Goal: Task Accomplishment & Management: Use online tool/utility

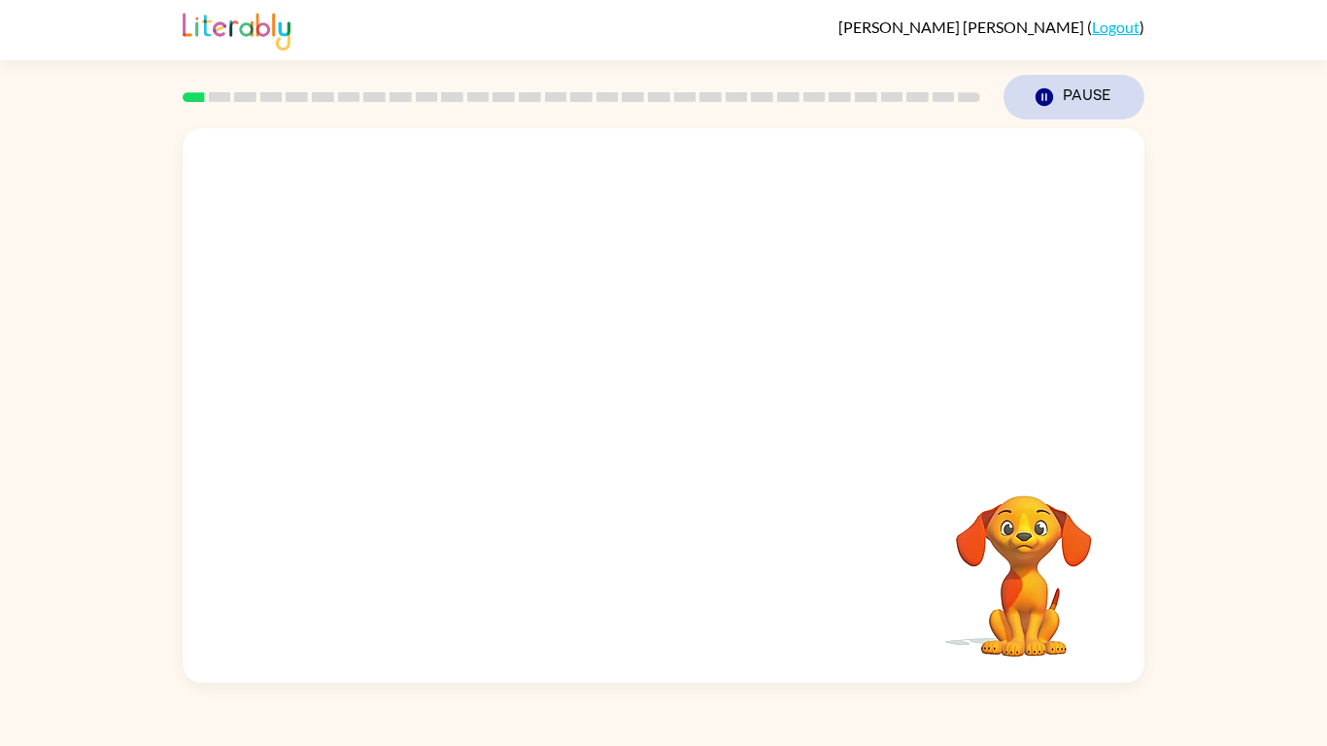
click at [1063, 105] on button "Pause Pause" at bounding box center [1073, 97] width 141 height 45
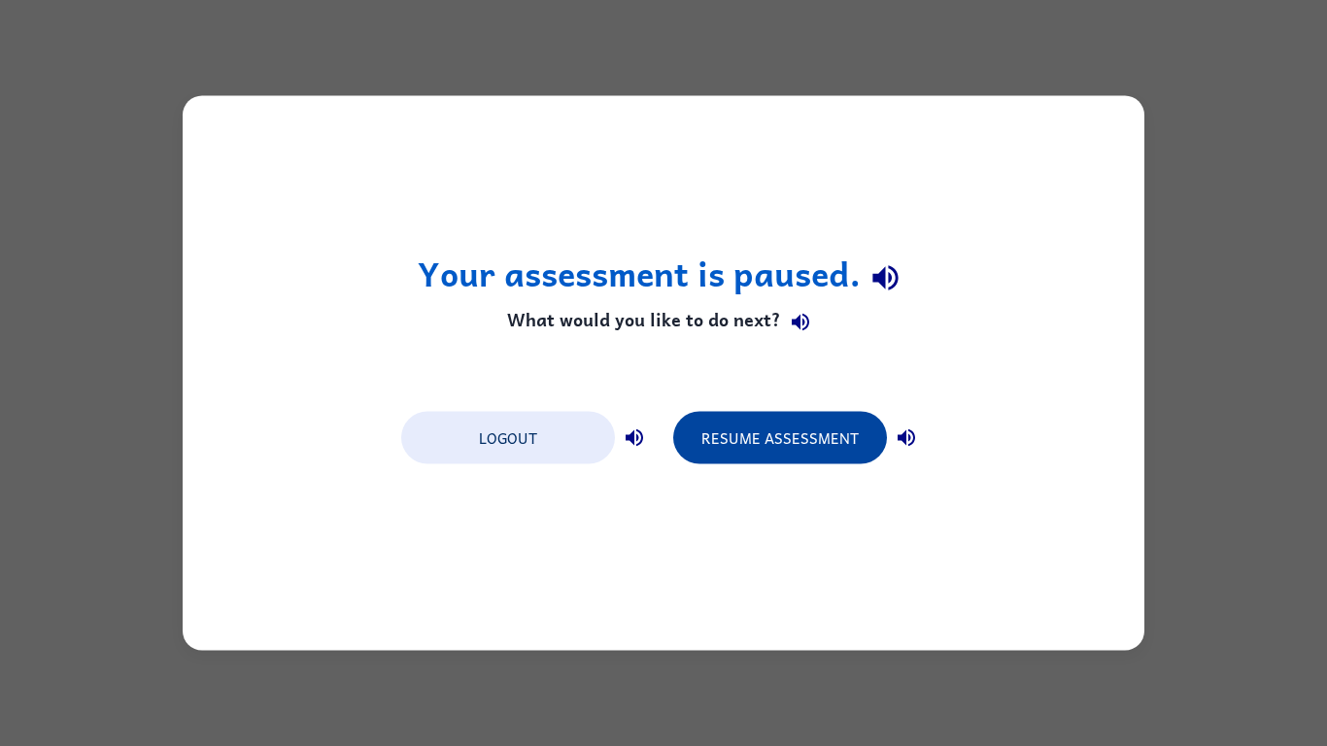
click at [801, 438] on button "Resume Assessment" at bounding box center [780, 438] width 214 height 52
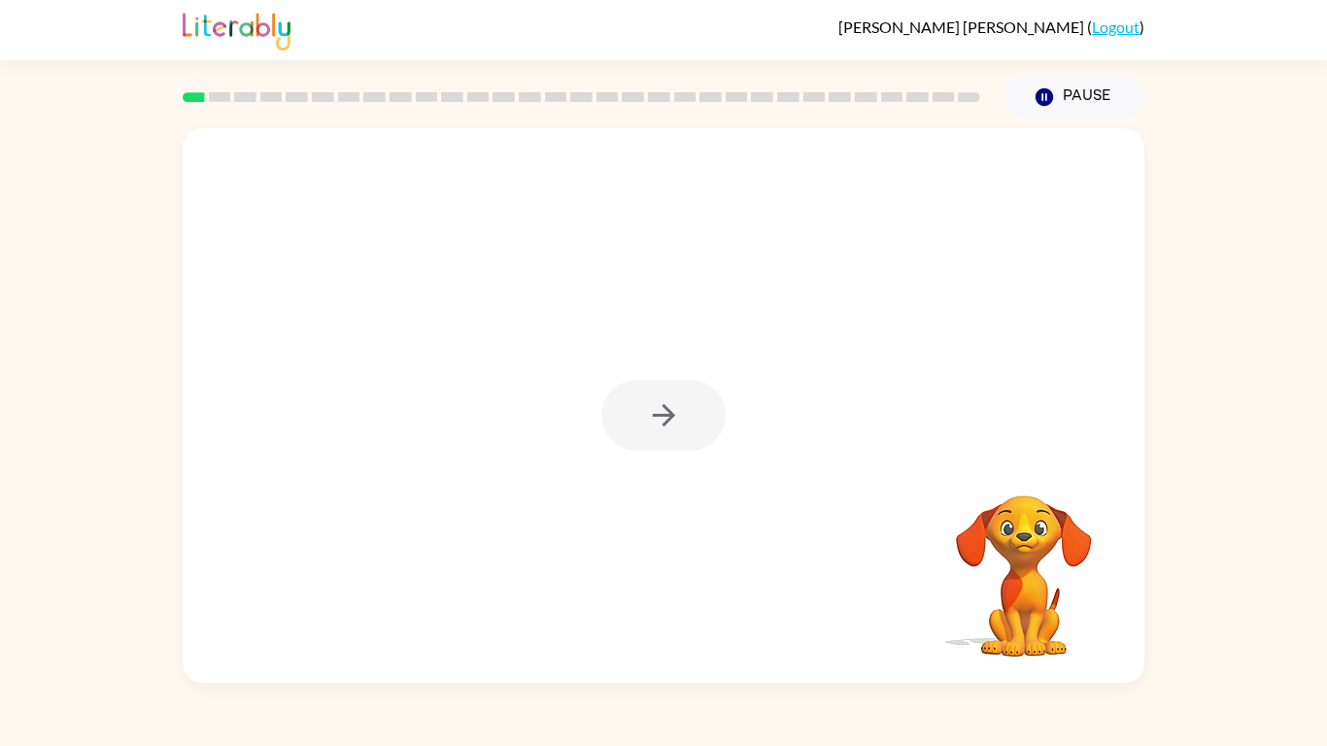
click at [661, 418] on div at bounding box center [663, 415] width 124 height 71
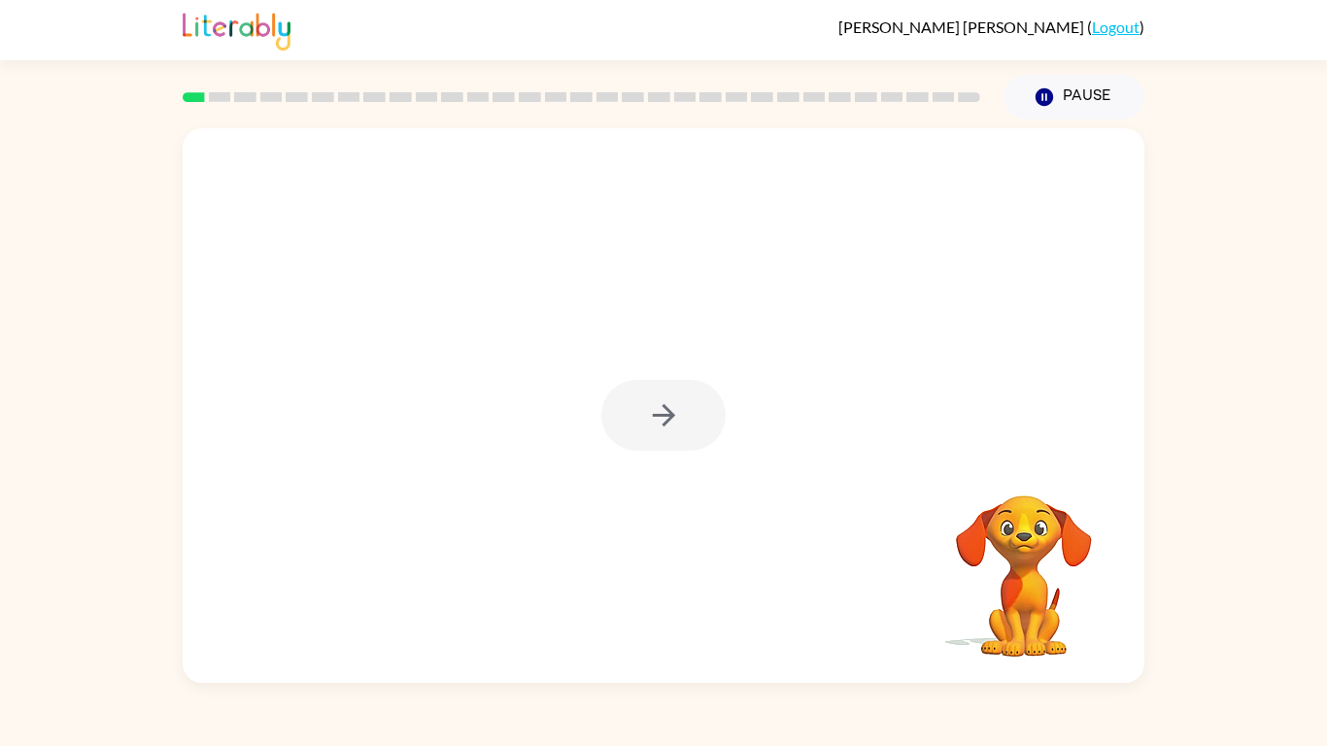
click at [661, 418] on div at bounding box center [663, 415] width 124 height 71
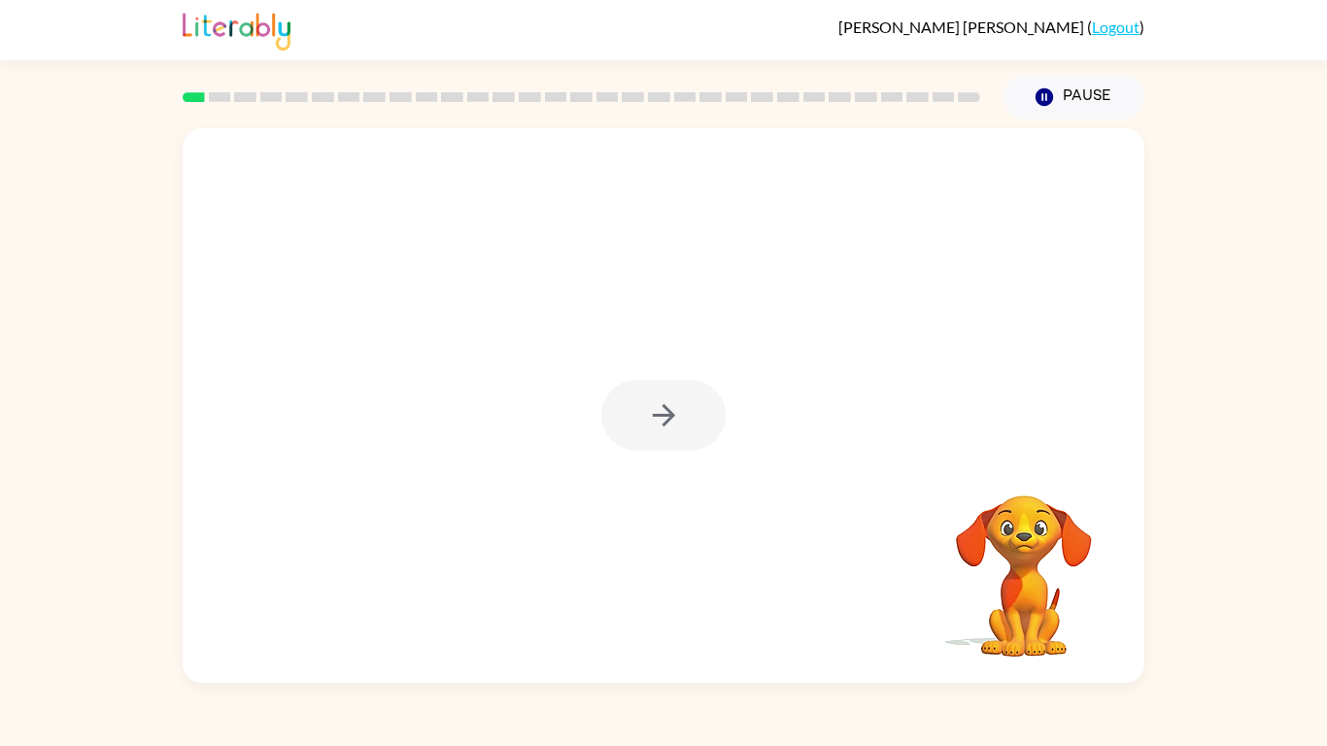
click at [661, 418] on icon "button" at bounding box center [664, 415] width 34 height 34
click at [661, 418] on div at bounding box center [663, 415] width 124 height 71
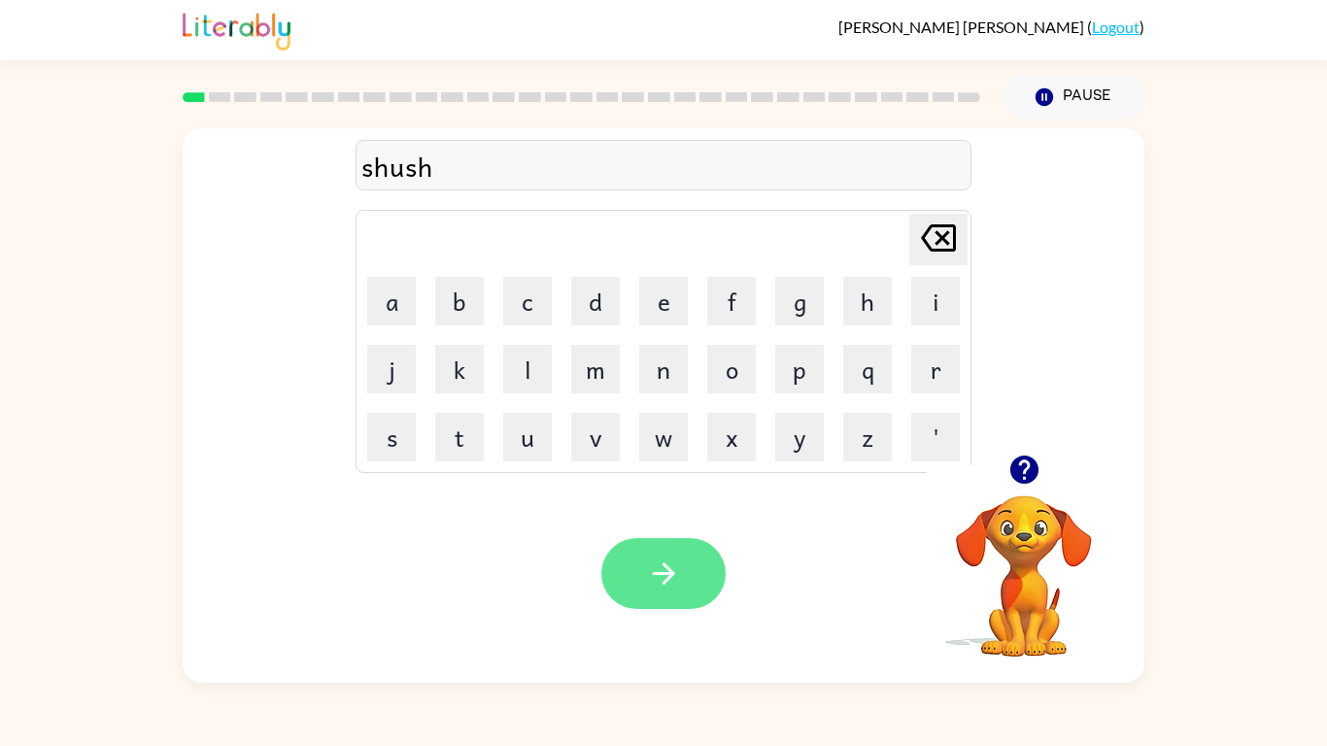
click at [685, 561] on button "button" at bounding box center [663, 573] width 124 height 71
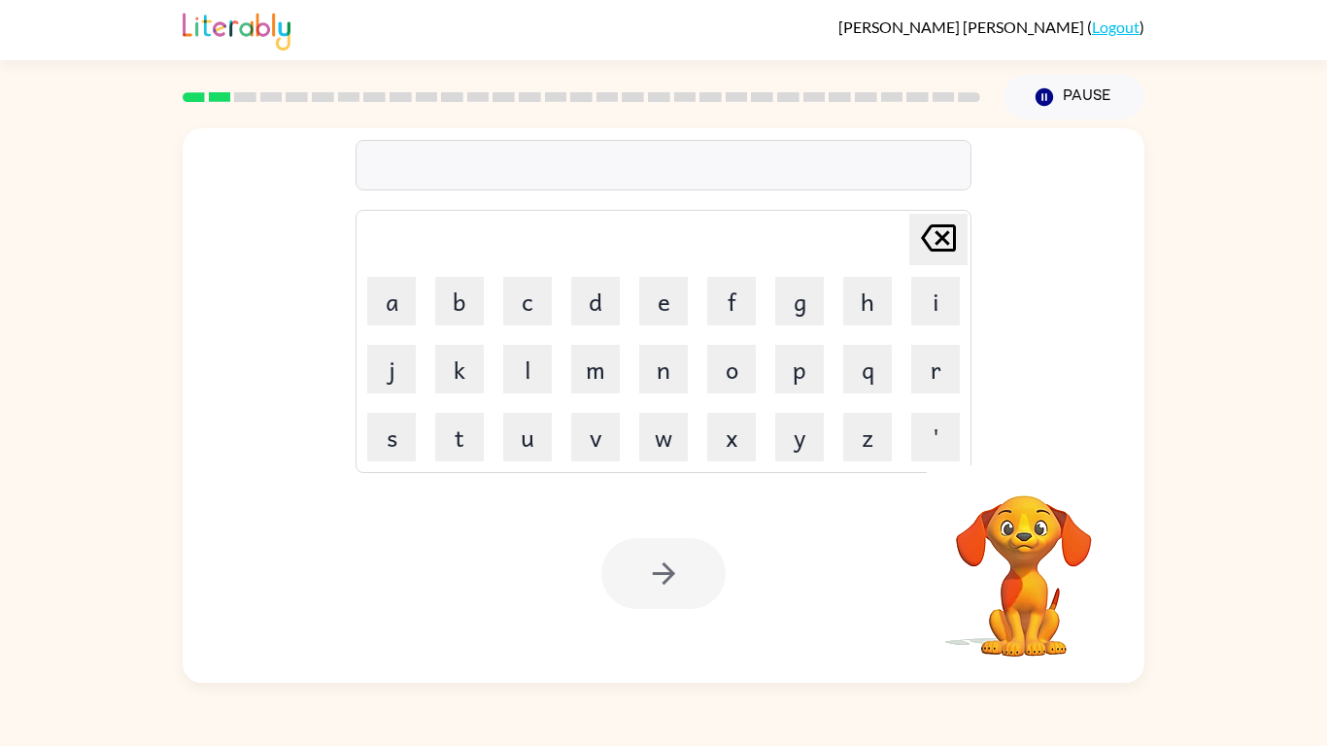
click at [1191, 510] on div "[PERSON_NAME] last character input a b c d e f g h i j k l m n o p q r s t u v …" at bounding box center [663, 400] width 1327 height 563
click at [1119, 565] on video "Your browser must support playing .mp4 files to use Literably. Please try using…" at bounding box center [1024, 562] width 194 height 194
click at [1082, 561] on video "Your browser must support playing .mp4 files to use Literably. Please try using…" at bounding box center [1024, 562] width 194 height 194
click at [1045, 554] on video "Your browser must support playing .mp4 files to use Literably. Please try using…" at bounding box center [1024, 562] width 194 height 194
click at [840, 504] on div "Your browser must support playing .mp4 files to use Literably. Please try using…" at bounding box center [664, 573] width 962 height 219
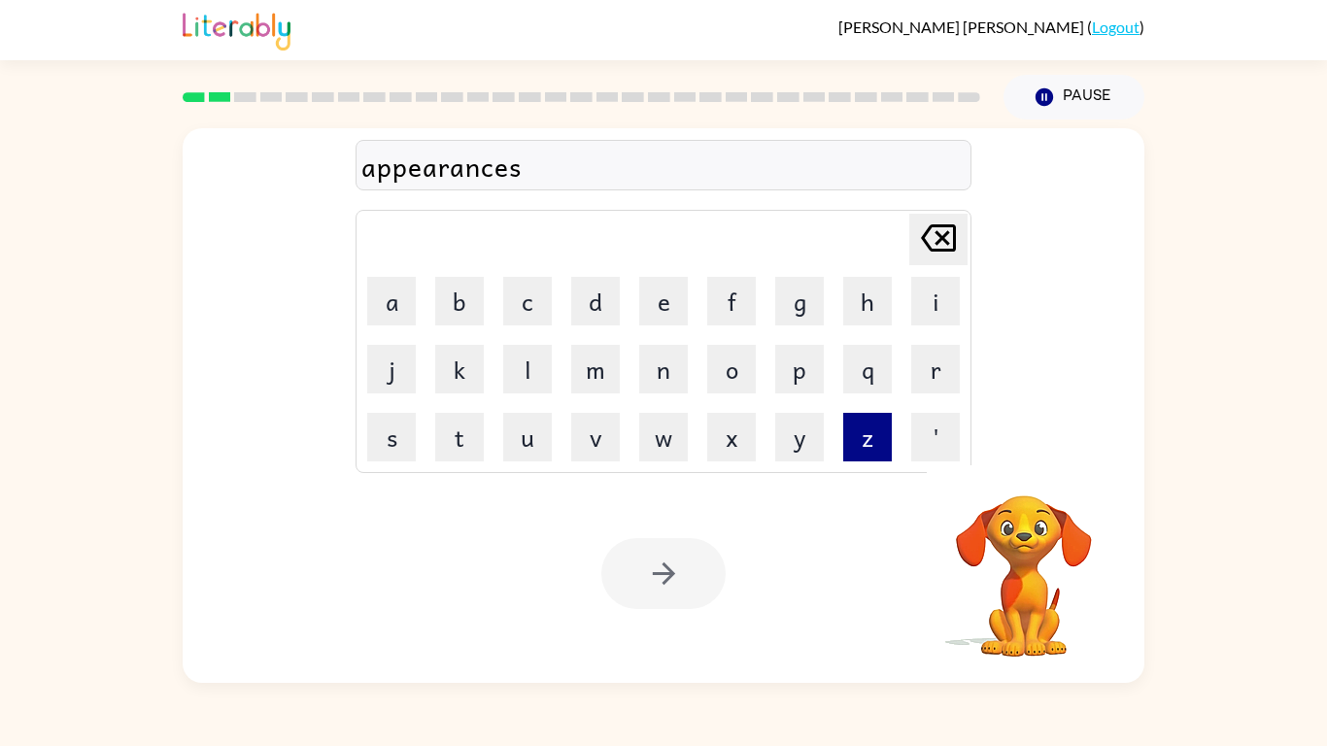
click at [883, 455] on button "z" at bounding box center [867, 437] width 49 height 49
click at [949, 273] on td "i" at bounding box center [935, 301] width 66 height 66
click at [944, 270] on td "i" at bounding box center [935, 301] width 66 height 66
click at [922, 188] on div "appearancesz" at bounding box center [664, 165] width 616 height 51
click at [935, 227] on icon "[PERSON_NAME] last character input" at bounding box center [938, 238] width 47 height 47
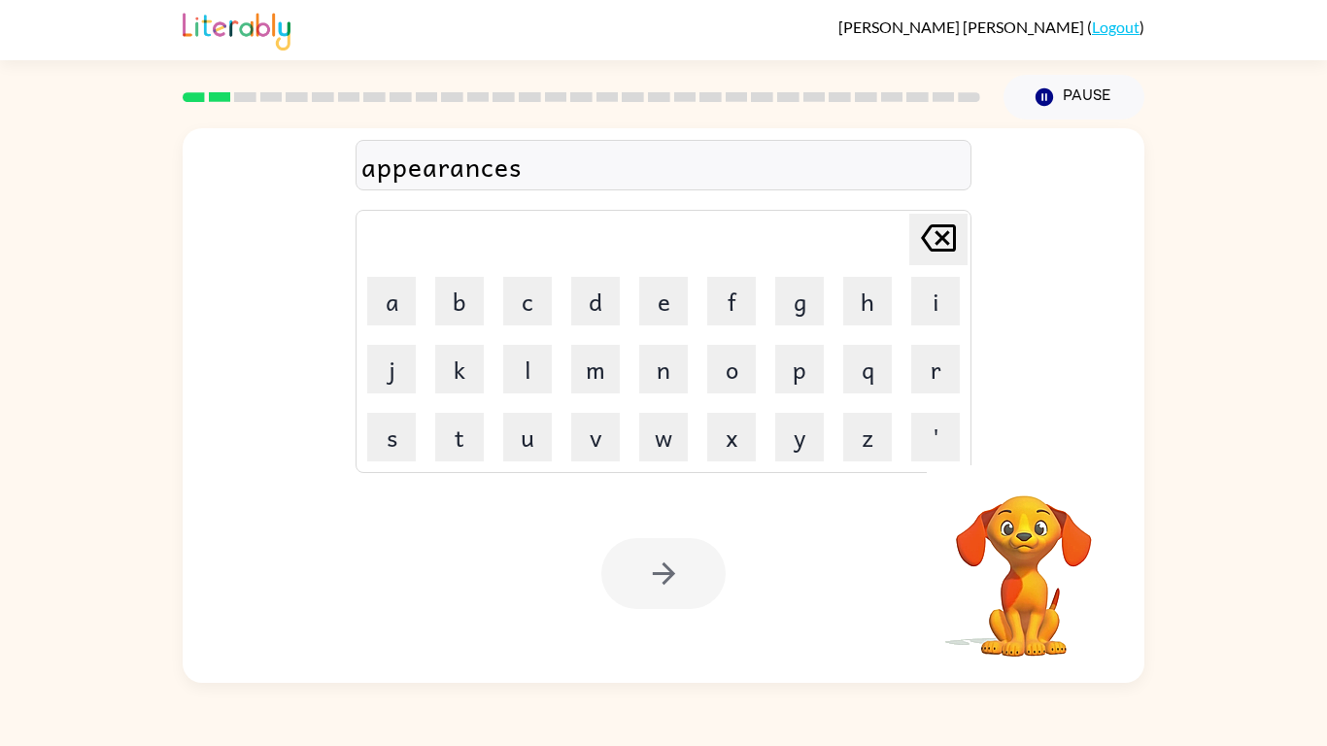
click at [697, 154] on div "appearances" at bounding box center [663, 166] width 604 height 41
click at [705, 171] on div "appearances" at bounding box center [663, 166] width 604 height 41
click at [1046, 118] on button "Pause Pause" at bounding box center [1073, 97] width 141 height 45
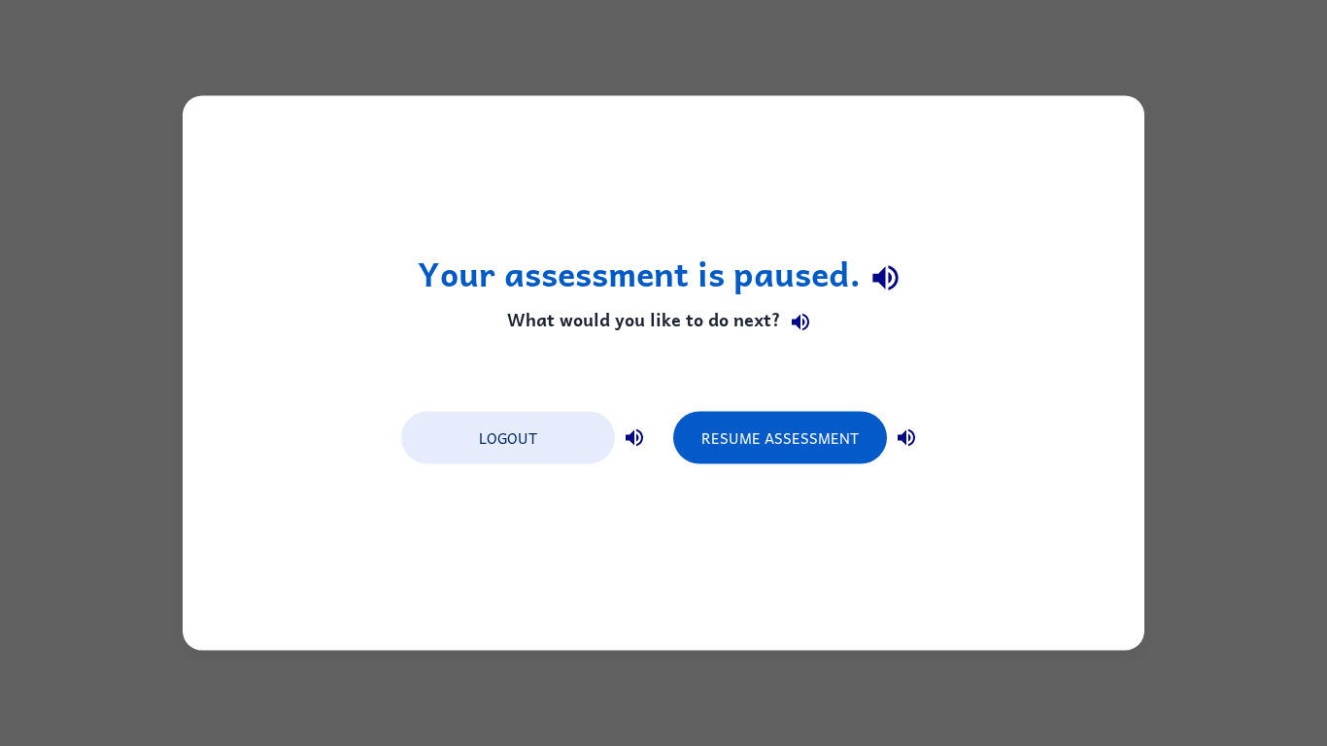
click at [746, 468] on div "Logout Resume Assessment" at bounding box center [663, 436] width 544 height 74
click at [726, 429] on button "Resume Assessment" at bounding box center [780, 438] width 214 height 52
click at [774, 444] on button "Resume Assessment" at bounding box center [780, 438] width 214 height 52
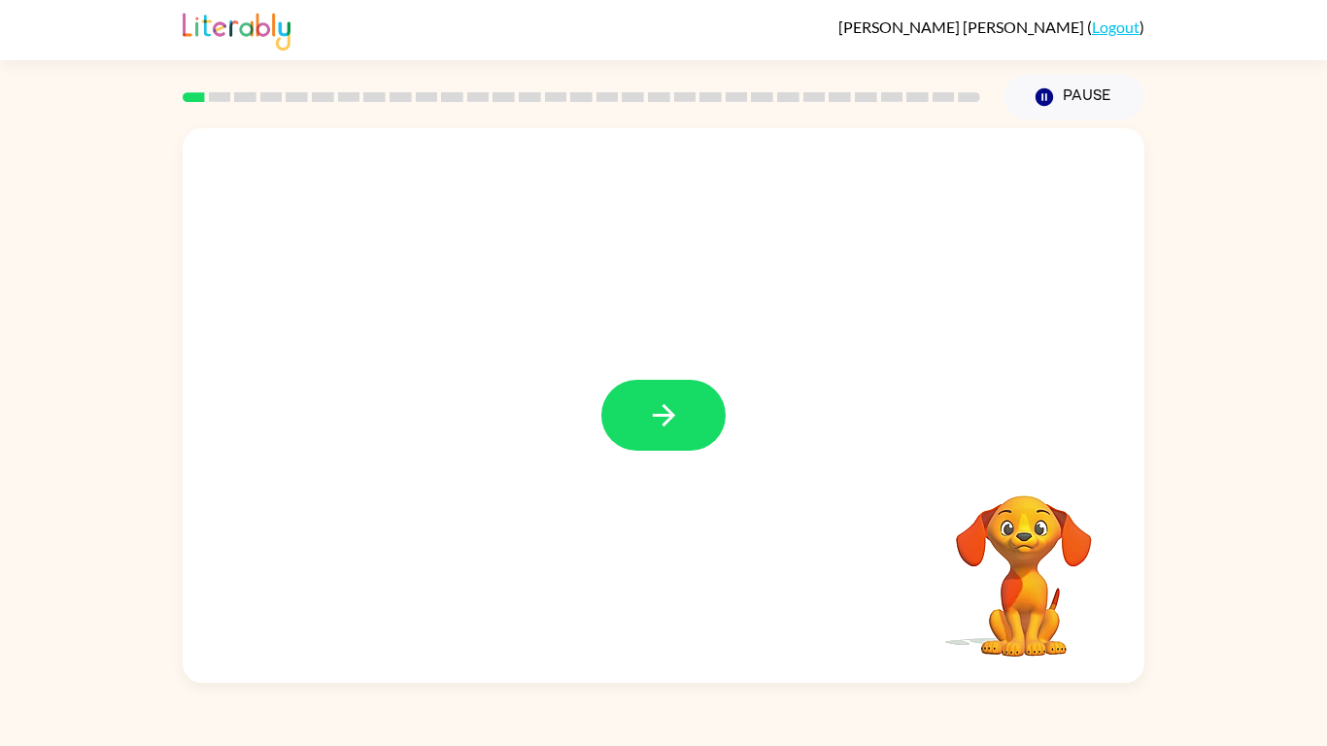
click at [713, 446] on div at bounding box center [663, 415] width 124 height 71
click at [655, 399] on icon "button" at bounding box center [664, 415] width 34 height 34
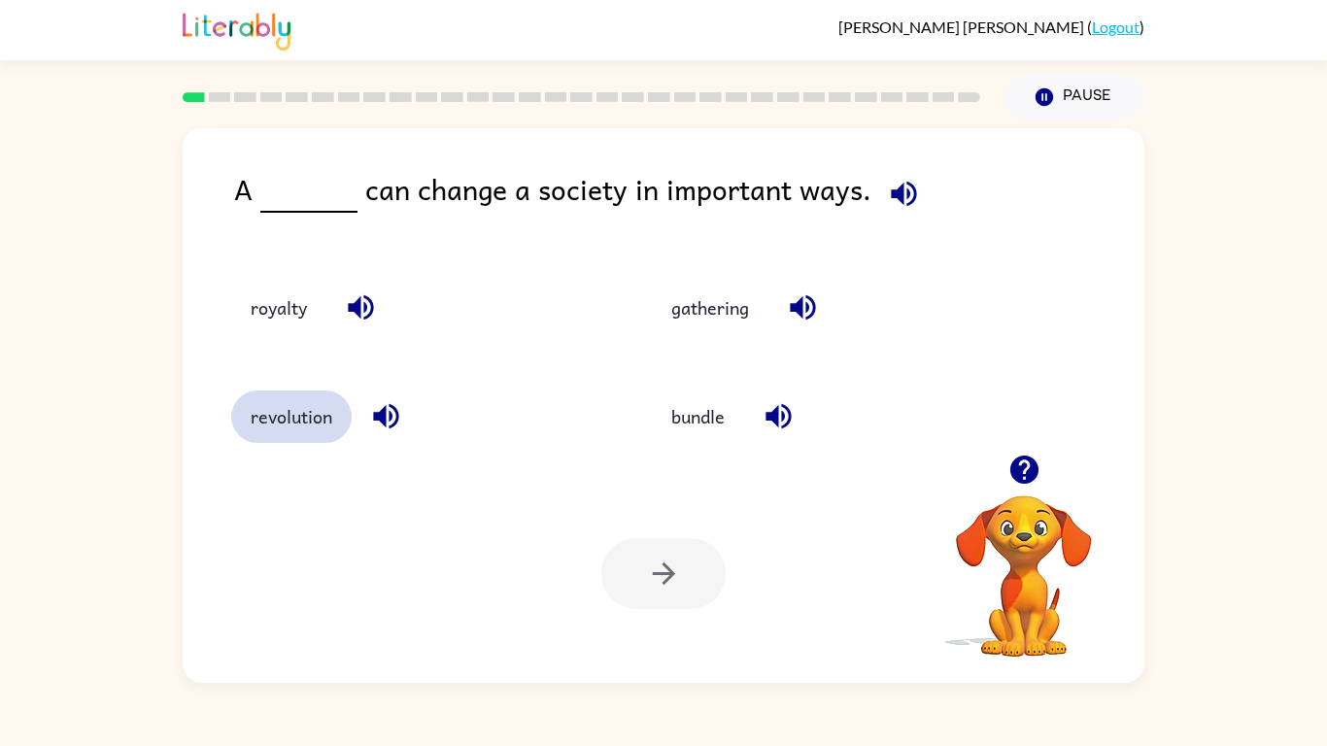
click at [298, 439] on button "revolution" at bounding box center [291, 417] width 120 height 52
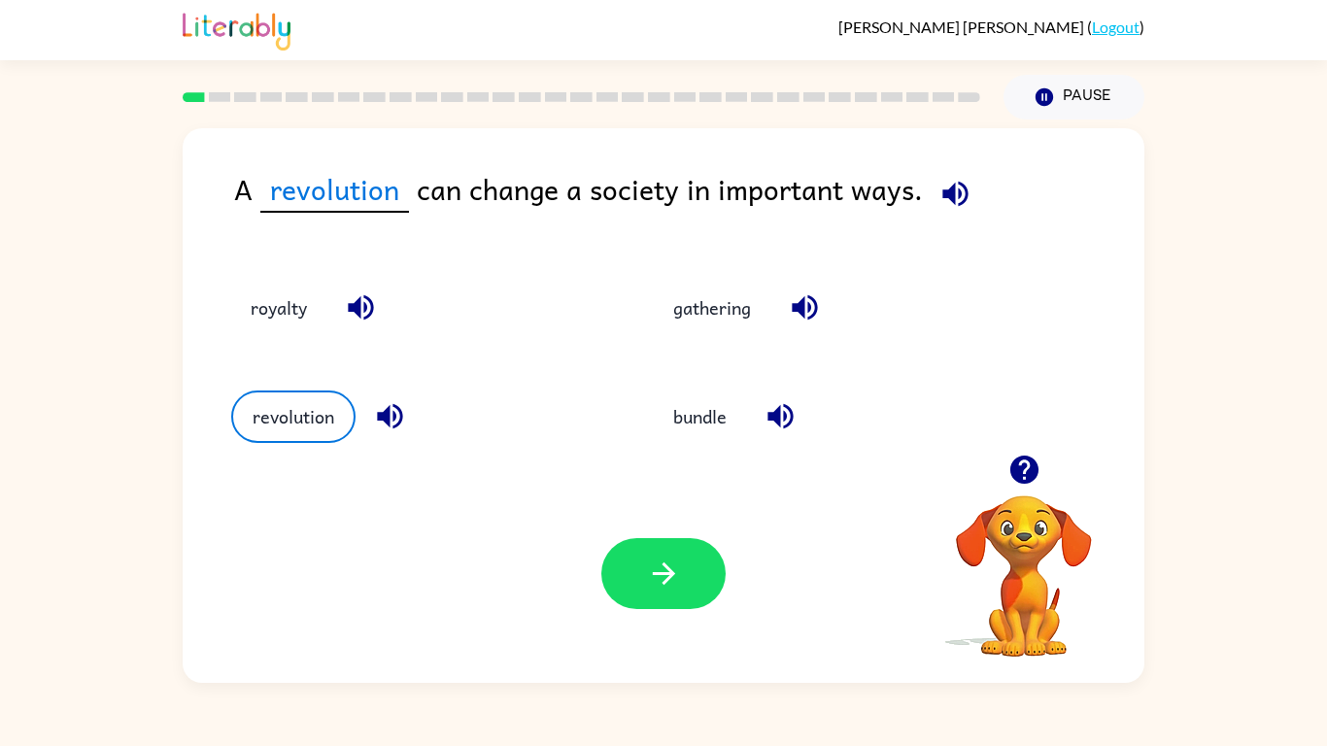
click at [588, 604] on div "Your browser must support playing .mp4 files to use Literably. Please try using…" at bounding box center [664, 573] width 962 height 219
click at [652, 578] on icon "button" at bounding box center [664, 574] width 34 height 34
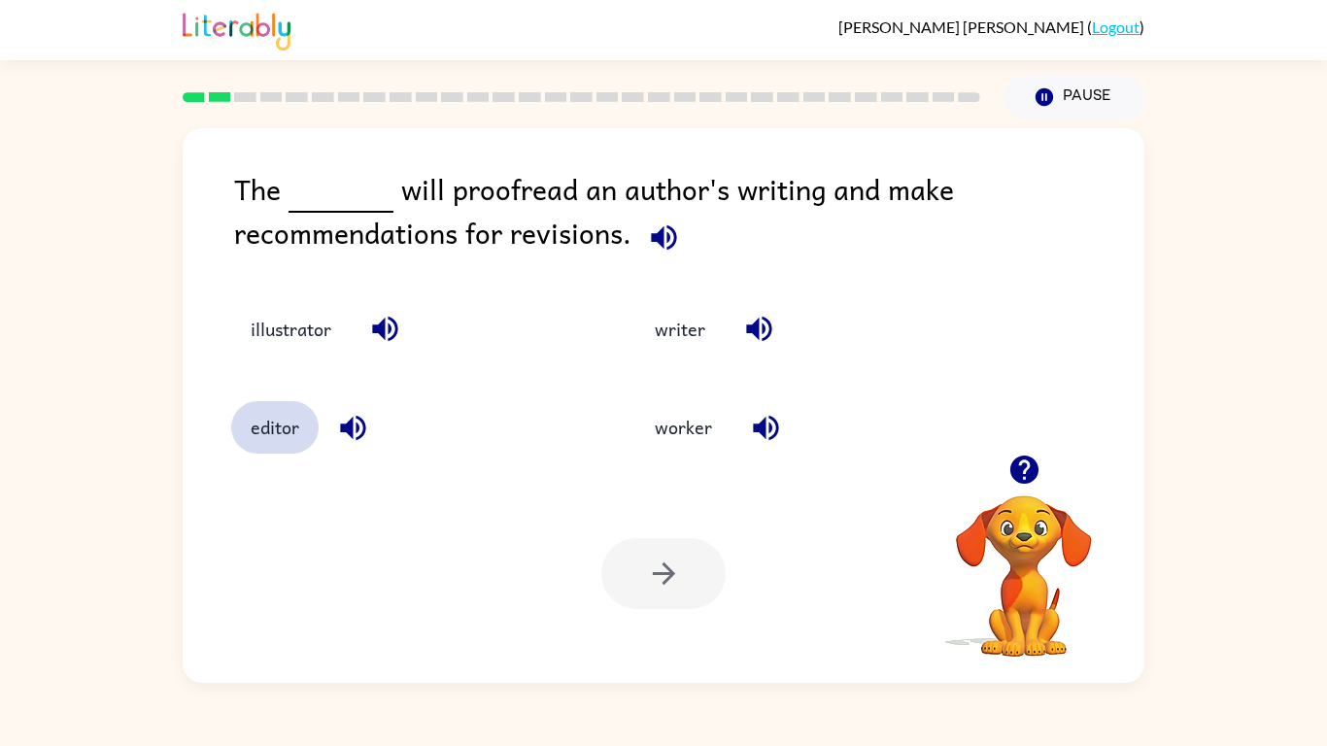
click at [267, 436] on button "editor" at bounding box center [274, 427] width 87 height 52
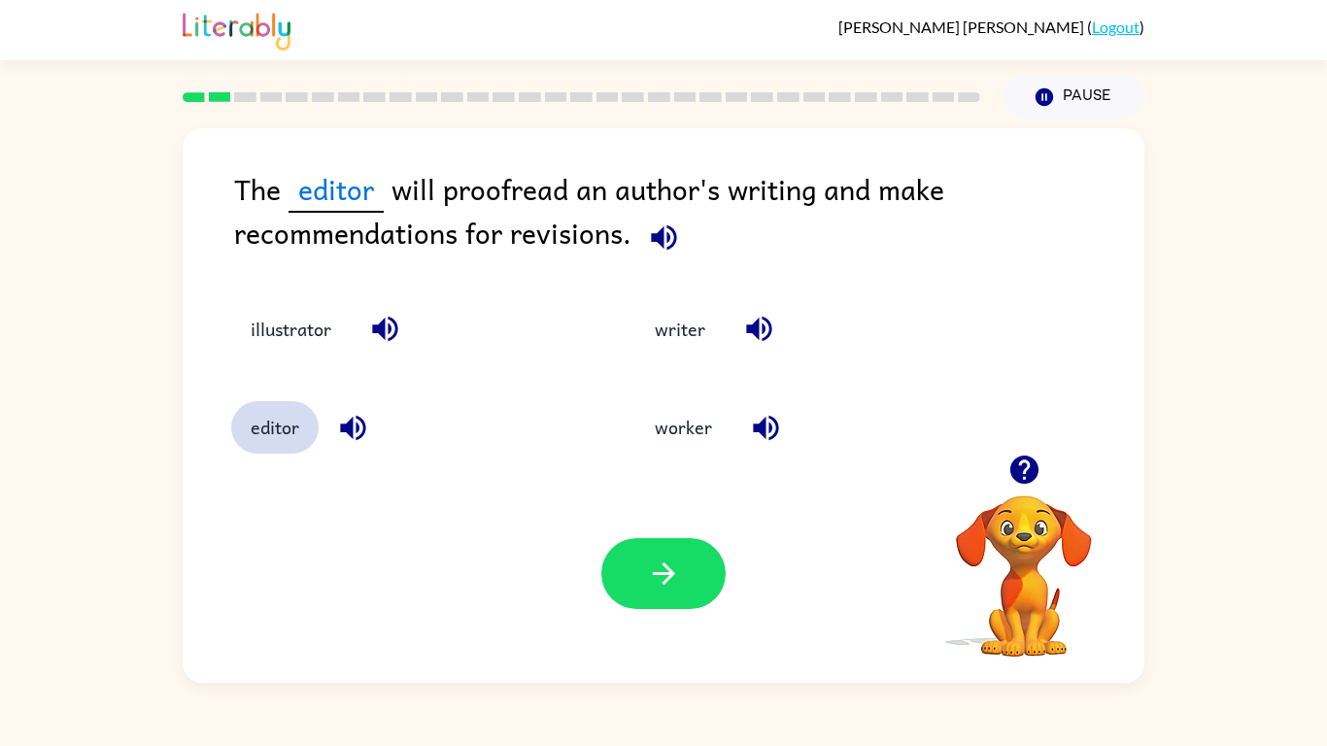
click at [231, 401] on button "editor" at bounding box center [274, 427] width 87 height 52
click at [663, 613] on div "Your browser must support playing .mp4 files to use Literably. Please try using…" at bounding box center [664, 573] width 962 height 219
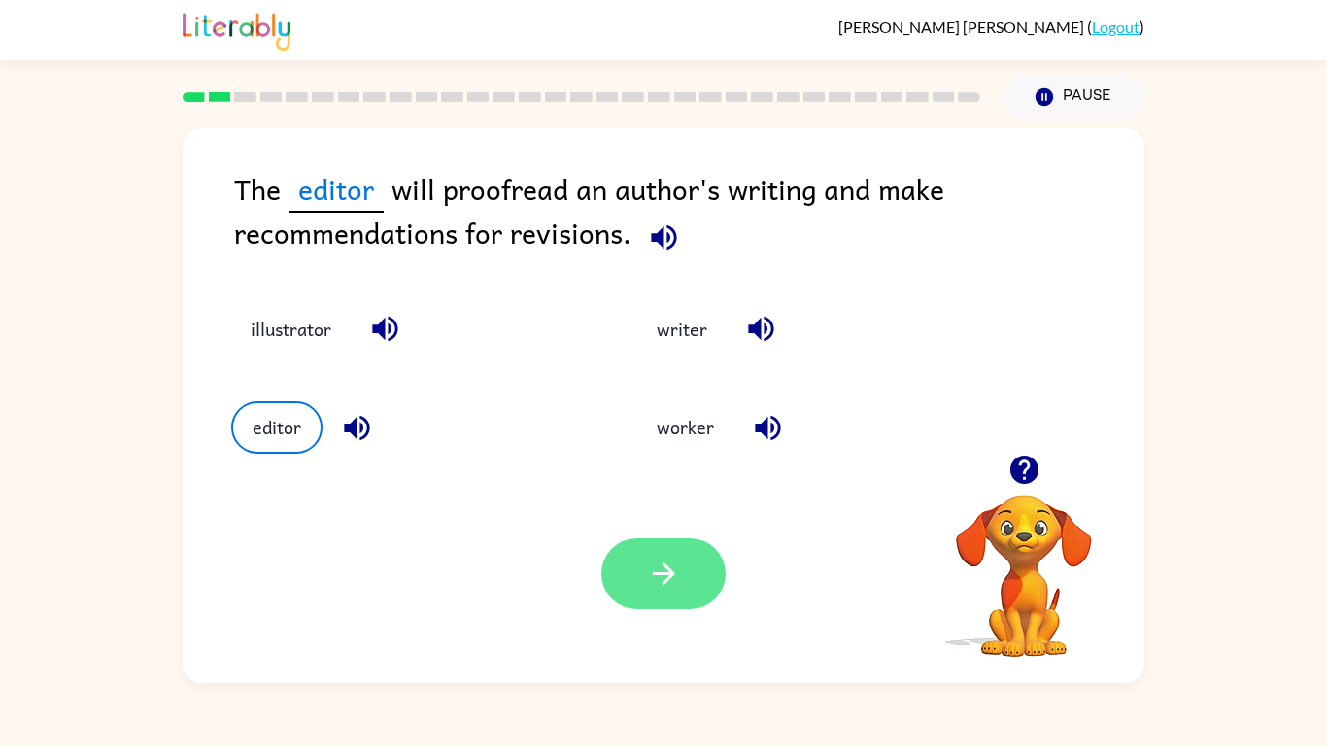
click at [662, 601] on button "button" at bounding box center [663, 573] width 124 height 71
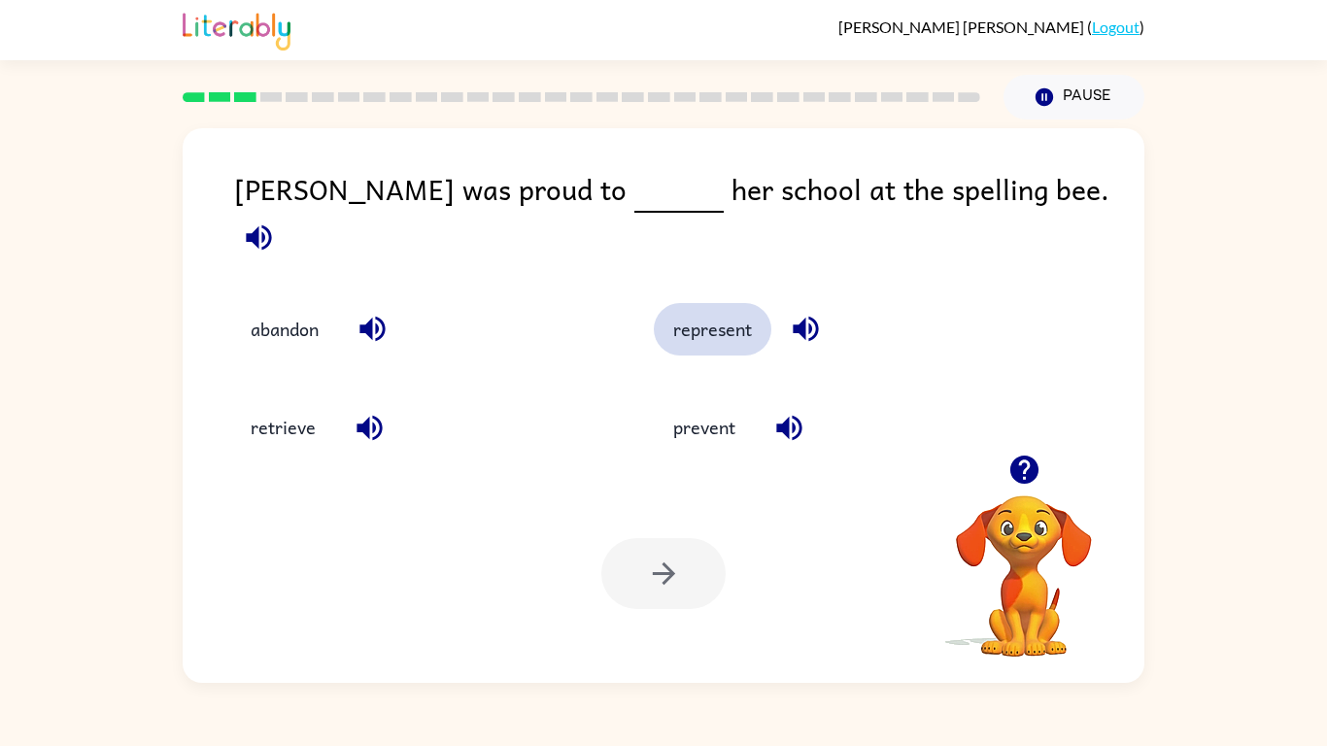
click at [686, 331] on button "represent" at bounding box center [713, 329] width 118 height 52
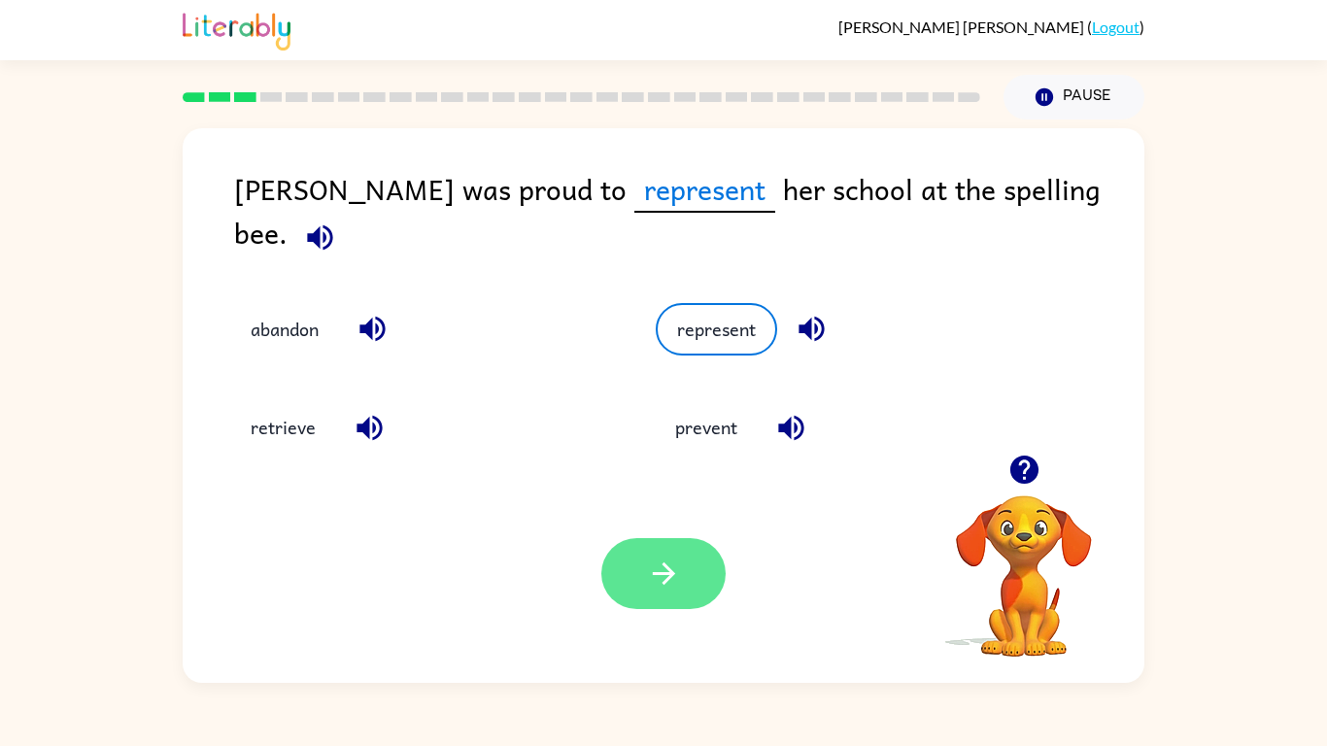
click at [664, 599] on button "button" at bounding box center [663, 573] width 124 height 71
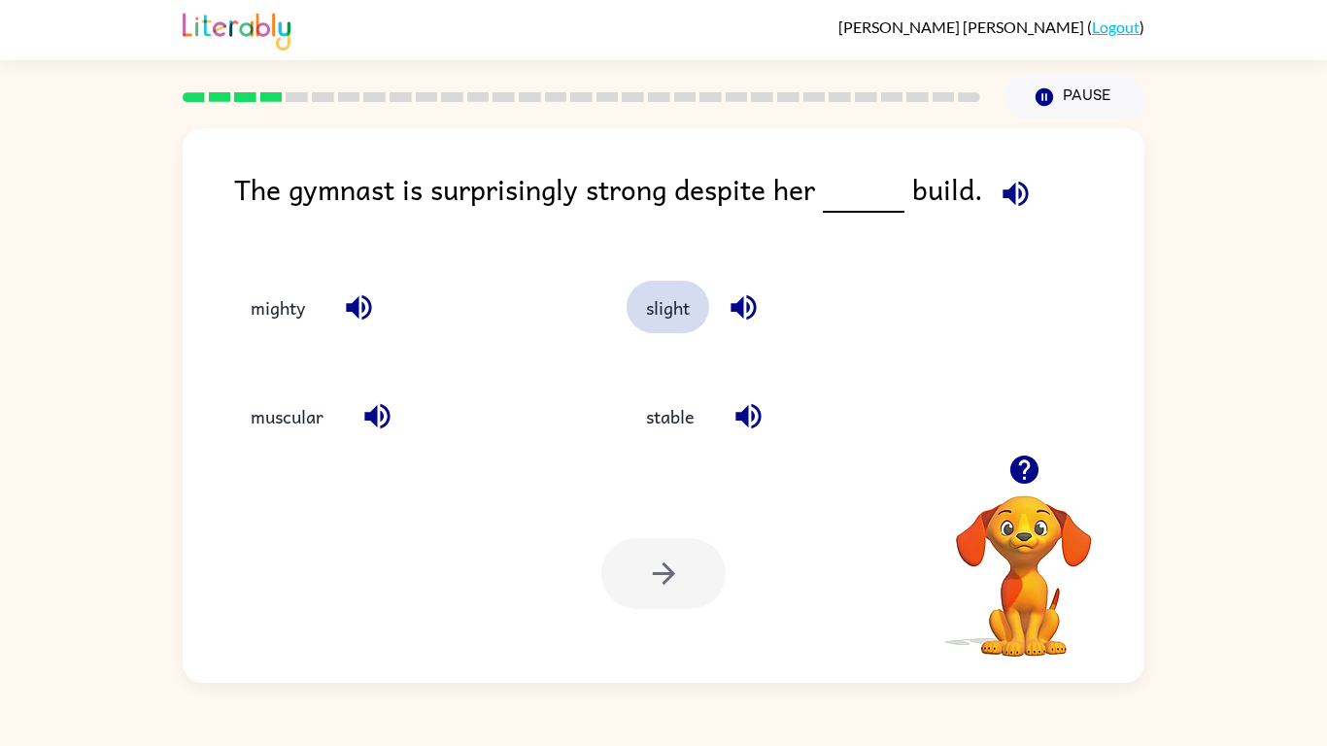
click at [673, 300] on button "slight" at bounding box center [668, 307] width 83 height 52
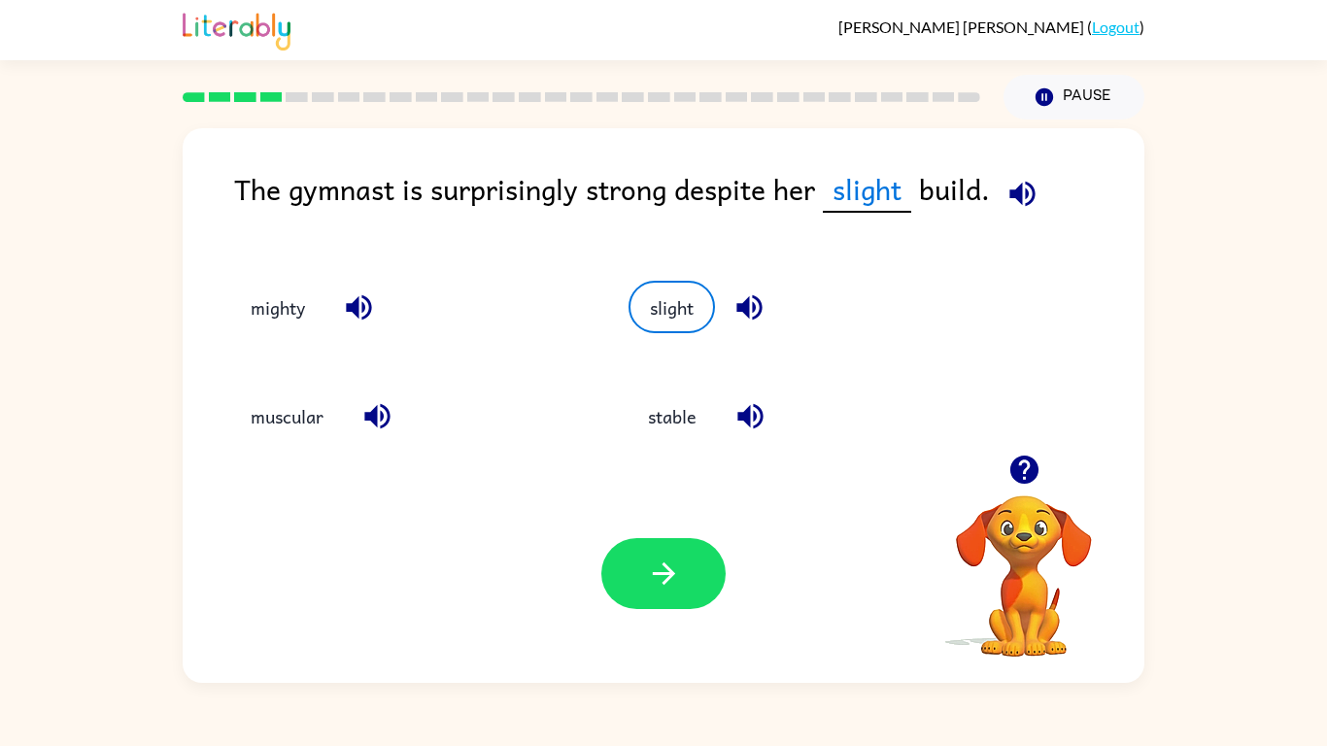
click at [684, 534] on div "Your browser must support playing .mp4 files to use Literably. Please try using…" at bounding box center [664, 573] width 962 height 219
click at [693, 584] on button "button" at bounding box center [663, 573] width 124 height 71
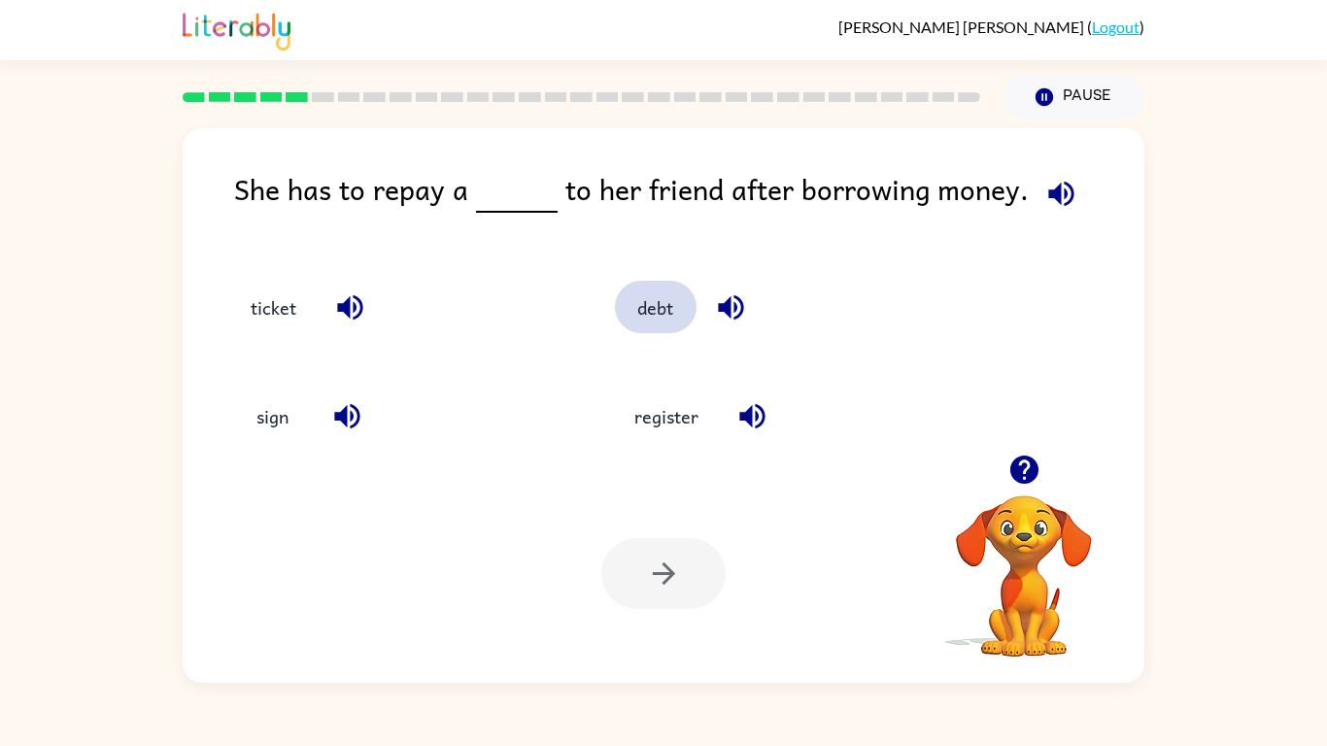
click at [638, 304] on button "debt" at bounding box center [656, 307] width 82 height 52
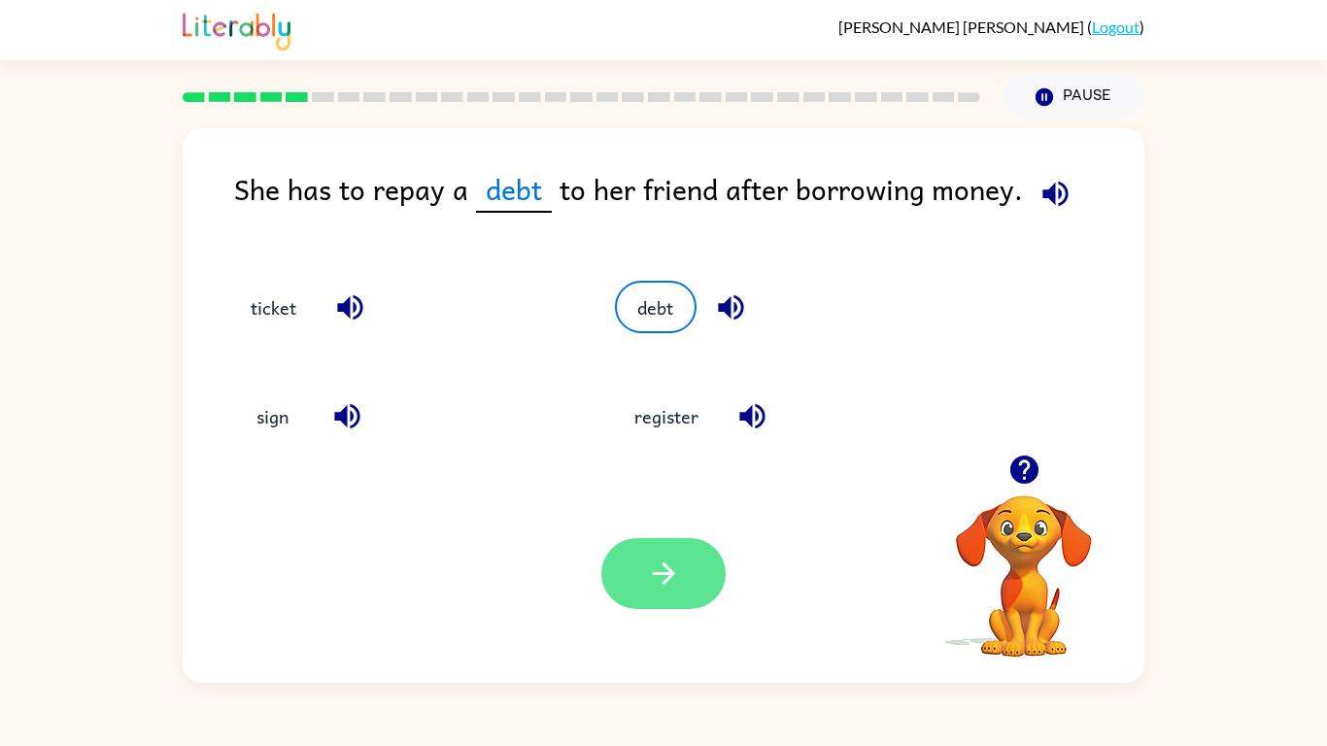
click at [653, 595] on button "button" at bounding box center [663, 573] width 124 height 71
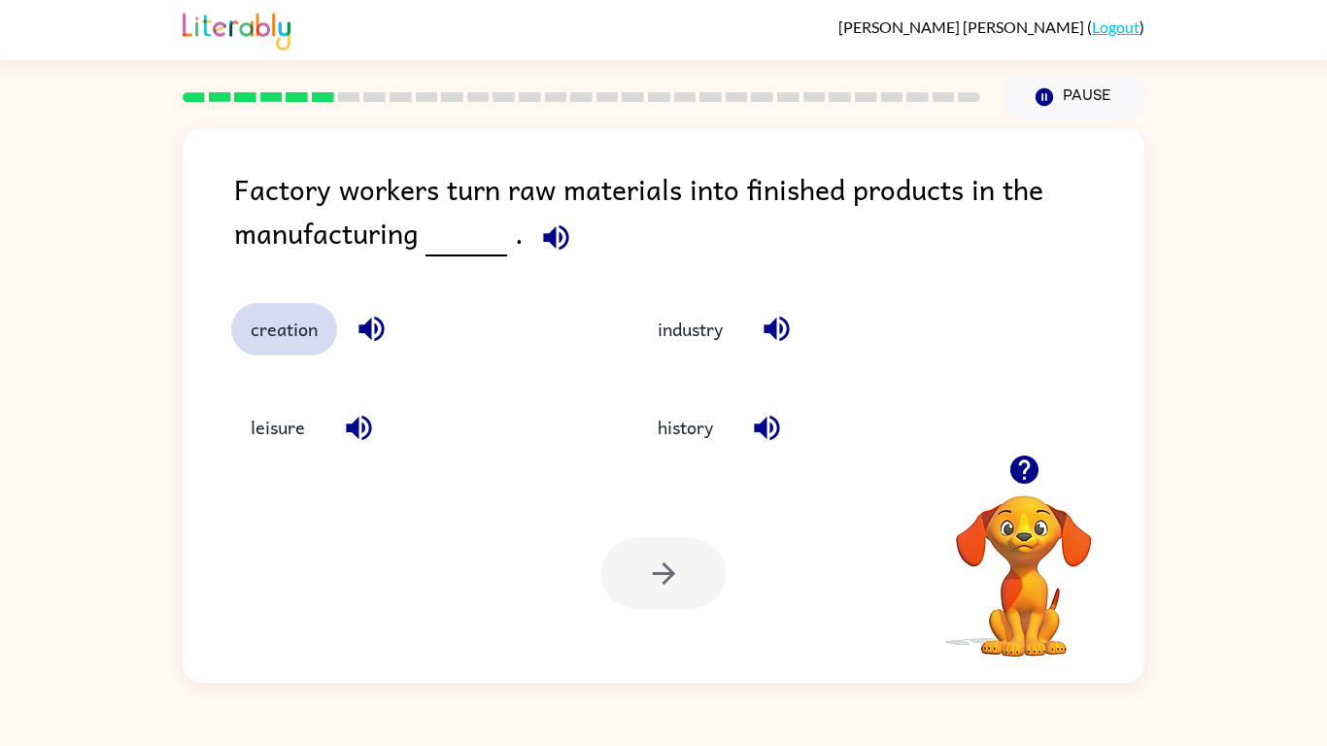
click at [291, 351] on button "creation" at bounding box center [284, 329] width 106 height 52
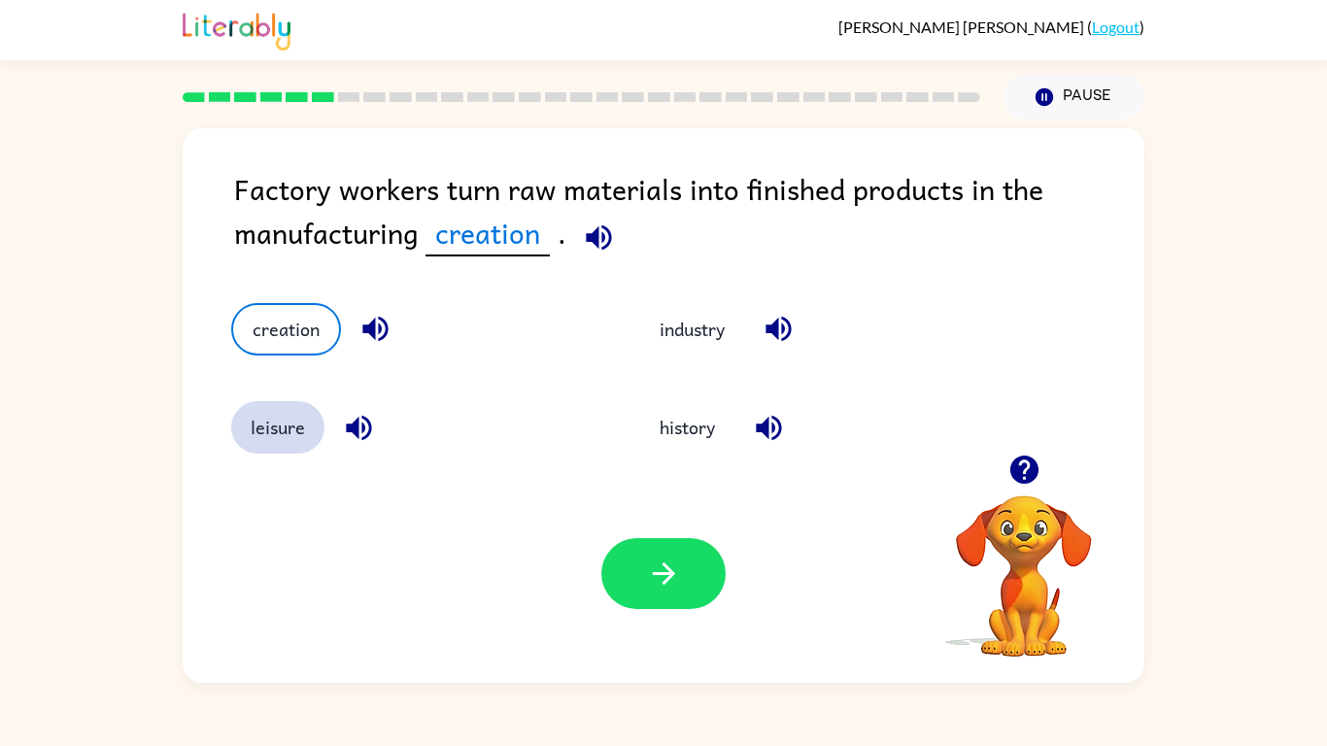
click at [300, 429] on button "leisure" at bounding box center [277, 427] width 93 height 52
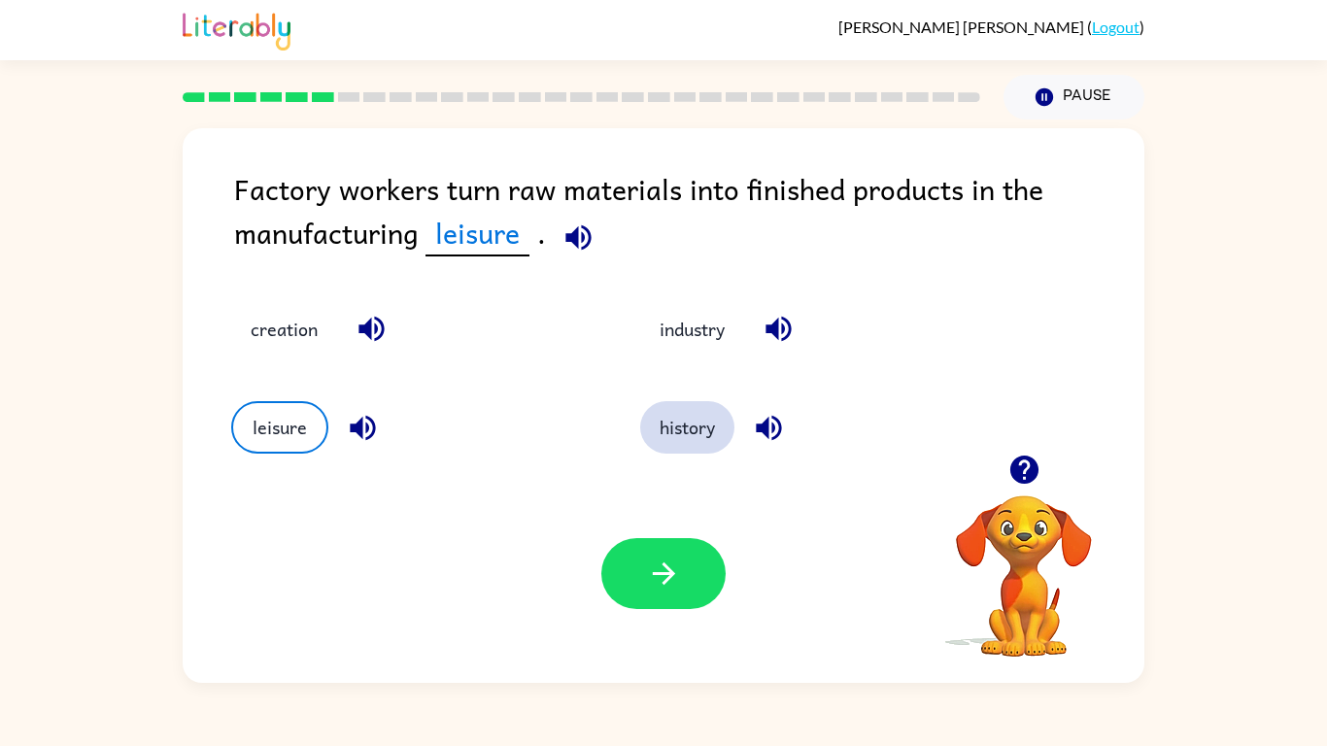
click at [698, 436] on button "history" at bounding box center [687, 427] width 94 height 52
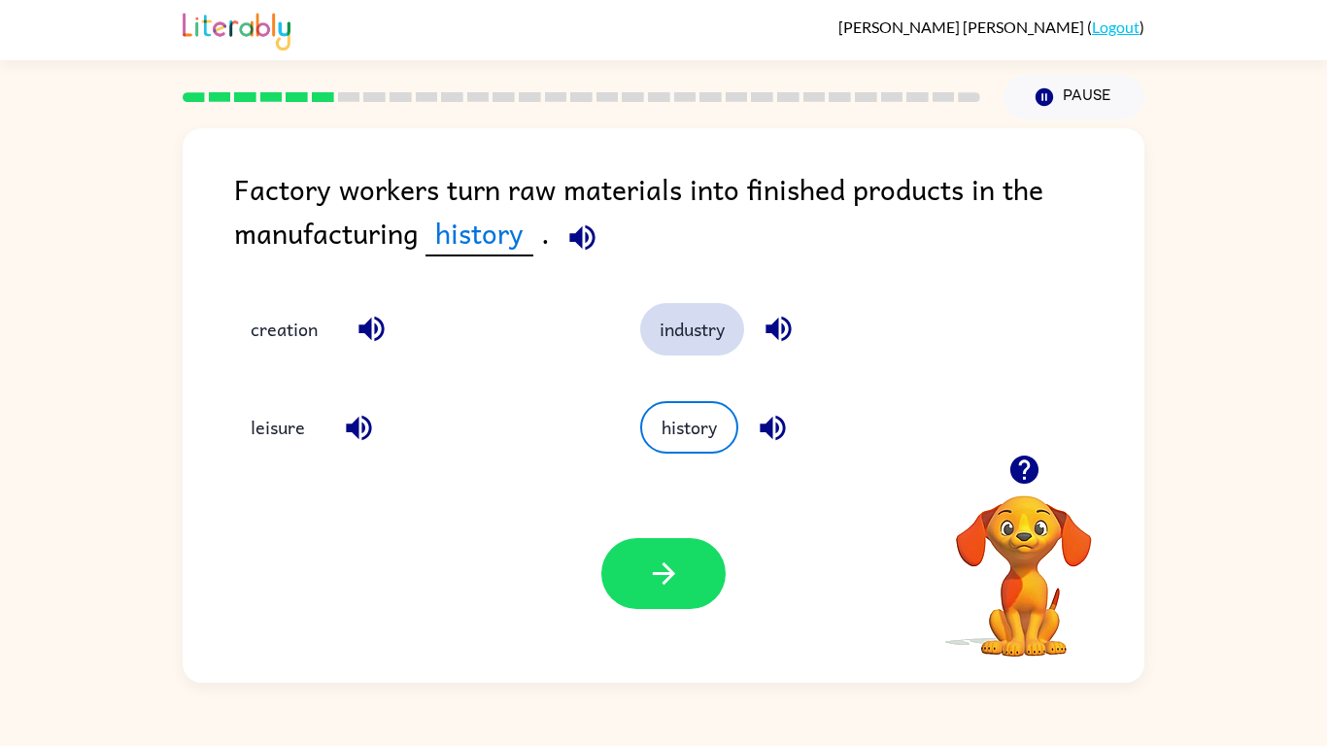
click at [678, 325] on button "industry" at bounding box center [692, 329] width 104 height 52
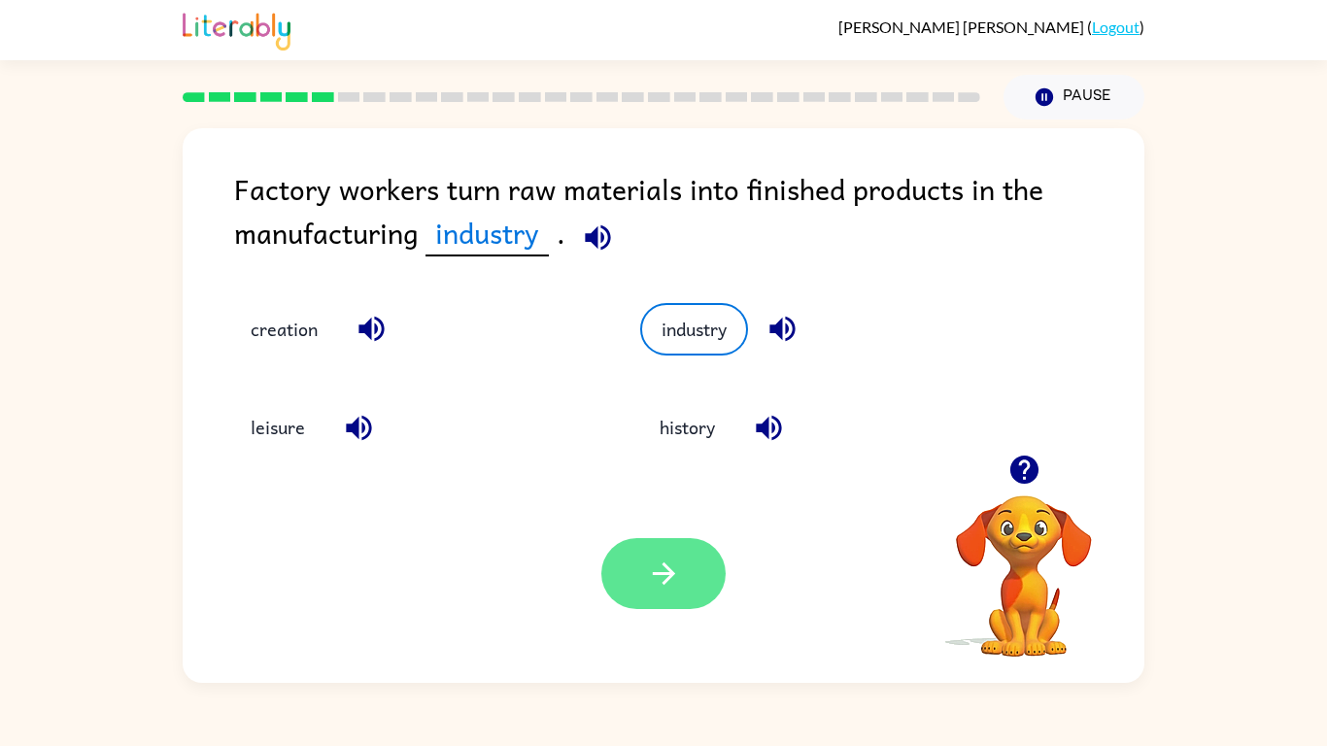
click at [678, 581] on icon "button" at bounding box center [664, 574] width 34 height 34
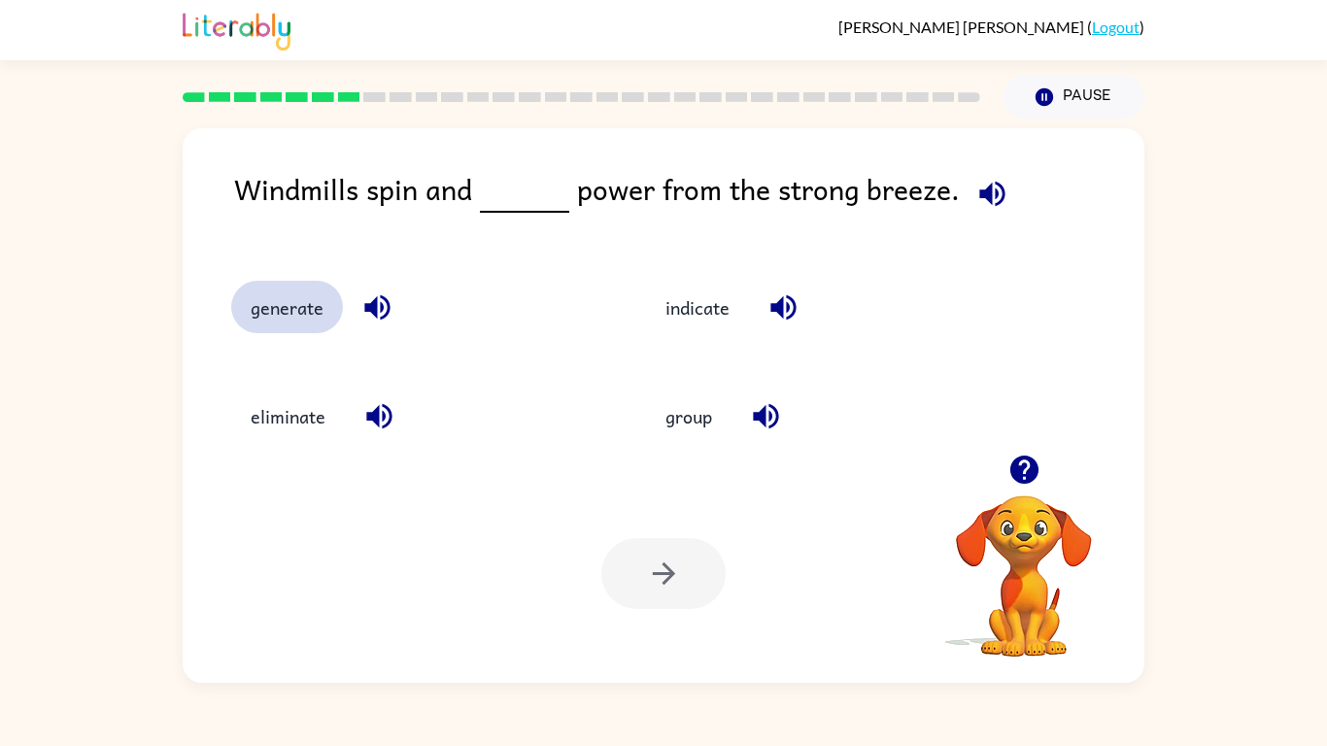
click at [302, 318] on button "generate" at bounding box center [287, 307] width 112 height 52
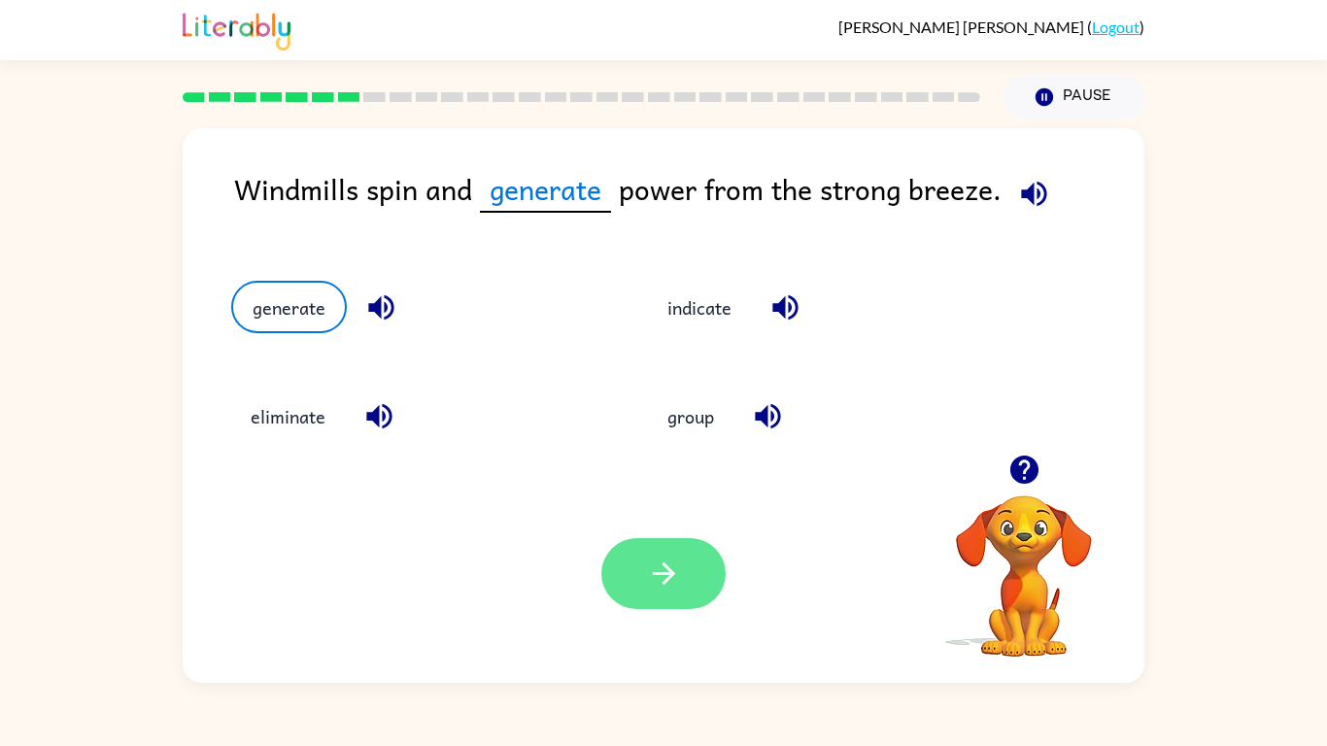
click at [704, 601] on button "button" at bounding box center [663, 573] width 124 height 71
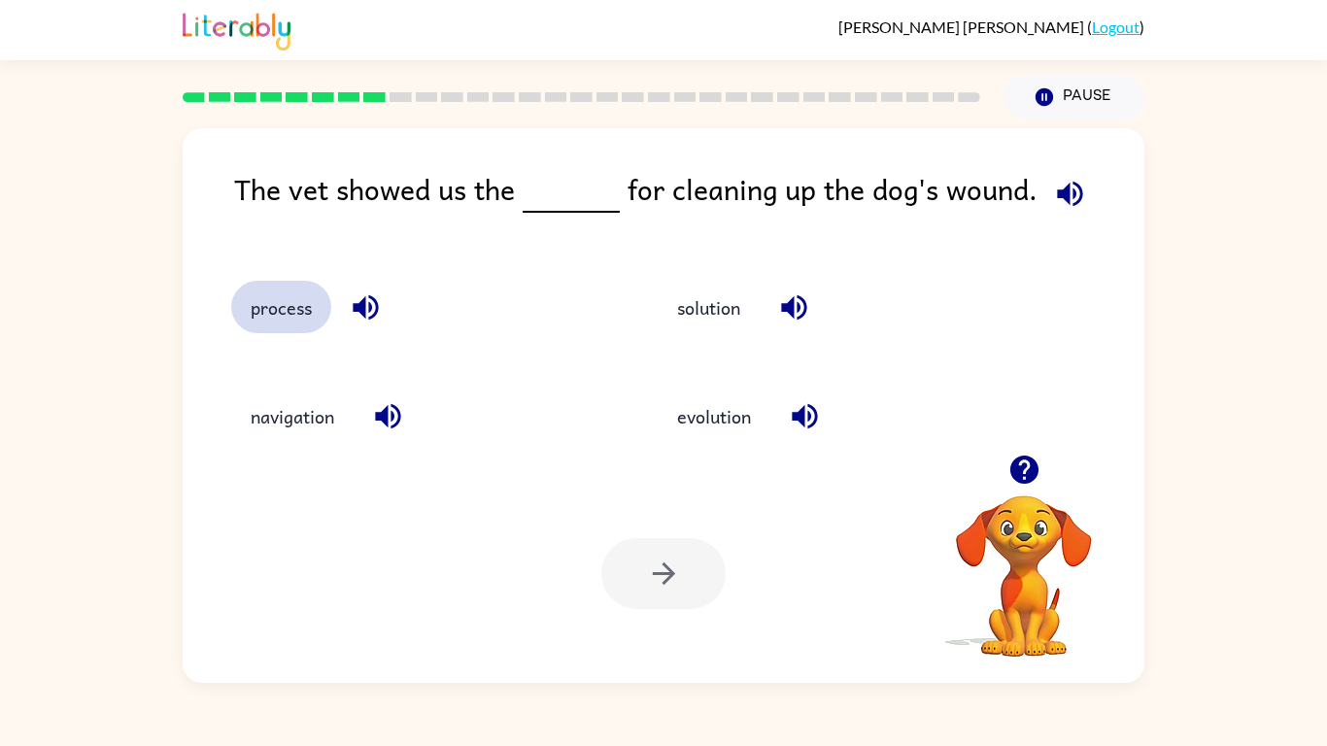
click at [268, 323] on button "process" at bounding box center [281, 307] width 100 height 52
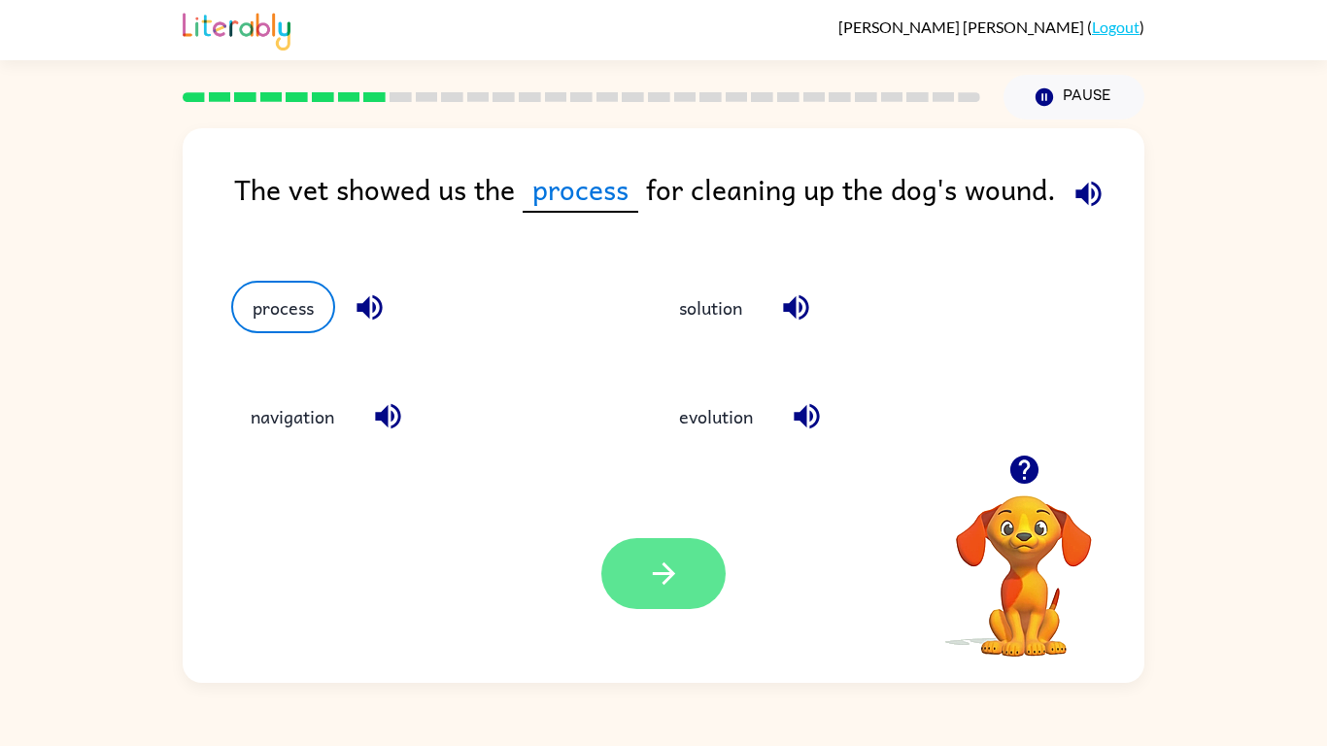
click at [649, 586] on icon "button" at bounding box center [664, 574] width 34 height 34
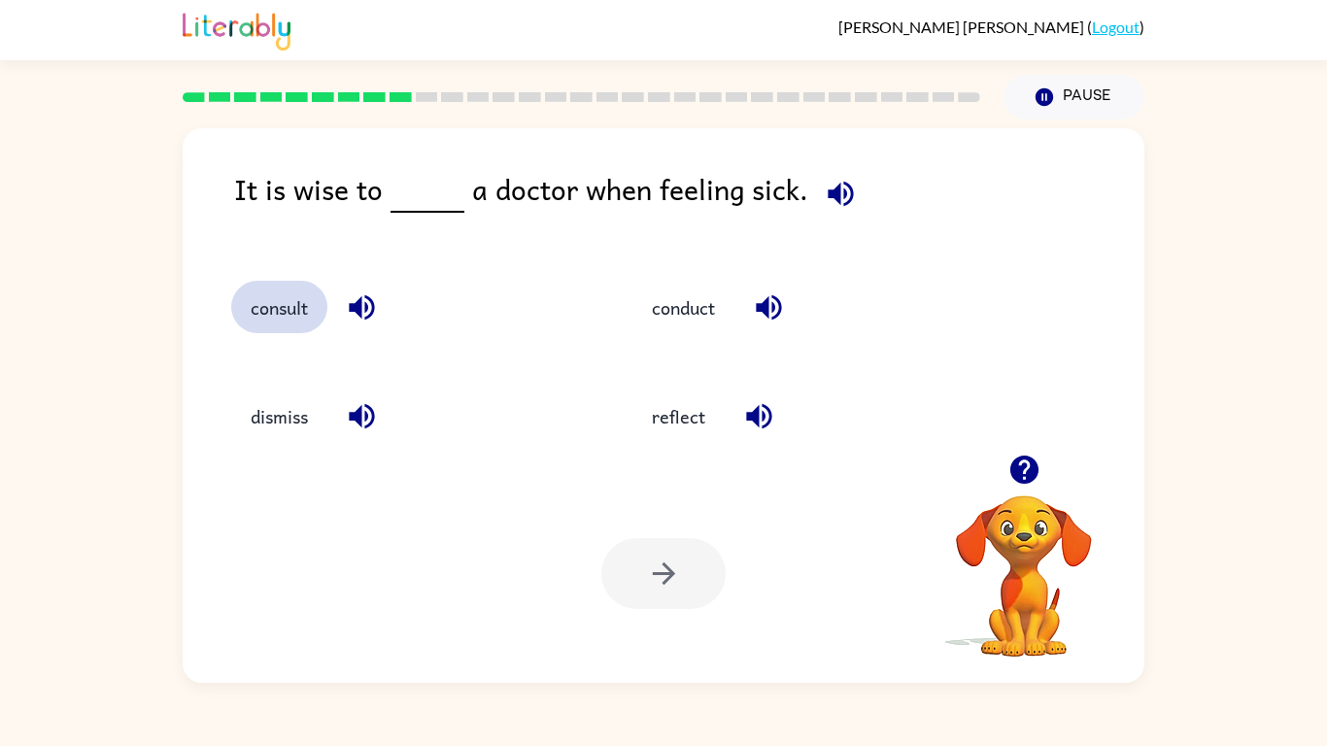
click at [258, 306] on button "consult" at bounding box center [279, 307] width 96 height 52
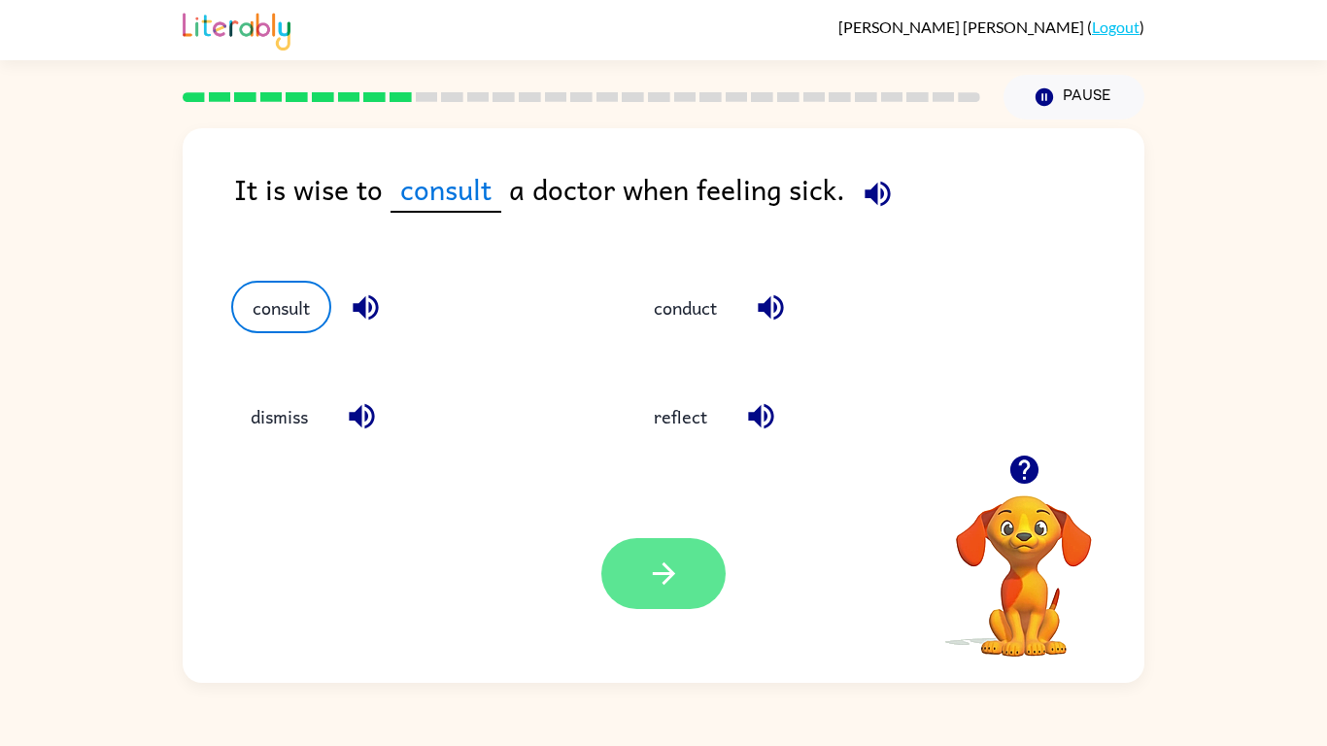
click at [660, 554] on button "button" at bounding box center [663, 573] width 124 height 71
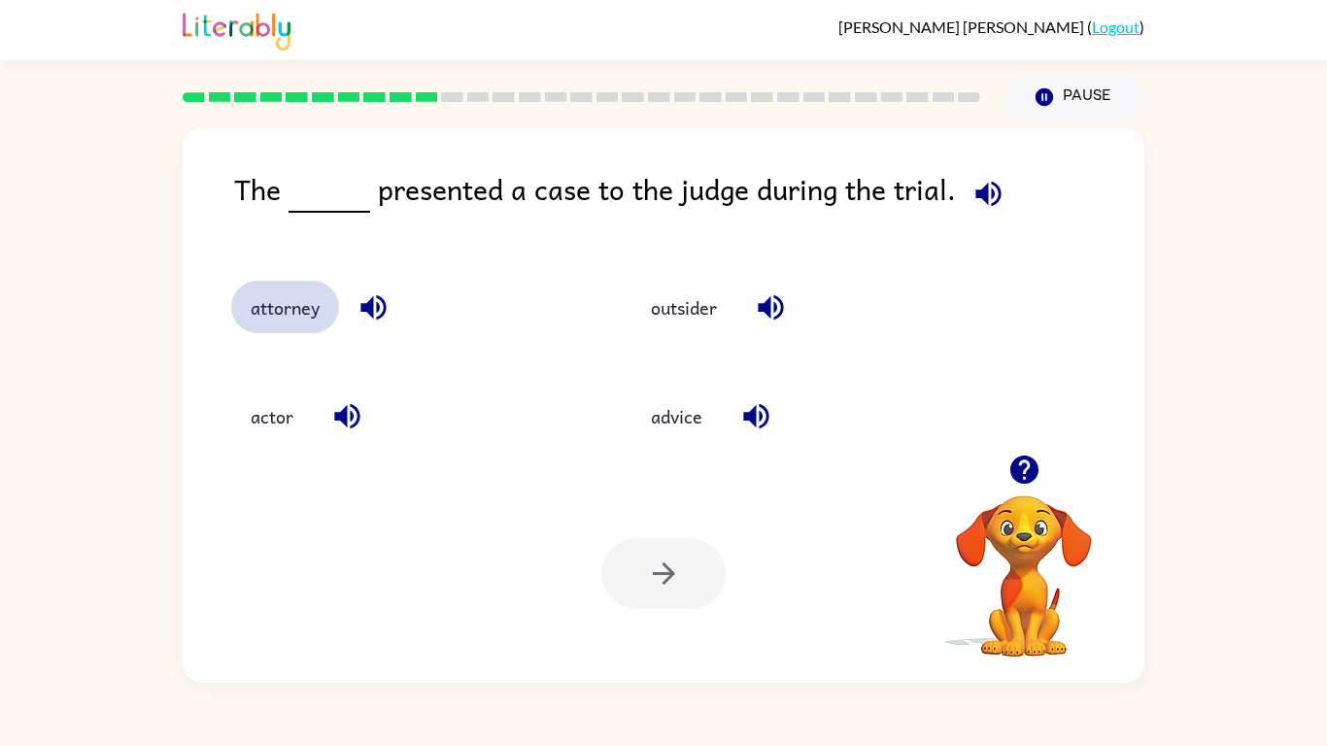
click at [269, 302] on button "attorney" at bounding box center [285, 307] width 108 height 52
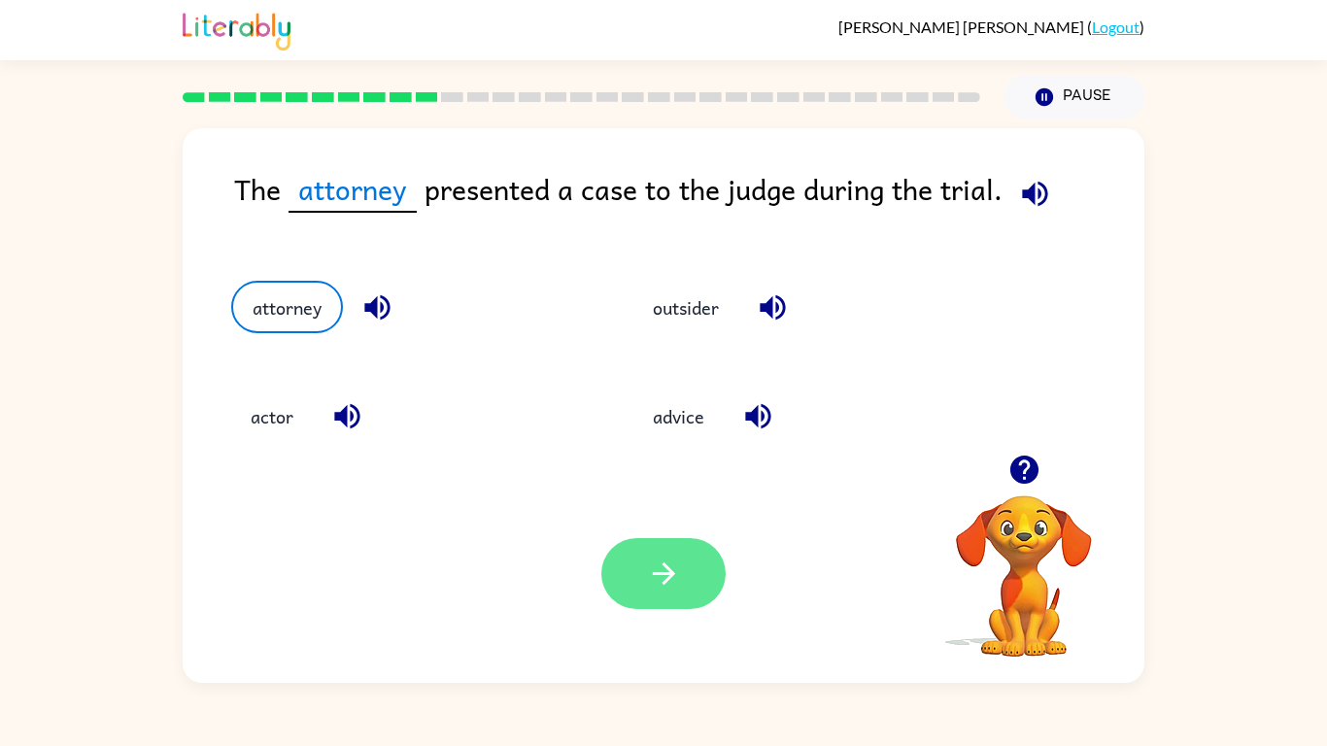
click at [705, 584] on button "button" at bounding box center [663, 573] width 124 height 71
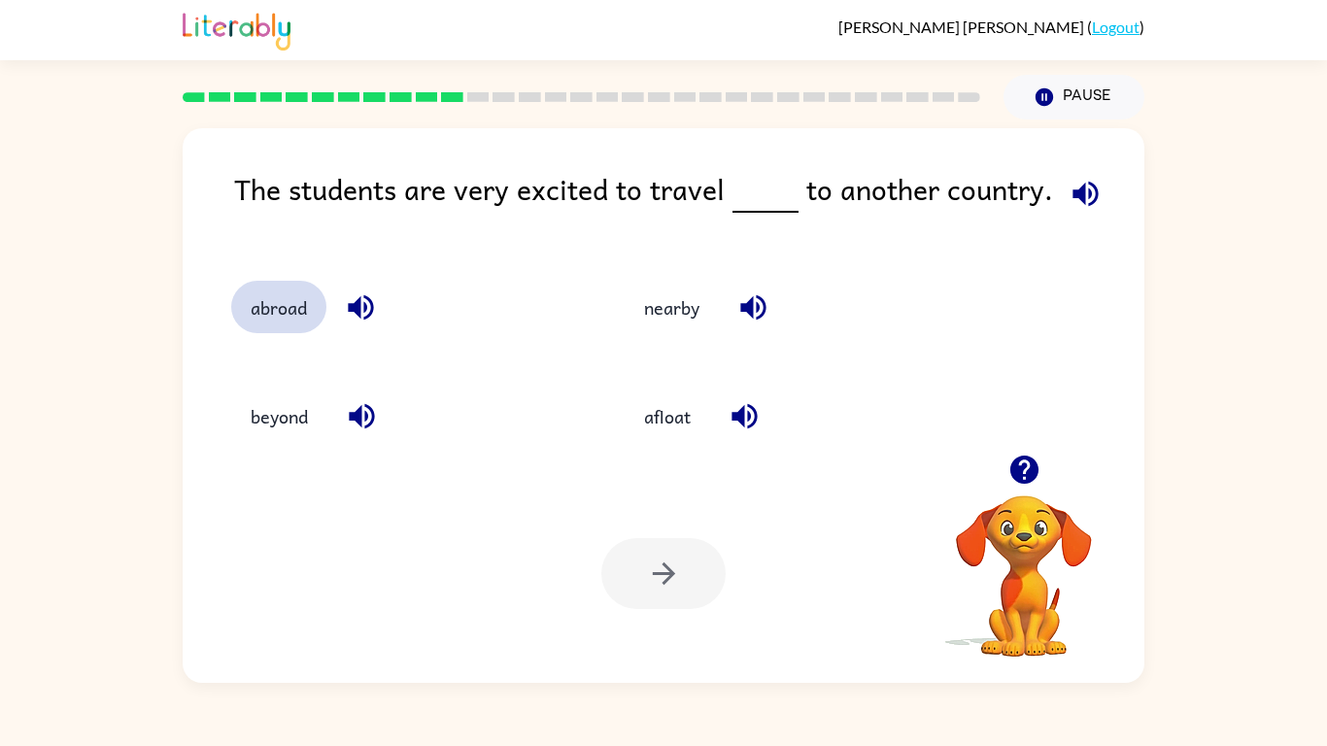
click at [270, 305] on button "abroad" at bounding box center [278, 307] width 95 height 52
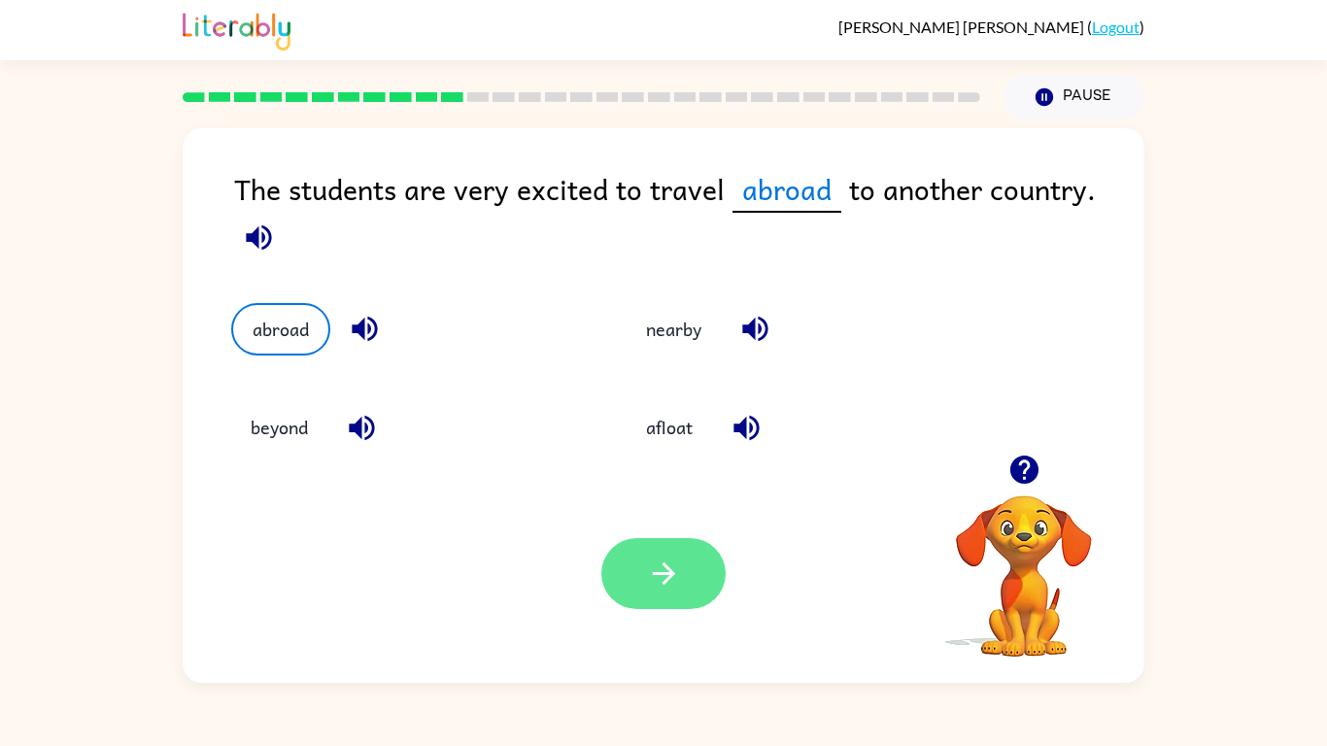
click at [675, 574] on icon "button" at bounding box center [664, 574] width 34 height 34
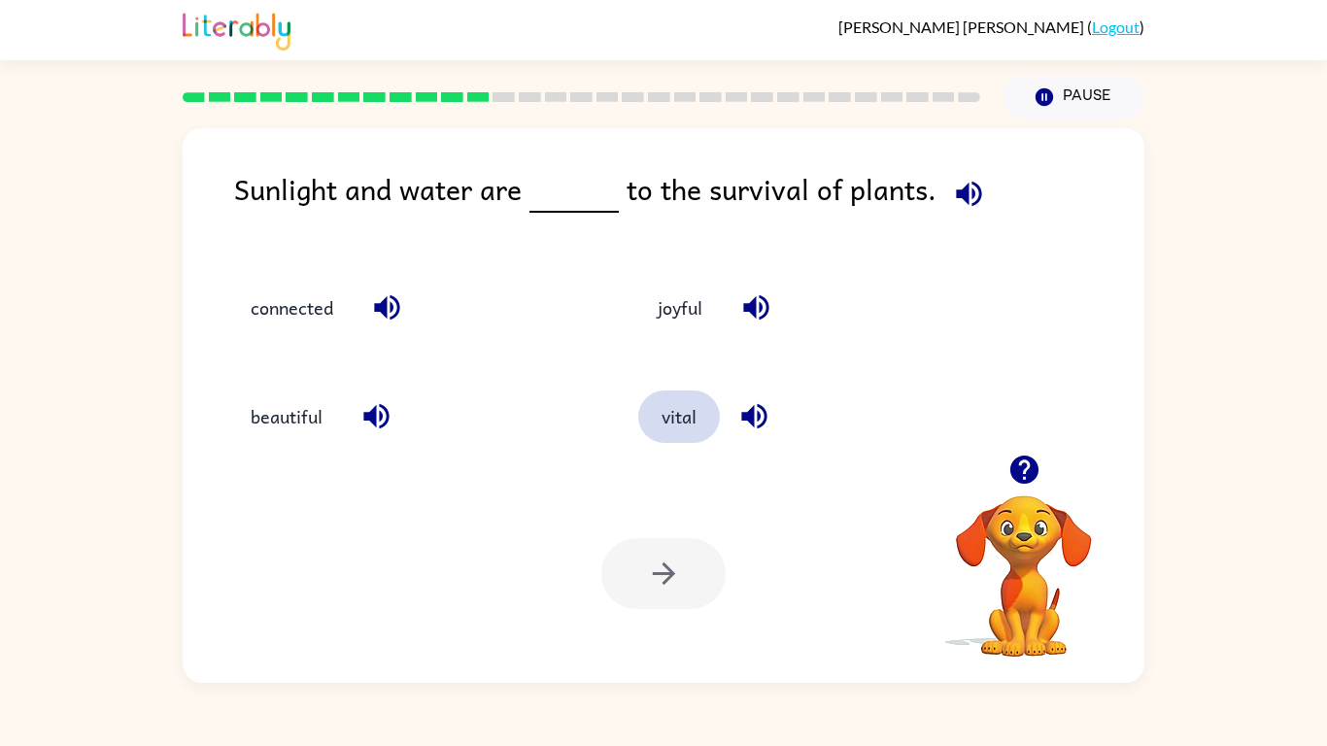
click at [688, 435] on button "vital" at bounding box center [679, 417] width 82 height 52
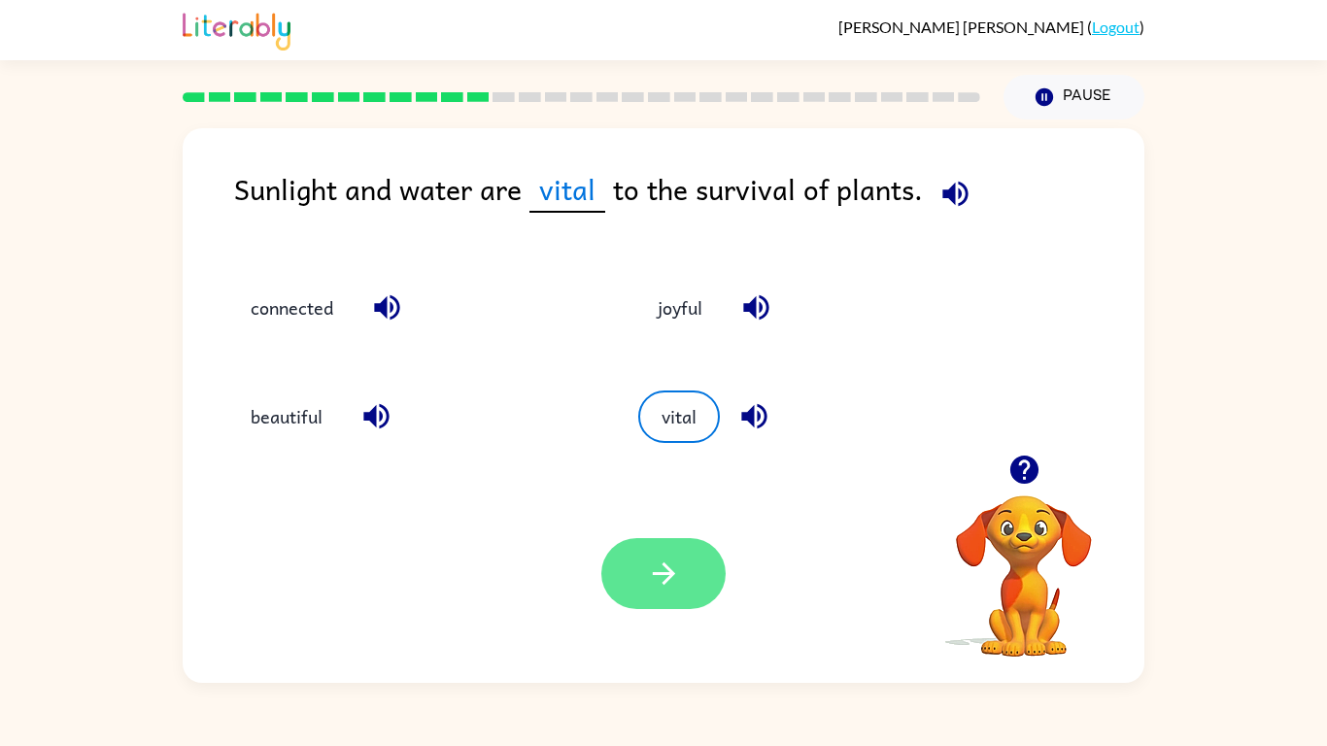
click at [691, 566] on button "button" at bounding box center [663, 573] width 124 height 71
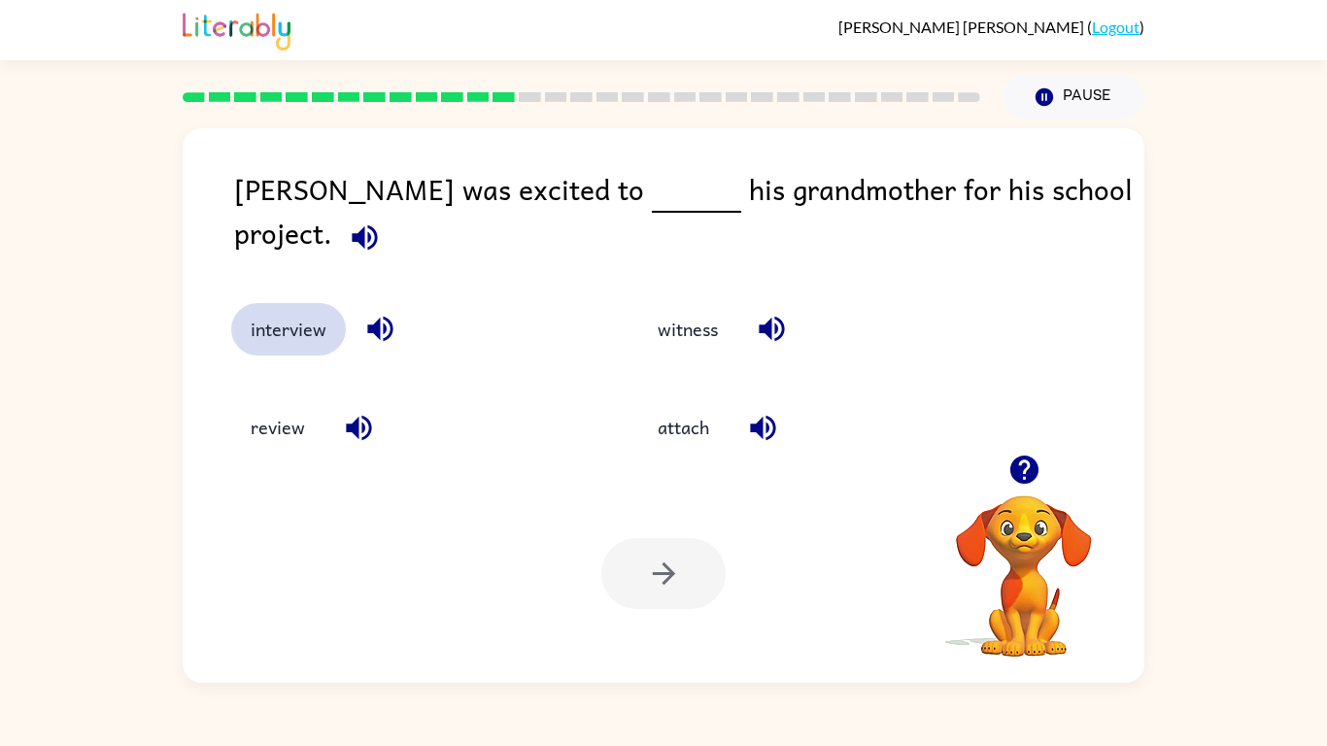
click at [256, 306] on button "interview" at bounding box center [288, 329] width 115 height 52
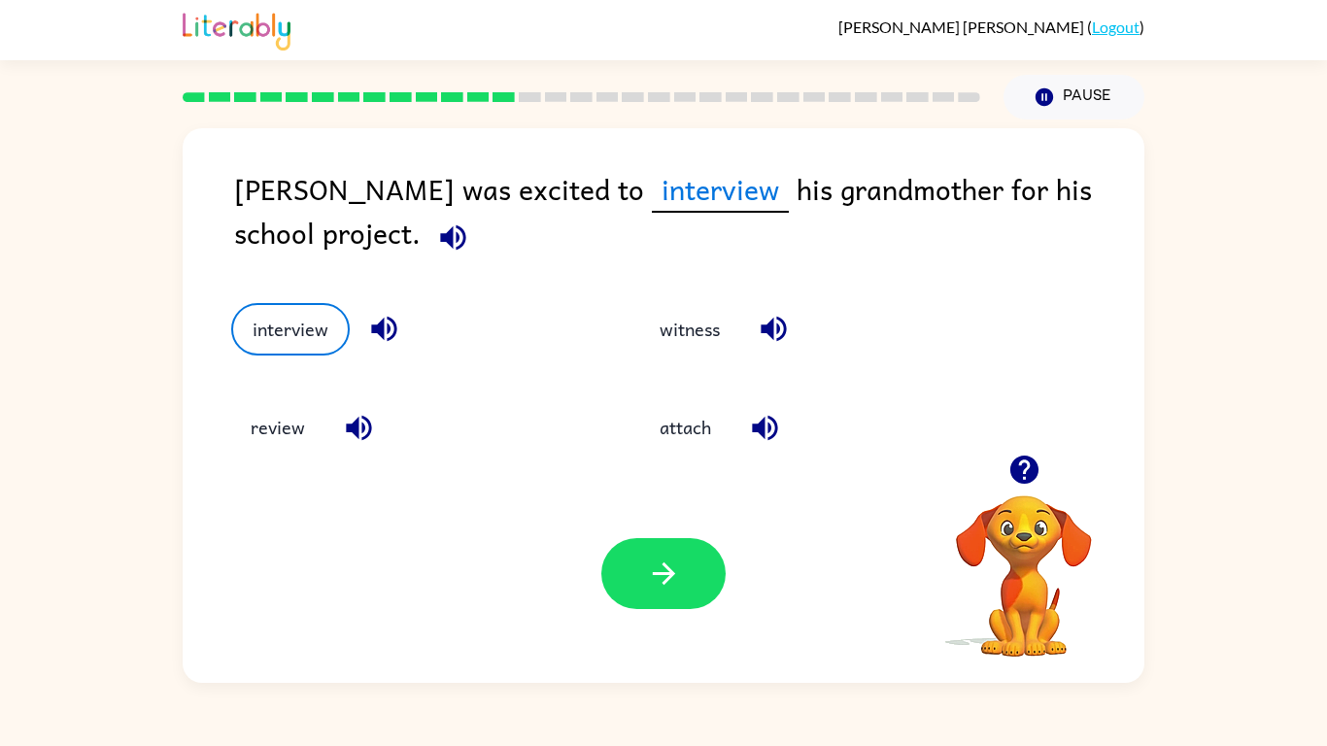
click at [690, 636] on div "Your browser must support playing .mp4 files to use Literably. Please try using…" at bounding box center [664, 573] width 962 height 219
click at [676, 621] on div "Your browser must support playing .mp4 files to use Literably. Please try using…" at bounding box center [664, 573] width 962 height 219
click at [664, 607] on button "button" at bounding box center [663, 573] width 124 height 71
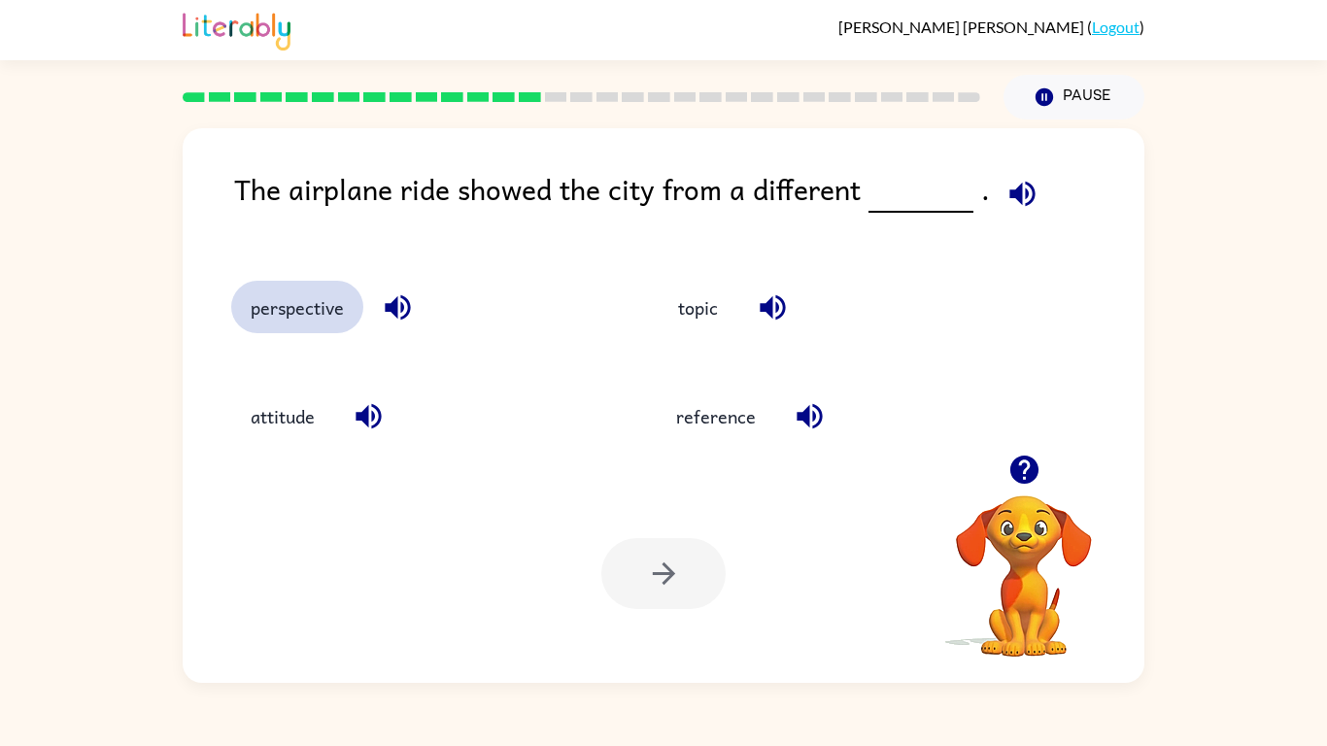
click at [308, 311] on button "perspective" at bounding box center [297, 307] width 132 height 52
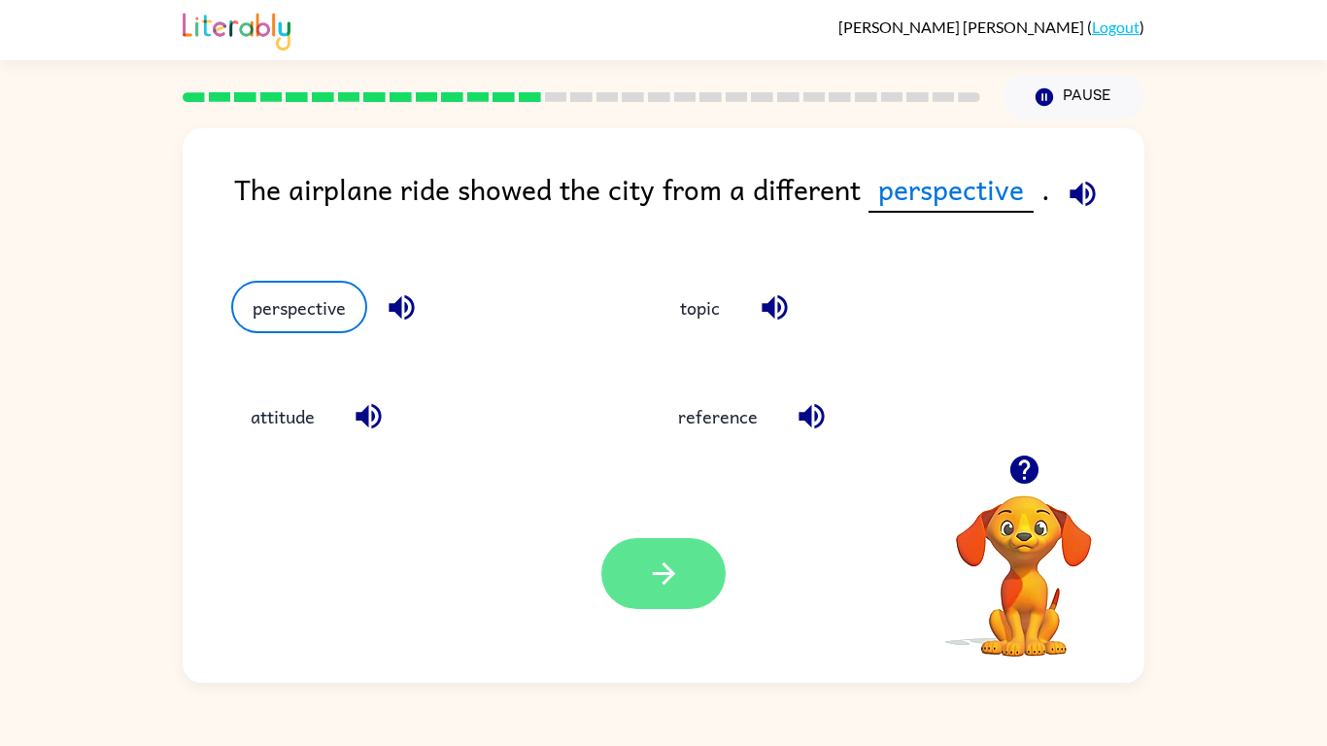
click at [663, 549] on button "button" at bounding box center [663, 573] width 124 height 71
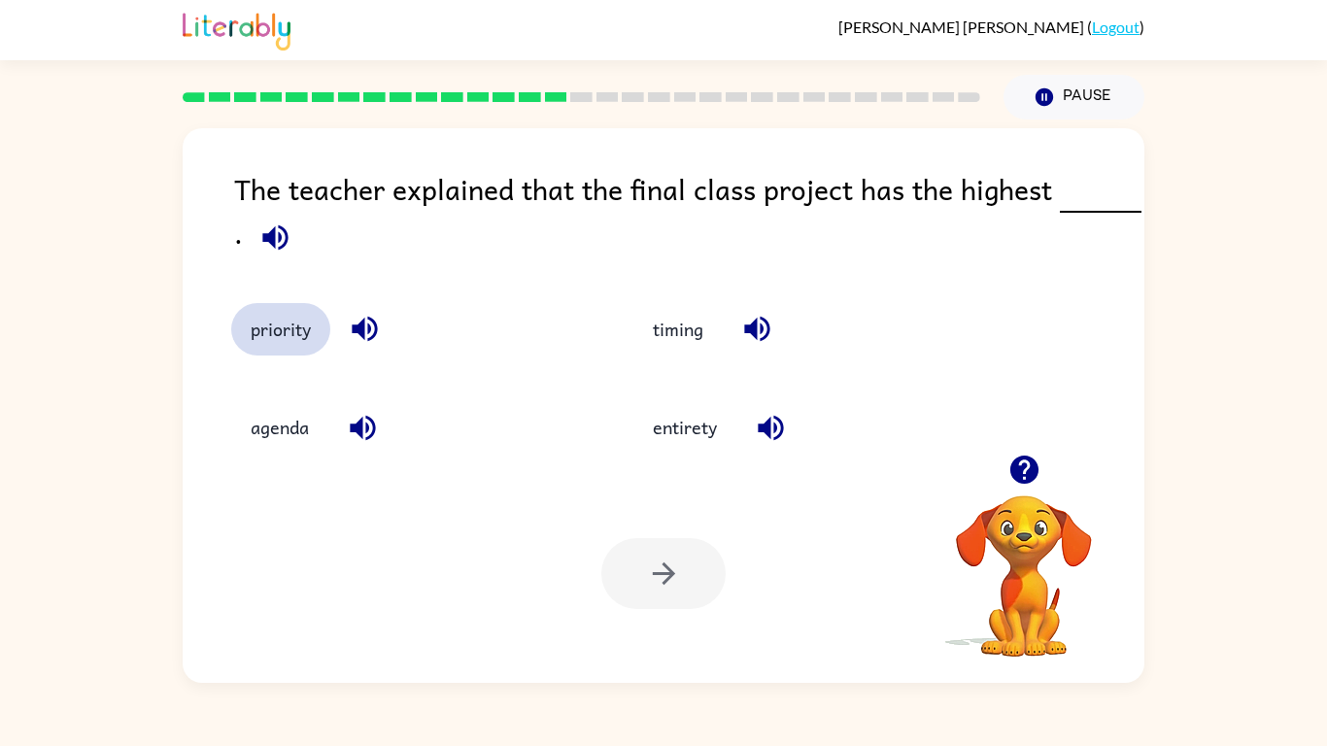
click at [260, 342] on button "priority" at bounding box center [280, 329] width 99 height 52
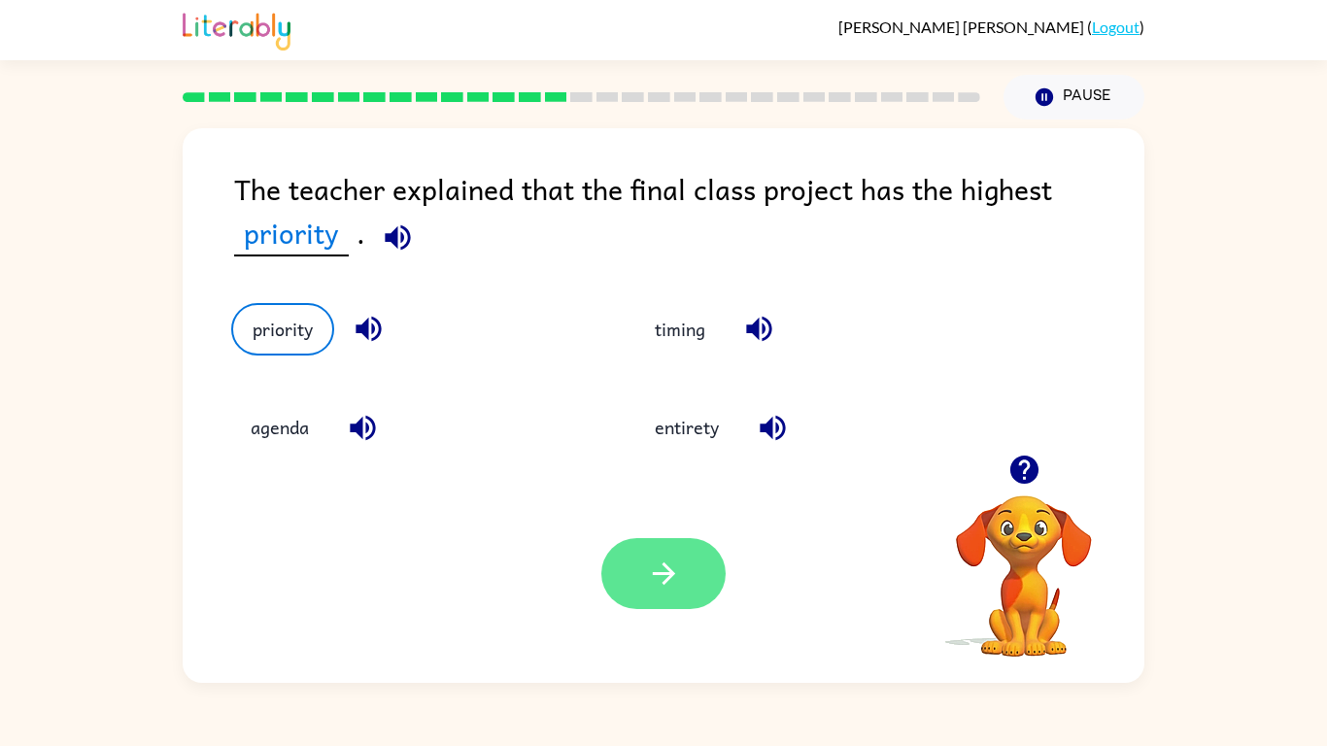
click at [651, 570] on icon "button" at bounding box center [664, 574] width 34 height 34
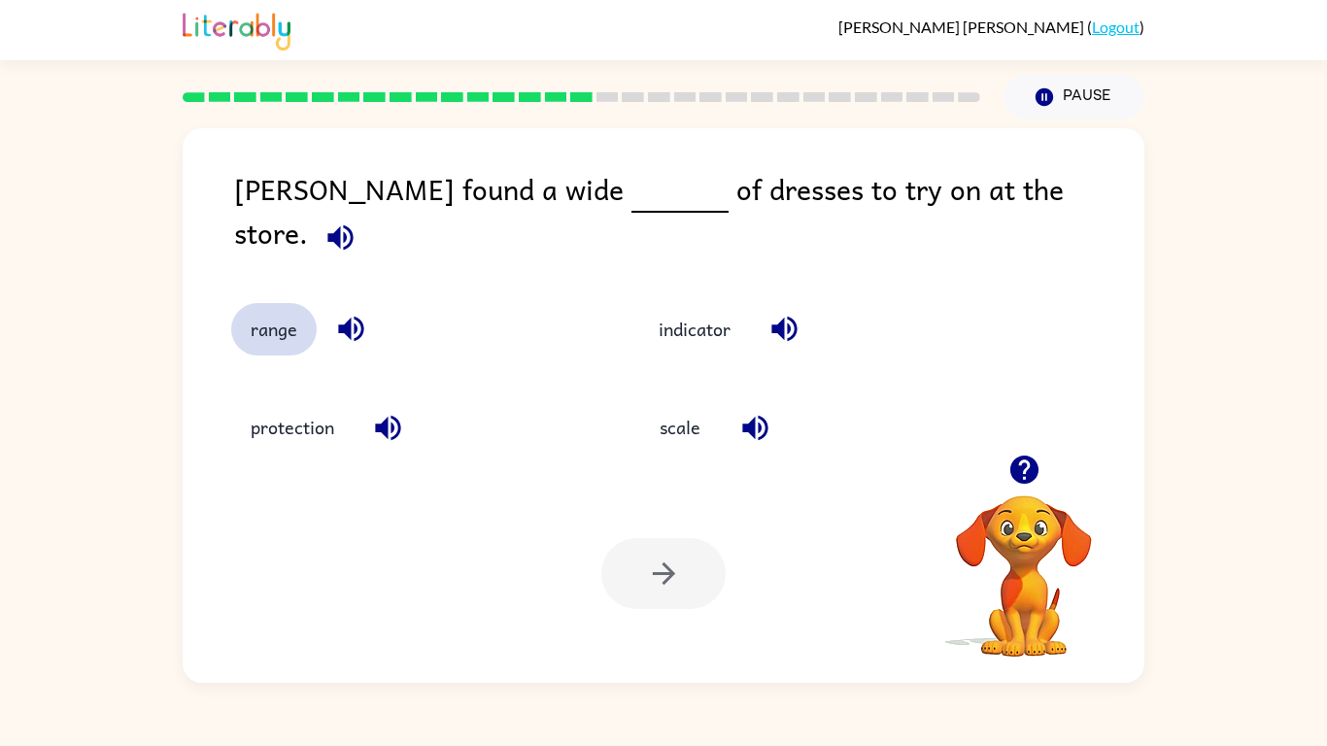
click at [244, 303] on button "range" at bounding box center [273, 329] width 85 height 52
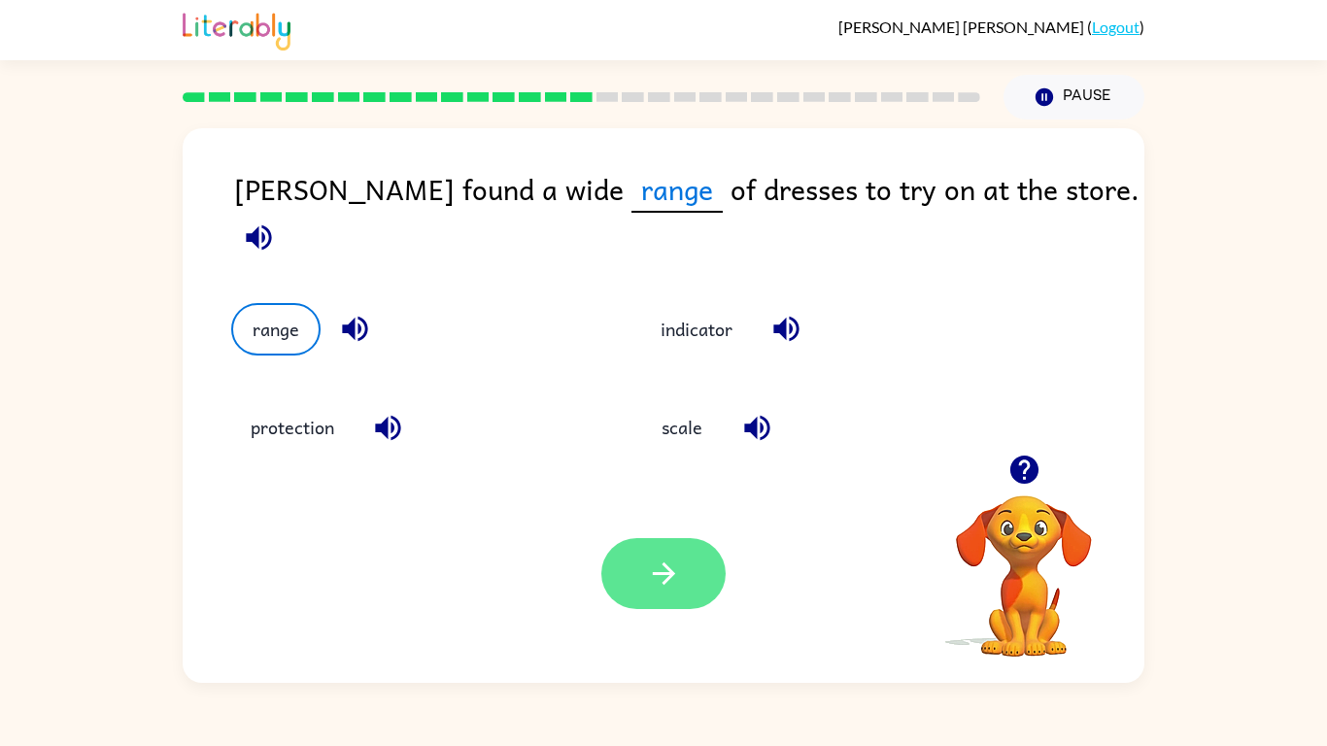
click at [670, 580] on icon "button" at bounding box center [664, 574] width 34 height 34
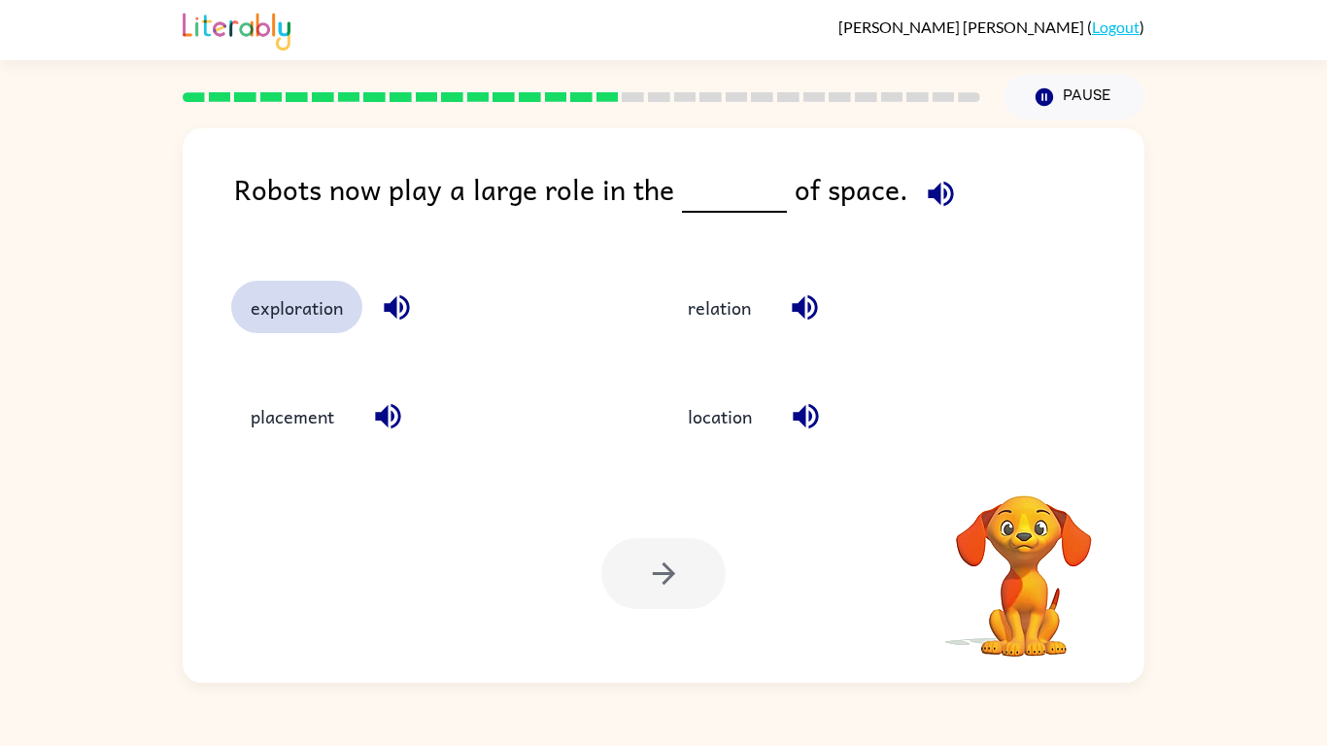
click at [295, 304] on button "exploration" at bounding box center [296, 307] width 131 height 52
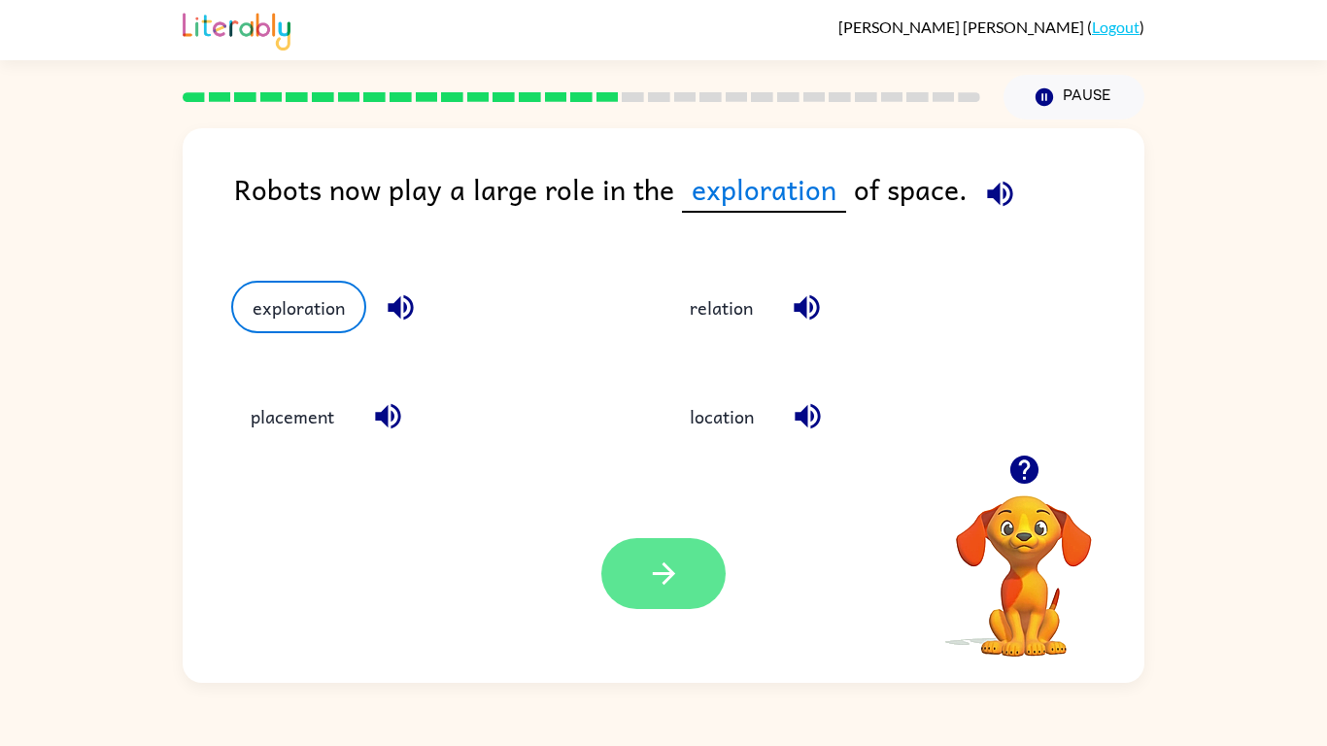
click at [692, 554] on button "button" at bounding box center [663, 573] width 124 height 71
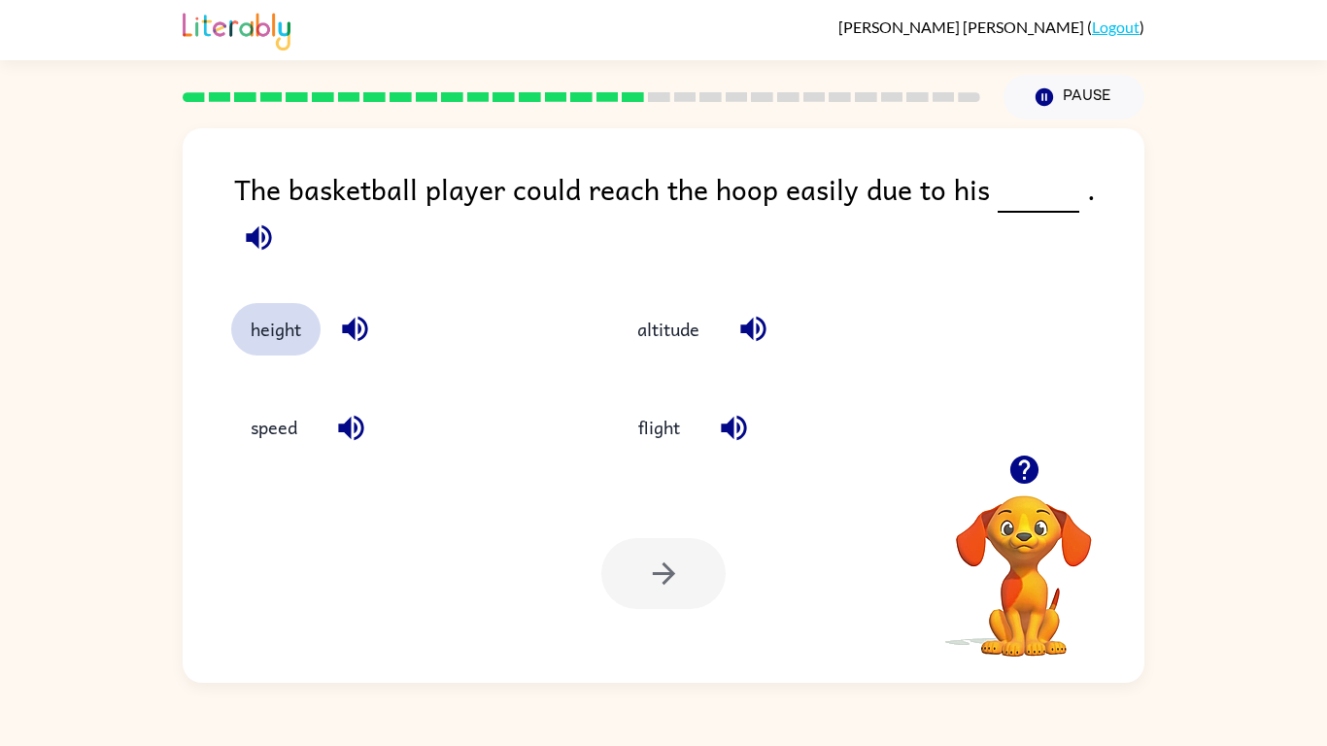
click at [290, 303] on button "height" at bounding box center [275, 329] width 89 height 52
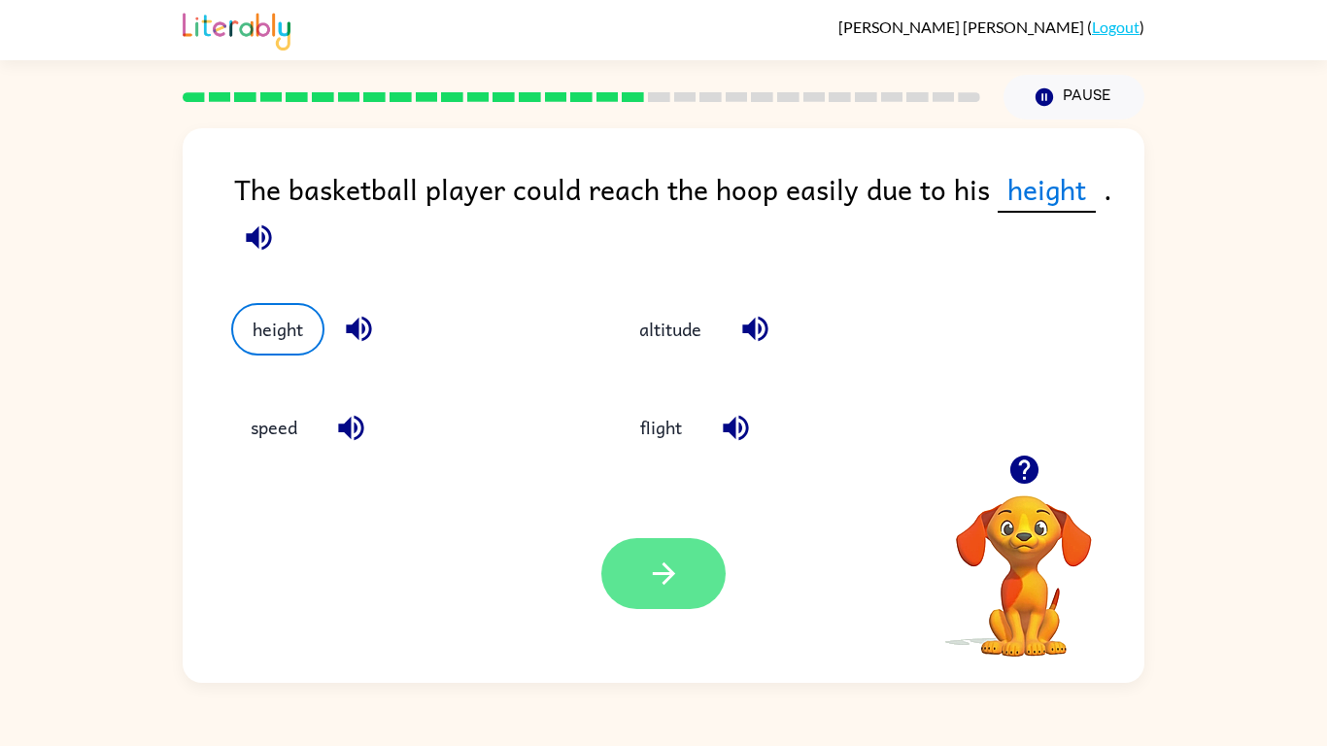
click at [685, 586] on button "button" at bounding box center [663, 573] width 124 height 71
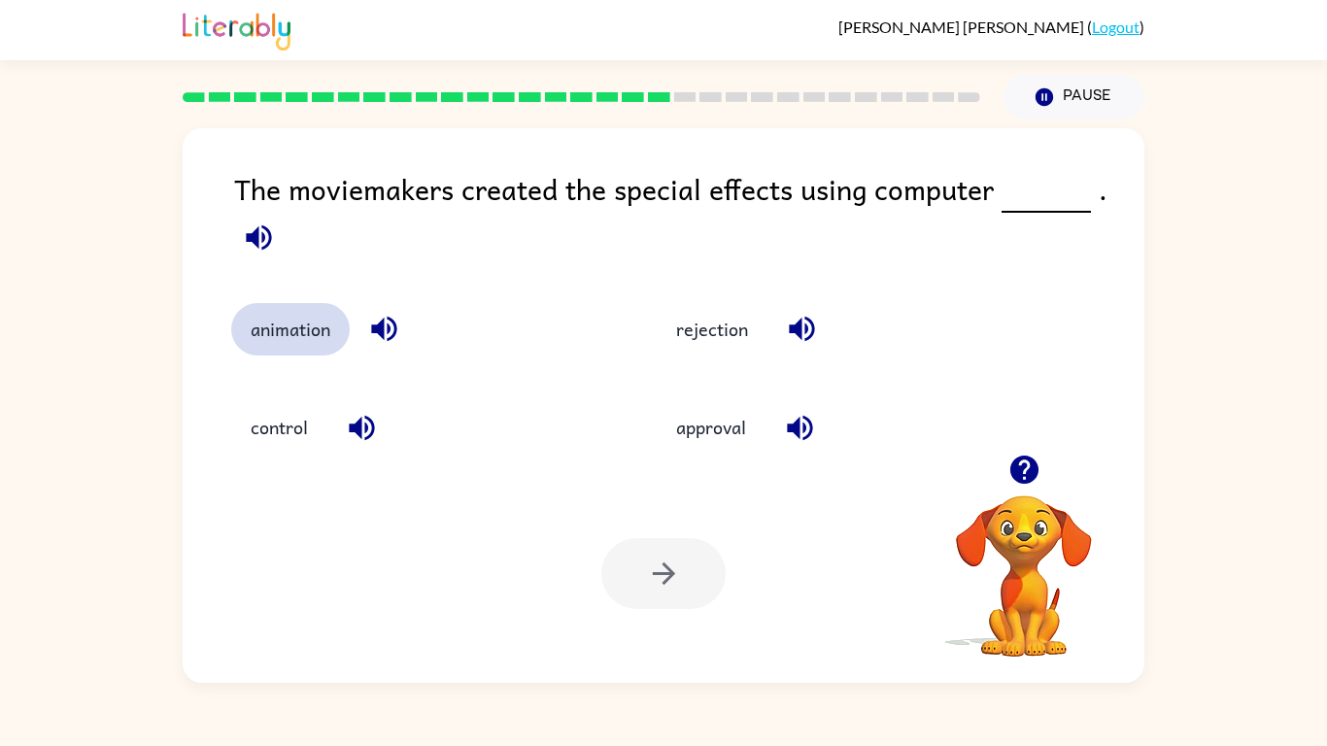
click at [291, 322] on button "animation" at bounding box center [290, 329] width 119 height 52
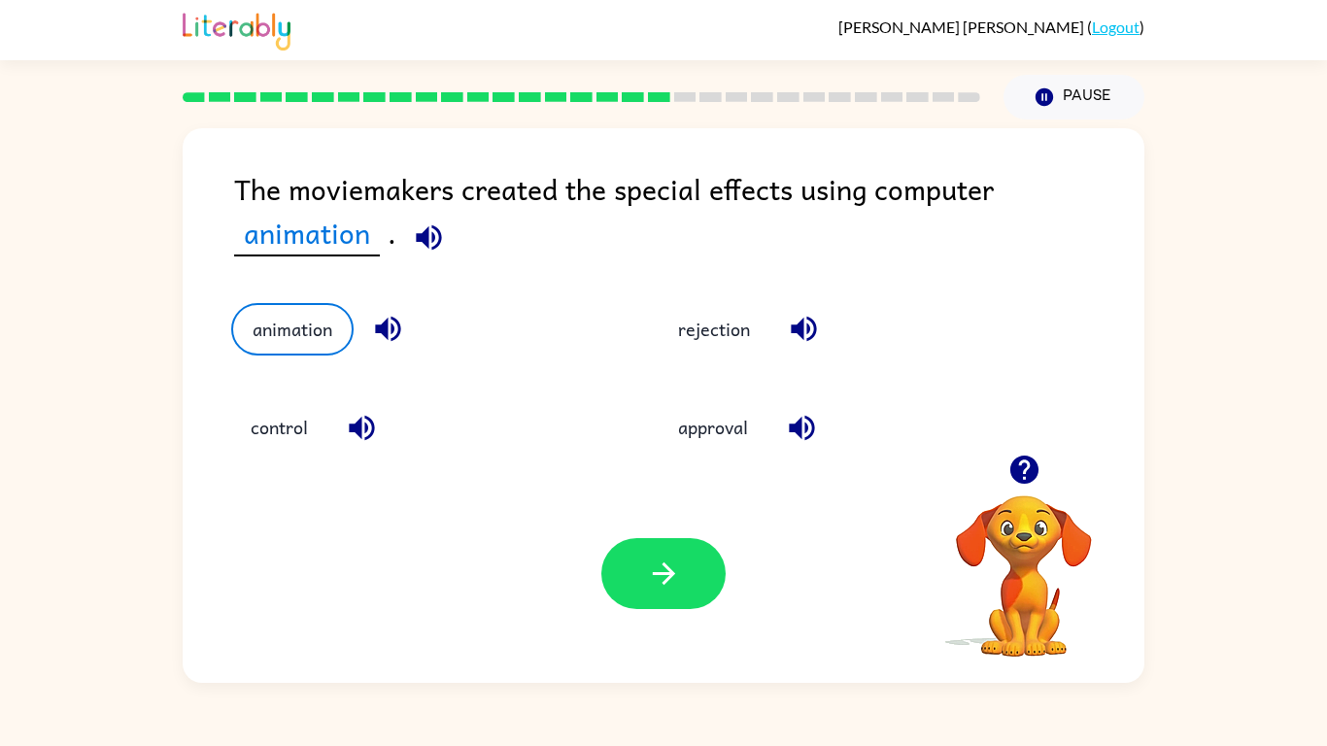
click at [659, 610] on div "Your browser must support playing .mp4 files to use Literably. Please try using…" at bounding box center [664, 573] width 962 height 219
click at [658, 552] on button "button" at bounding box center [663, 573] width 124 height 71
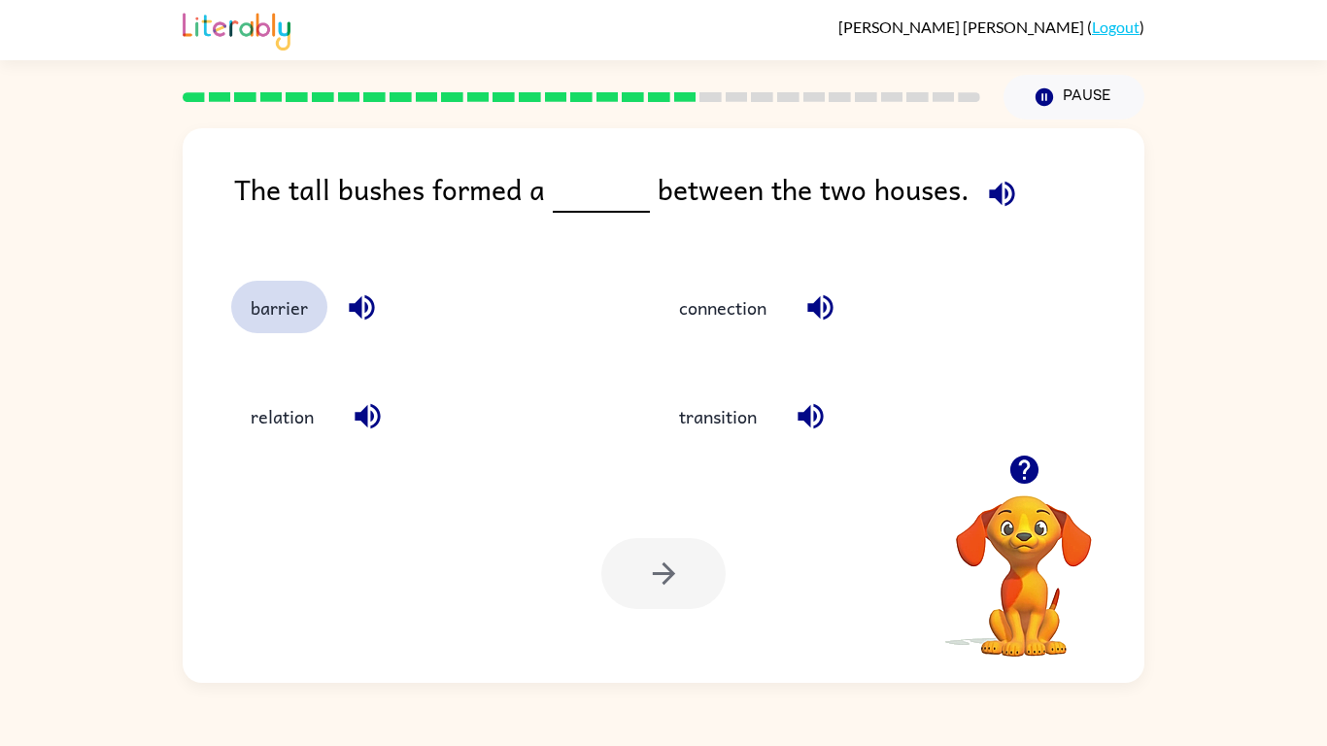
click at [275, 327] on button "barrier" at bounding box center [279, 307] width 96 height 52
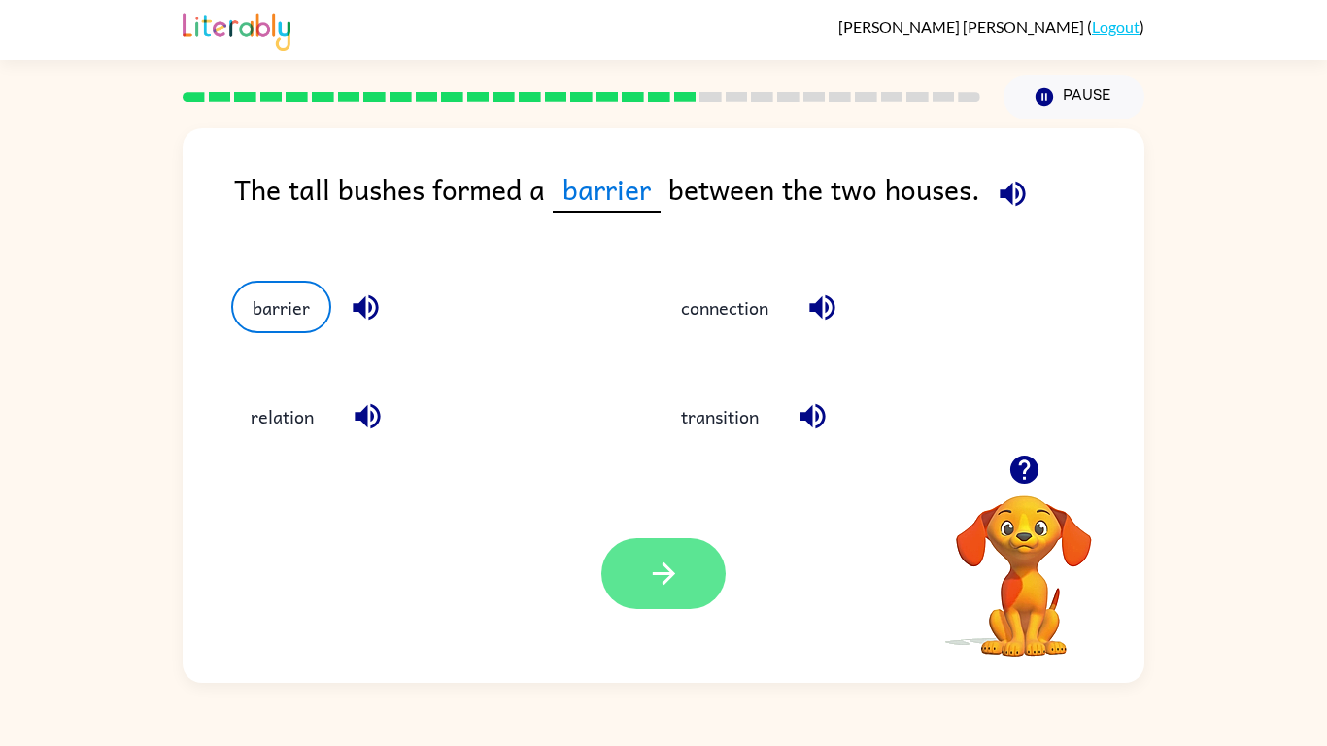
click at [672, 596] on button "button" at bounding box center [663, 573] width 124 height 71
click at [672, 596] on div at bounding box center [663, 573] width 124 height 71
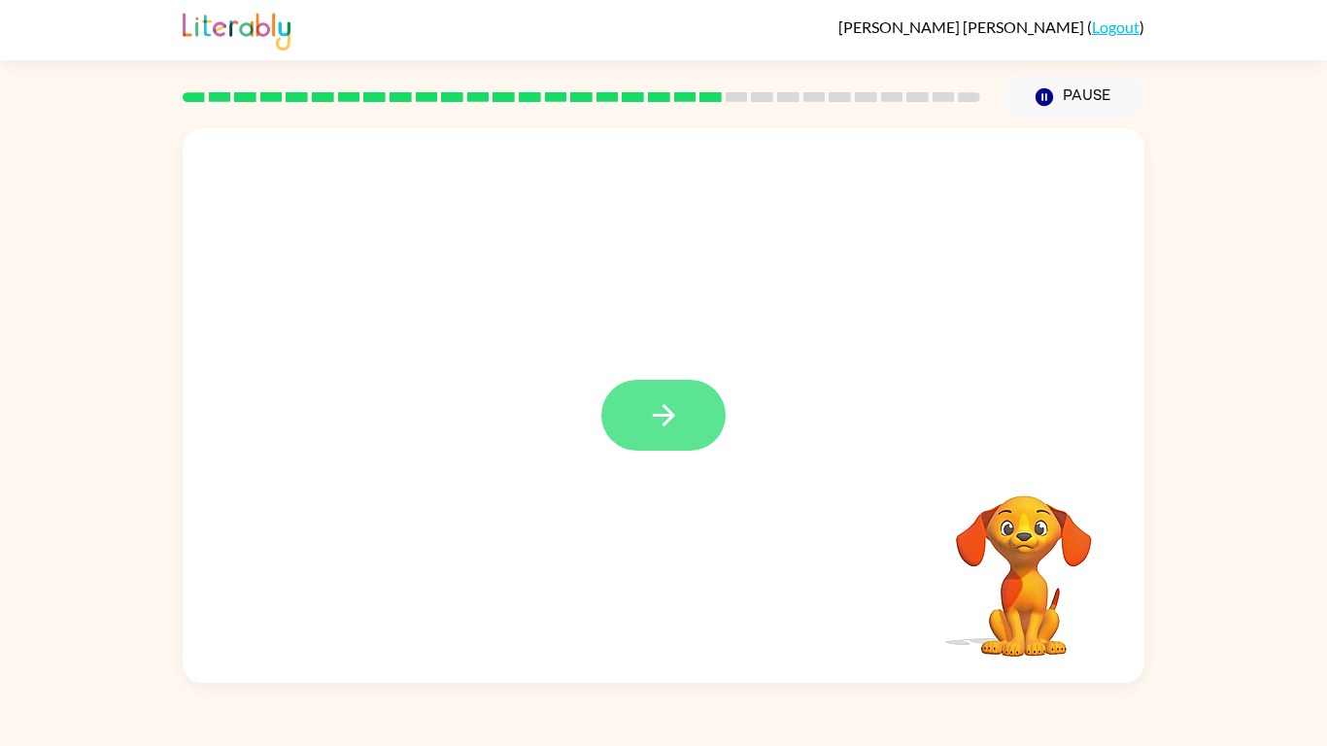
click at [627, 404] on button "button" at bounding box center [663, 415] width 124 height 71
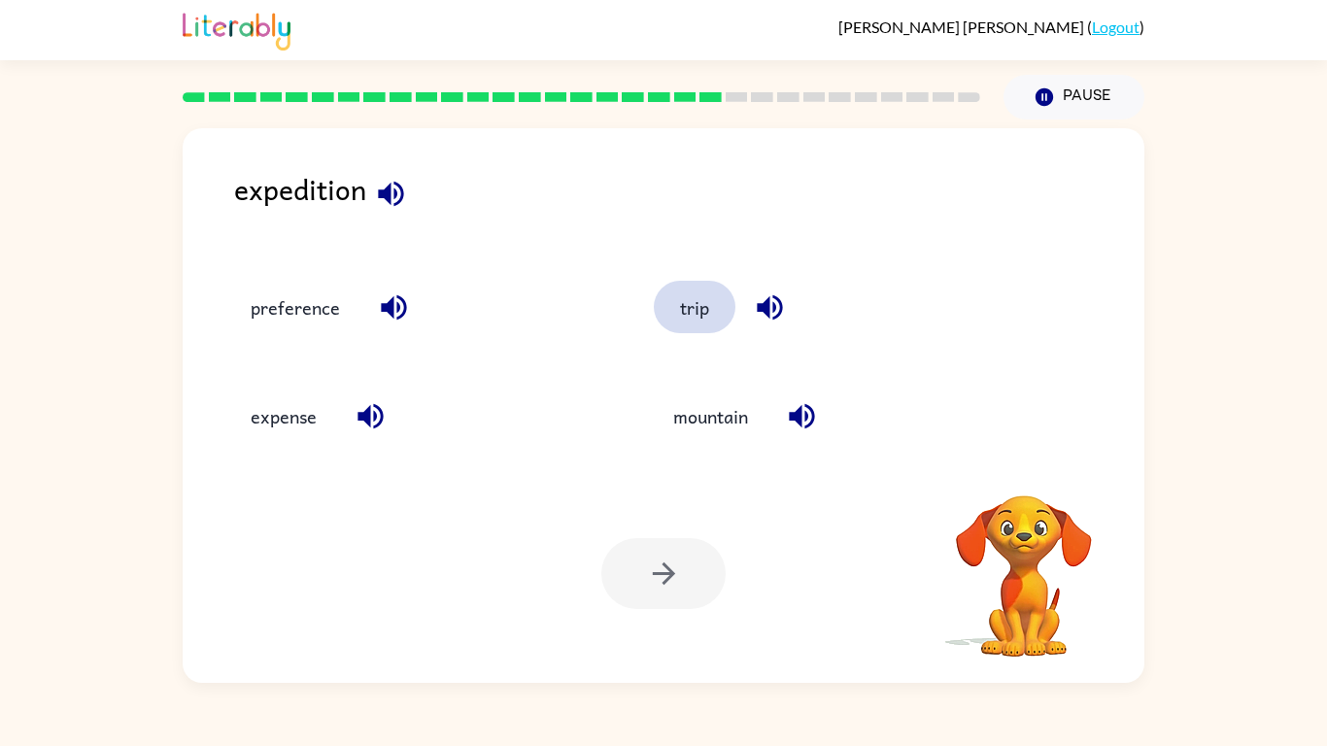
click at [680, 312] on button "trip" at bounding box center [695, 307] width 82 height 52
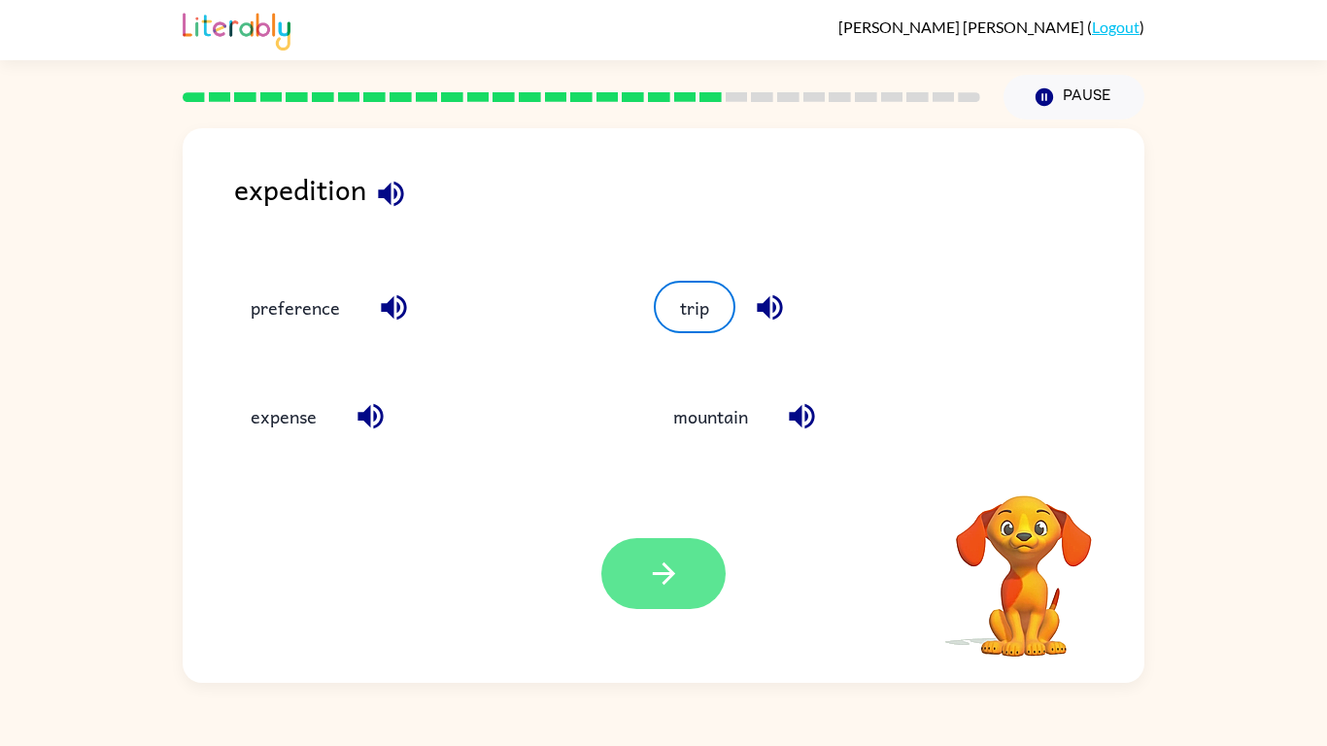
click at [671, 608] on button "button" at bounding box center [663, 573] width 124 height 71
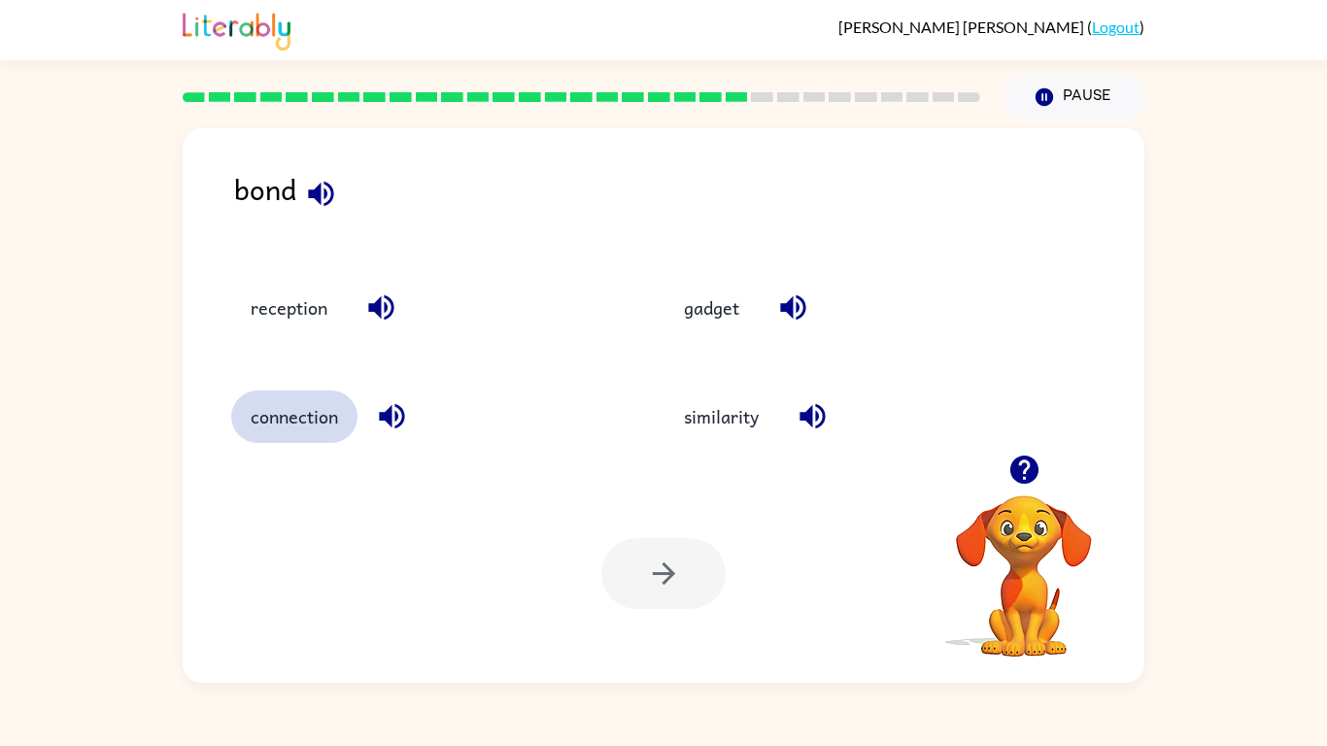
click at [318, 405] on button "connection" at bounding box center [294, 417] width 126 height 52
click at [231, 391] on button "connection" at bounding box center [294, 417] width 126 height 52
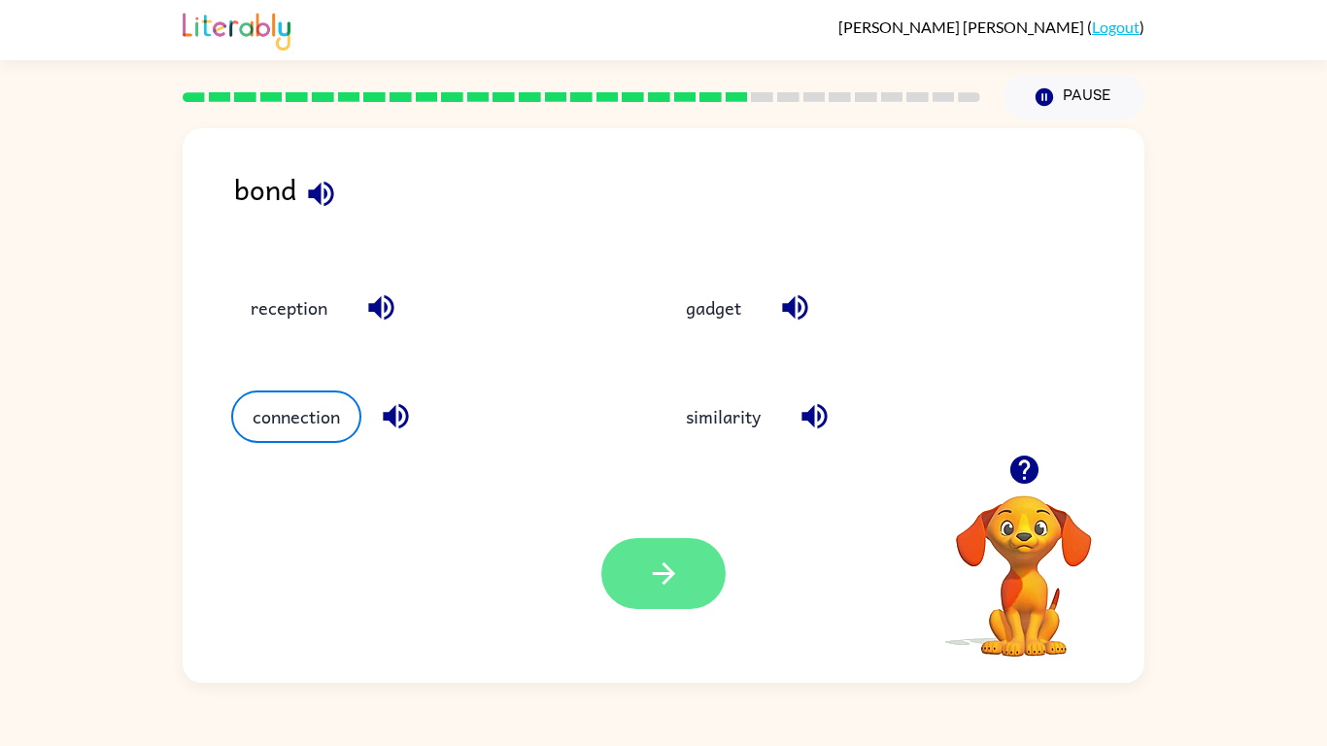
click at [661, 559] on icon "button" at bounding box center [664, 574] width 34 height 34
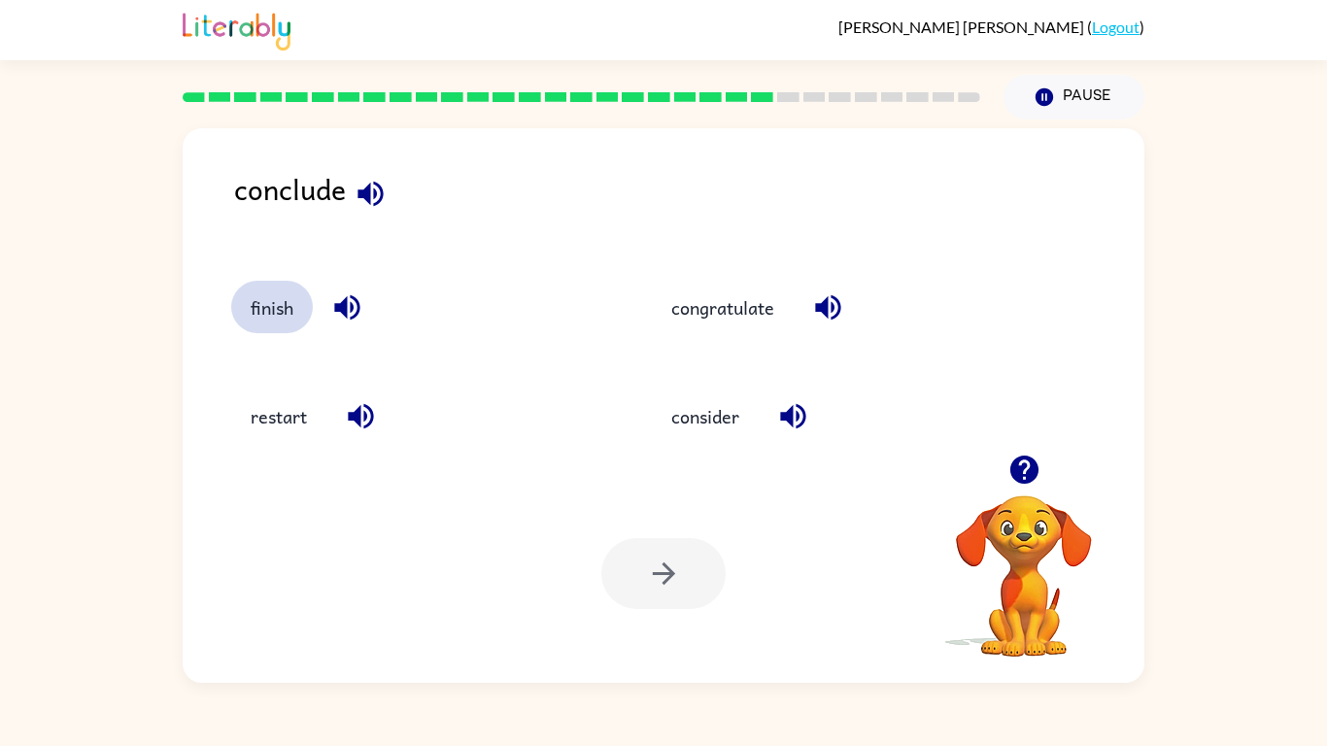
click at [242, 315] on button "finish" at bounding box center [272, 307] width 82 height 52
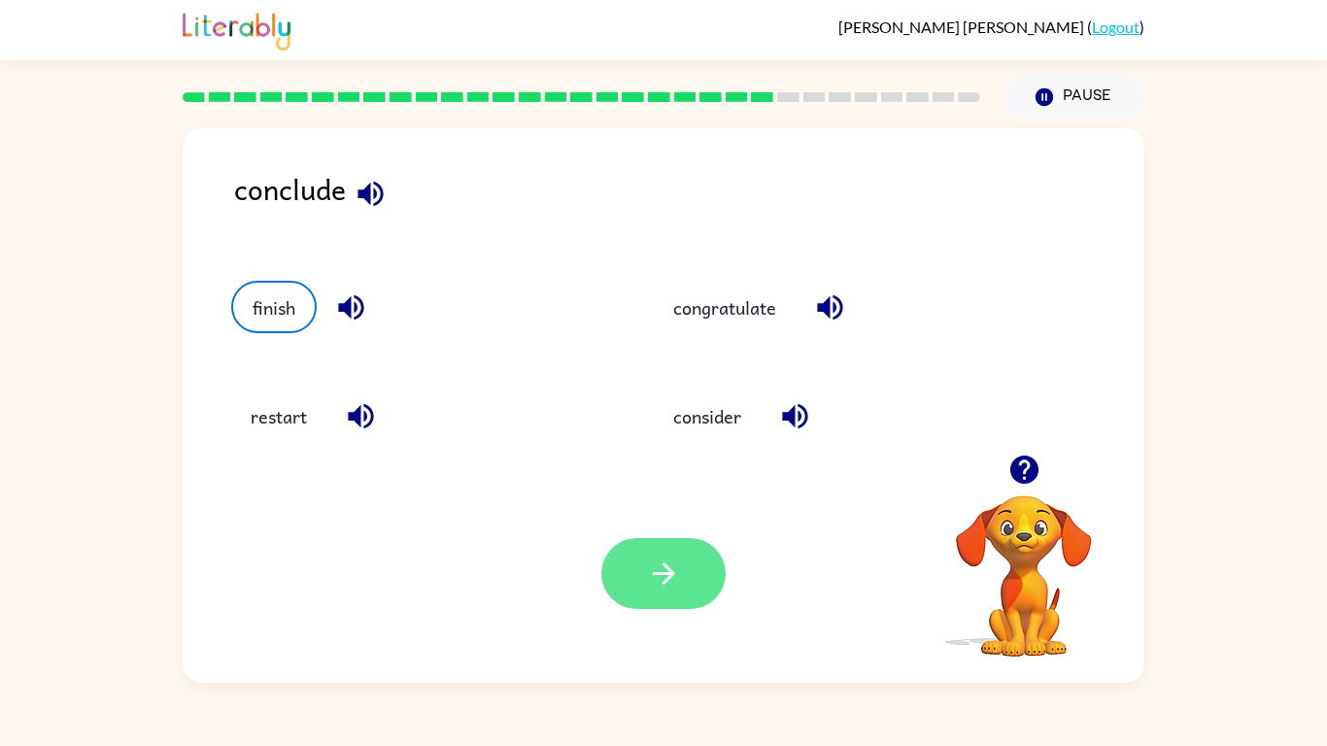
click at [627, 563] on button "button" at bounding box center [663, 573] width 124 height 71
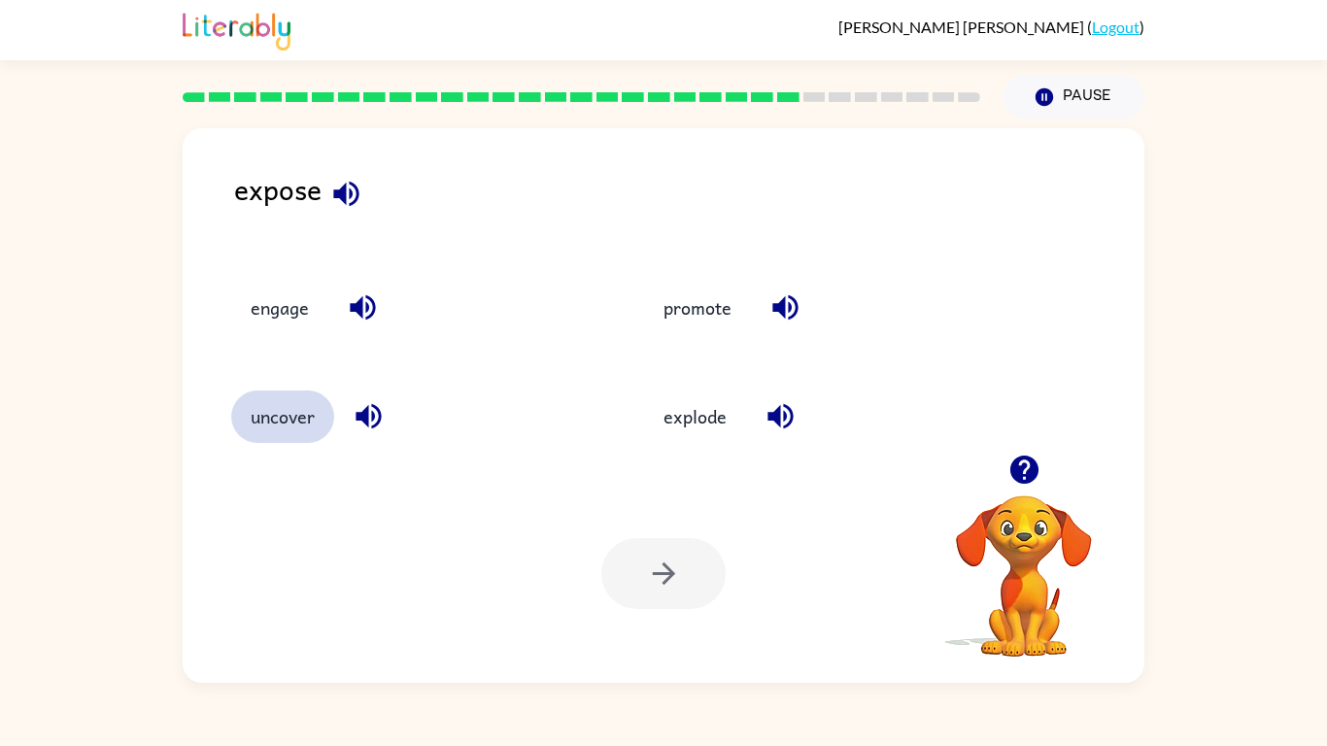
click at [304, 428] on button "uncover" at bounding box center [282, 417] width 103 height 52
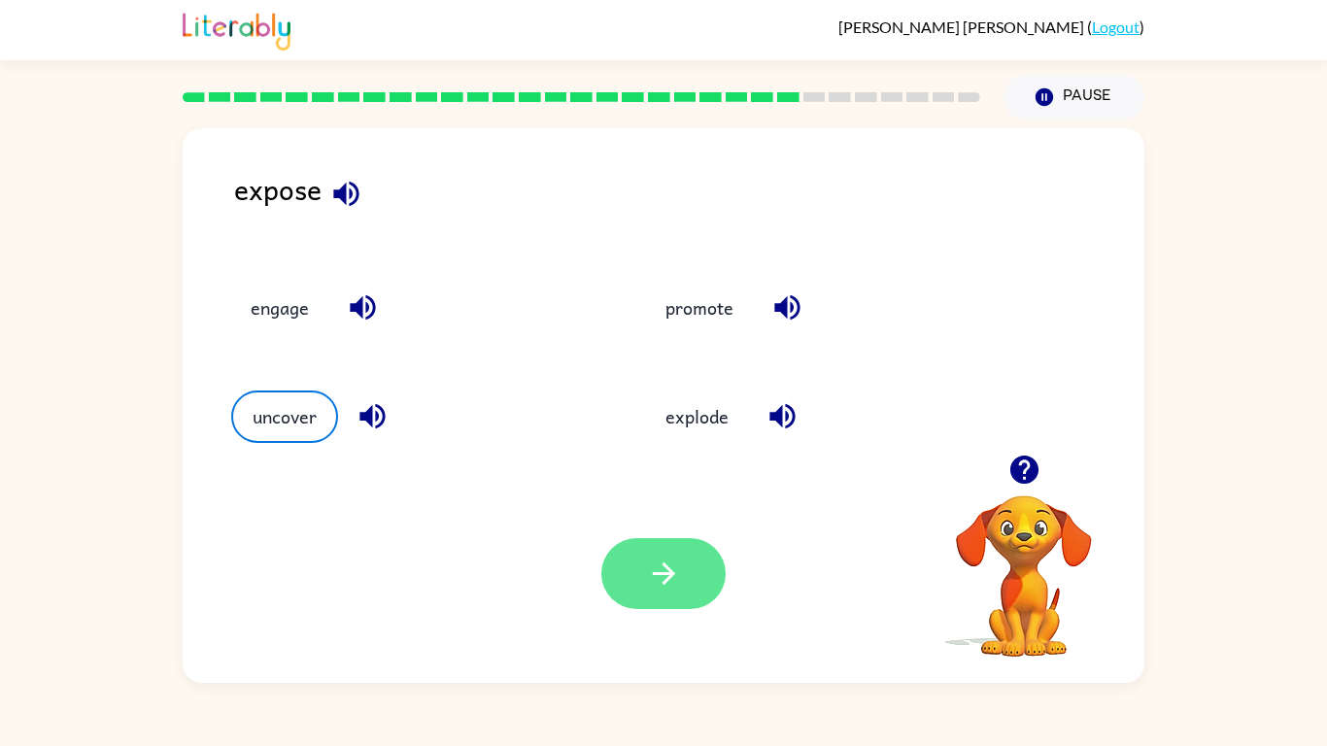
click at [676, 582] on icon "button" at bounding box center [664, 574] width 34 height 34
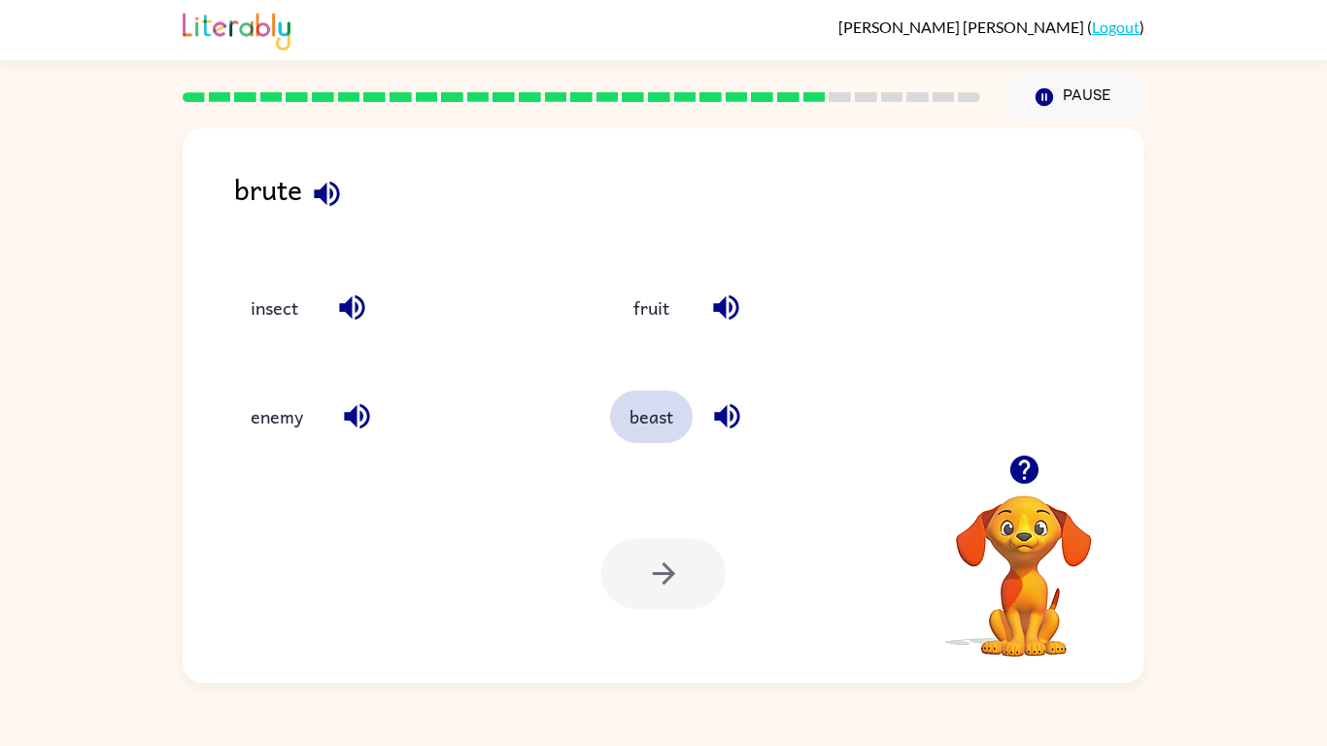
click at [623, 423] on button "beast" at bounding box center [651, 417] width 83 height 52
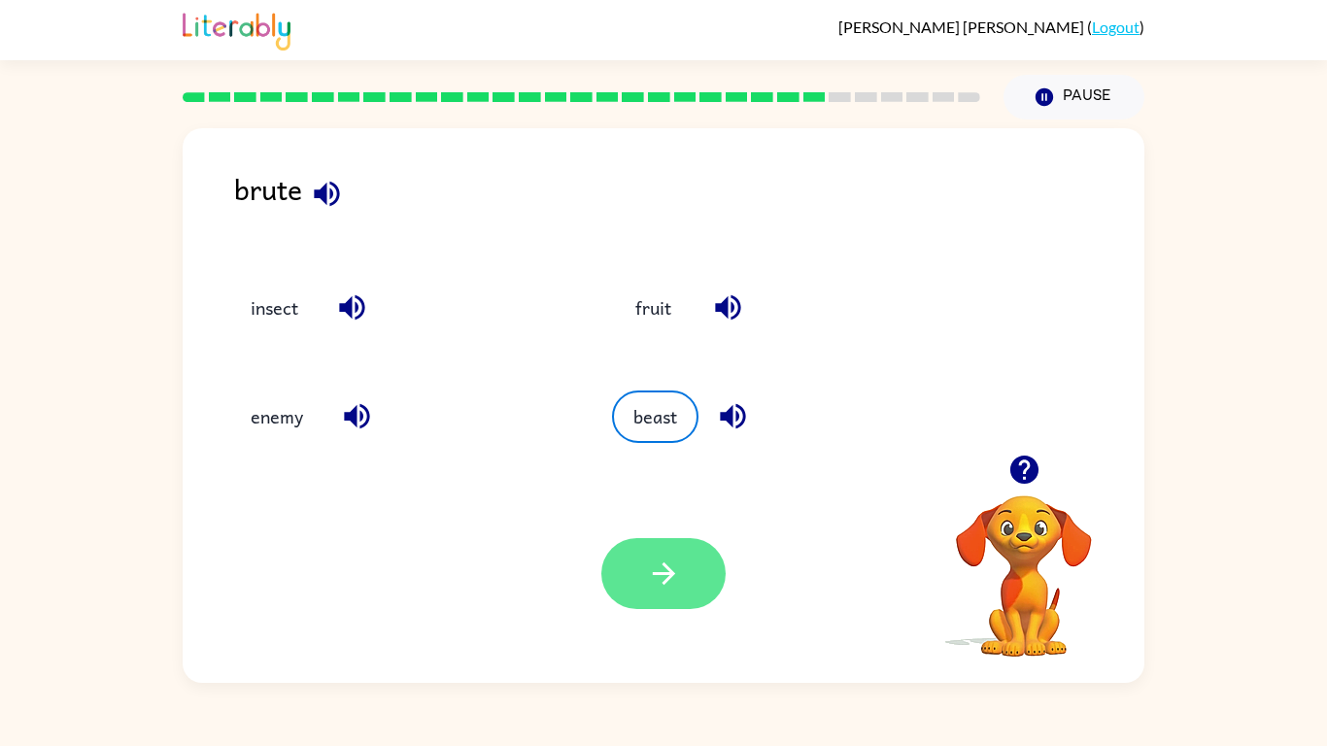
click at [681, 551] on button "button" at bounding box center [663, 573] width 124 height 71
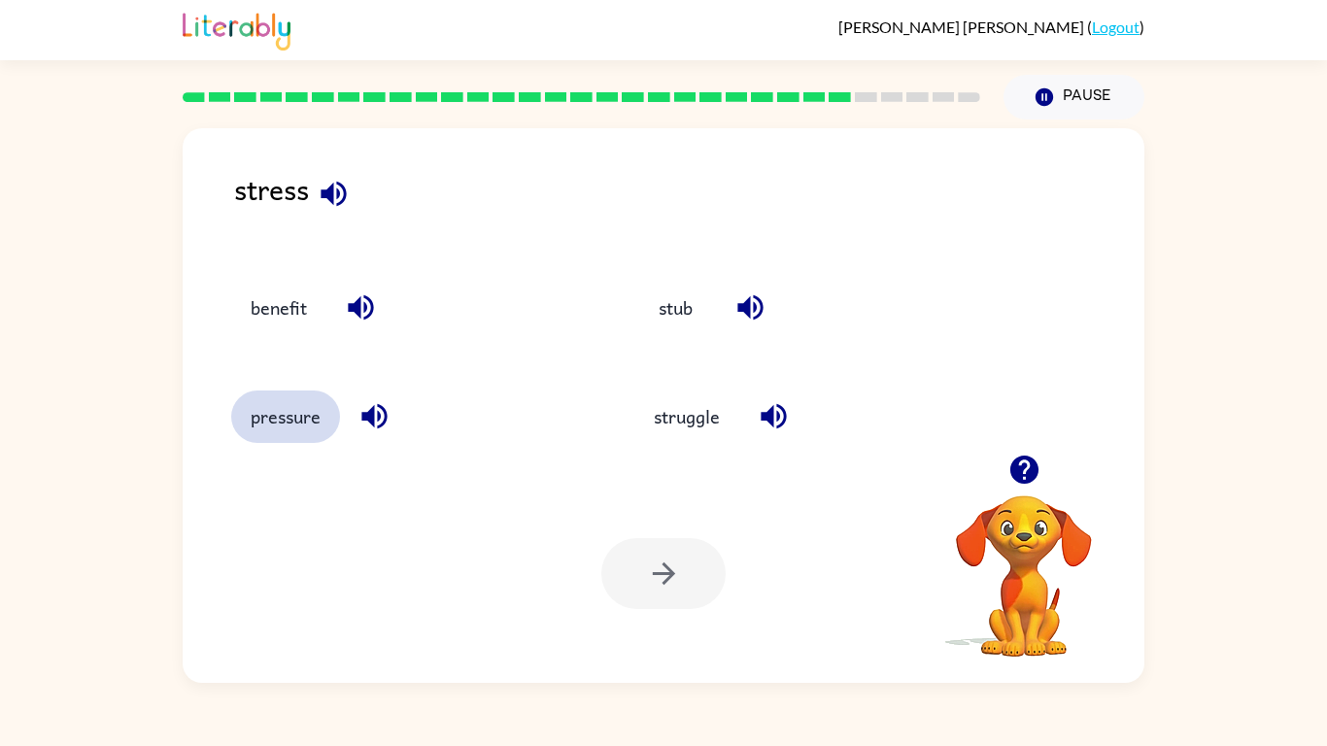
click at [272, 430] on button "pressure" at bounding box center [285, 417] width 109 height 52
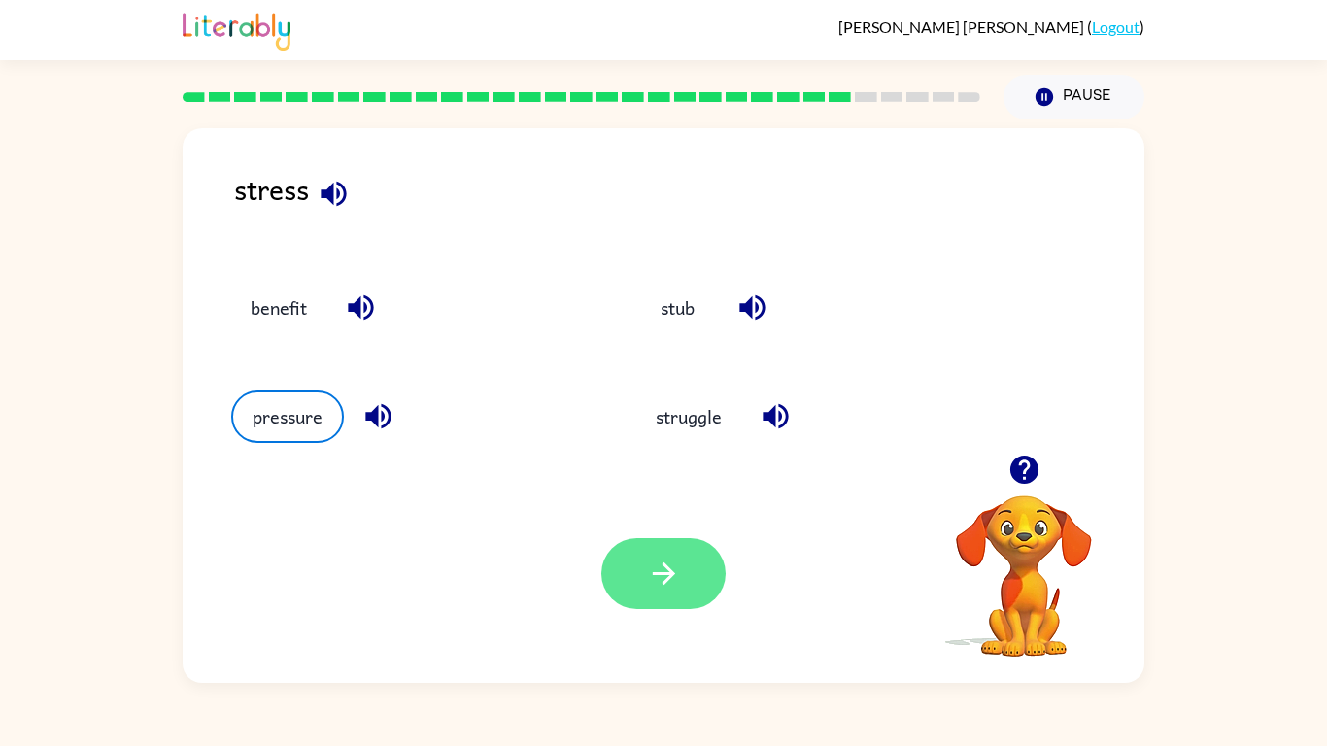
click at [676, 572] on icon "button" at bounding box center [664, 574] width 34 height 34
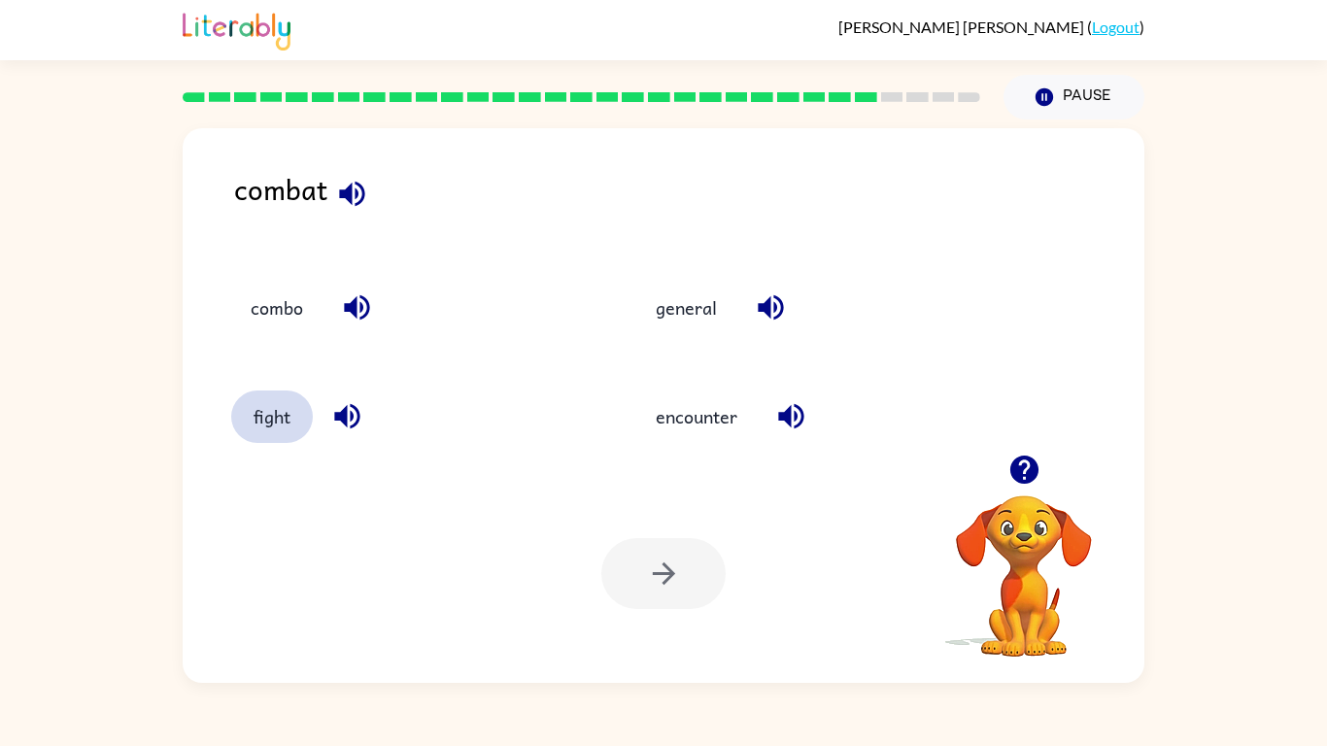
click at [274, 431] on button "fight" at bounding box center [272, 417] width 82 height 52
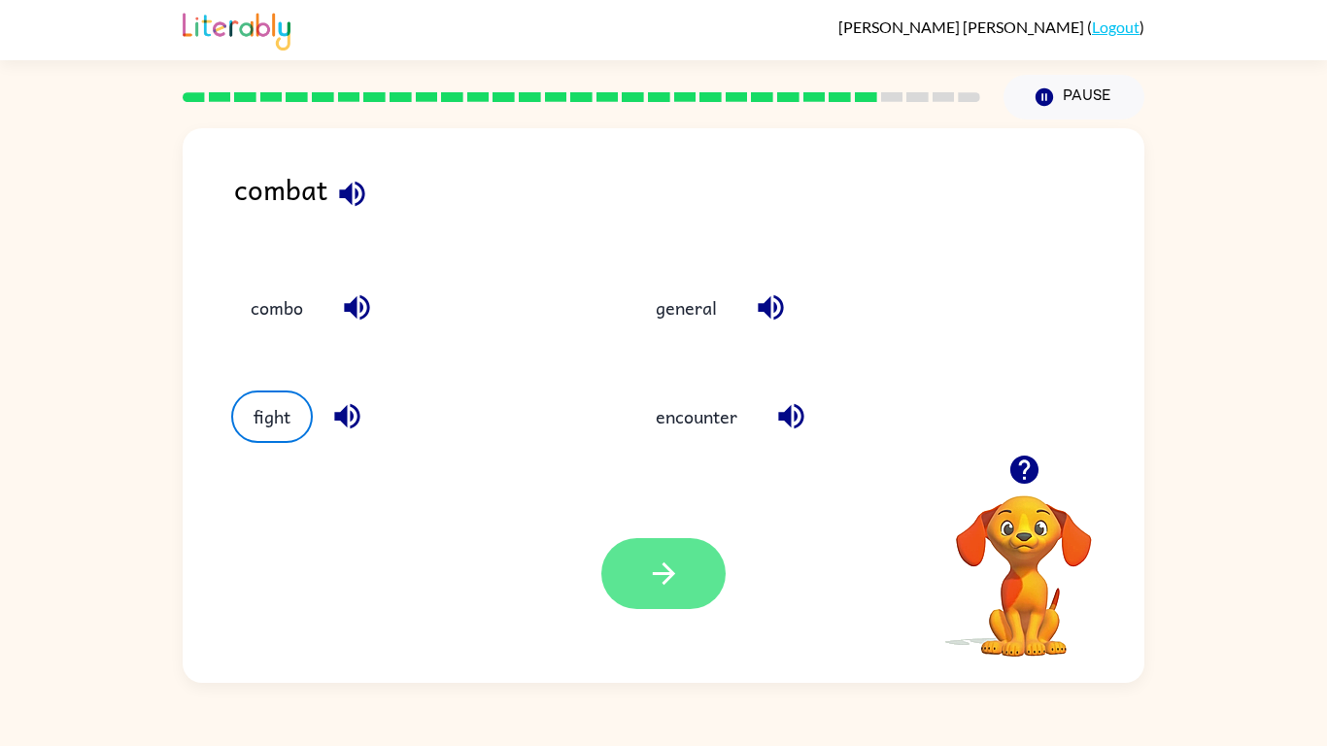
click at [694, 571] on button "button" at bounding box center [663, 573] width 124 height 71
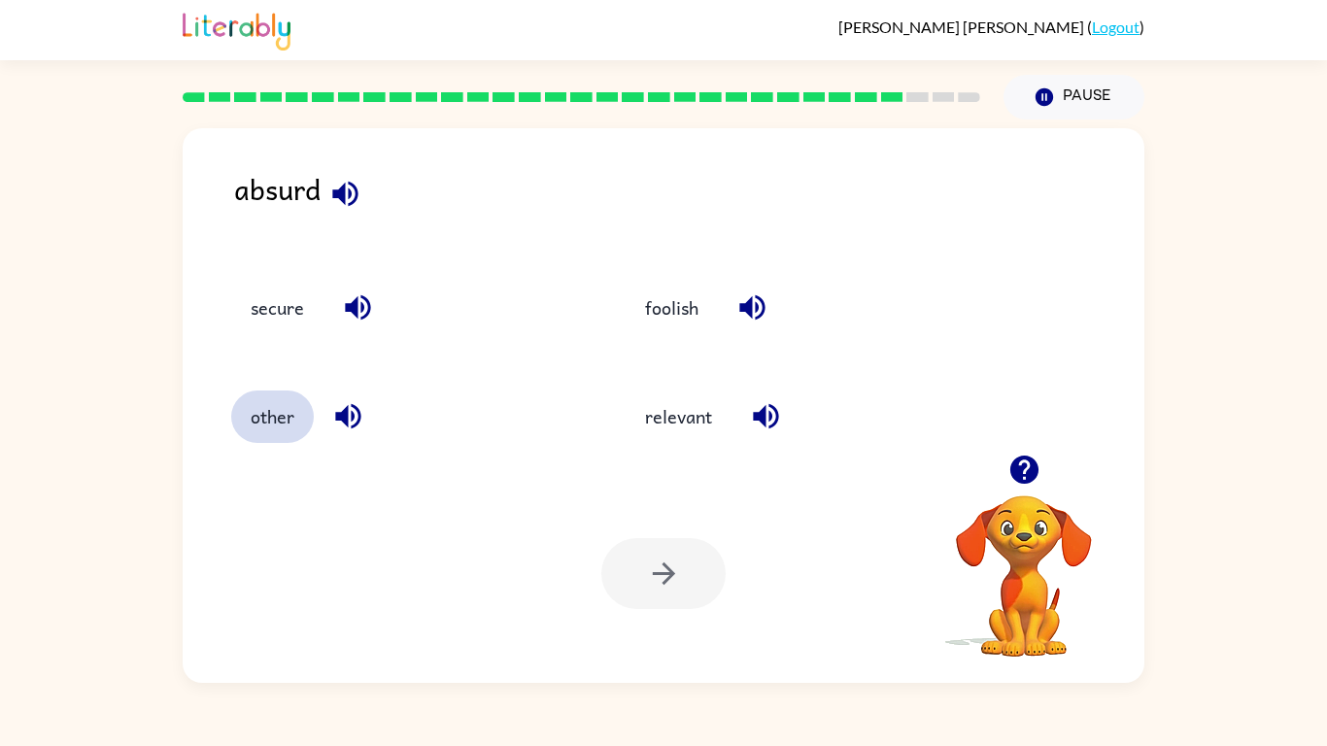
click at [289, 415] on button "other" at bounding box center [272, 417] width 83 height 52
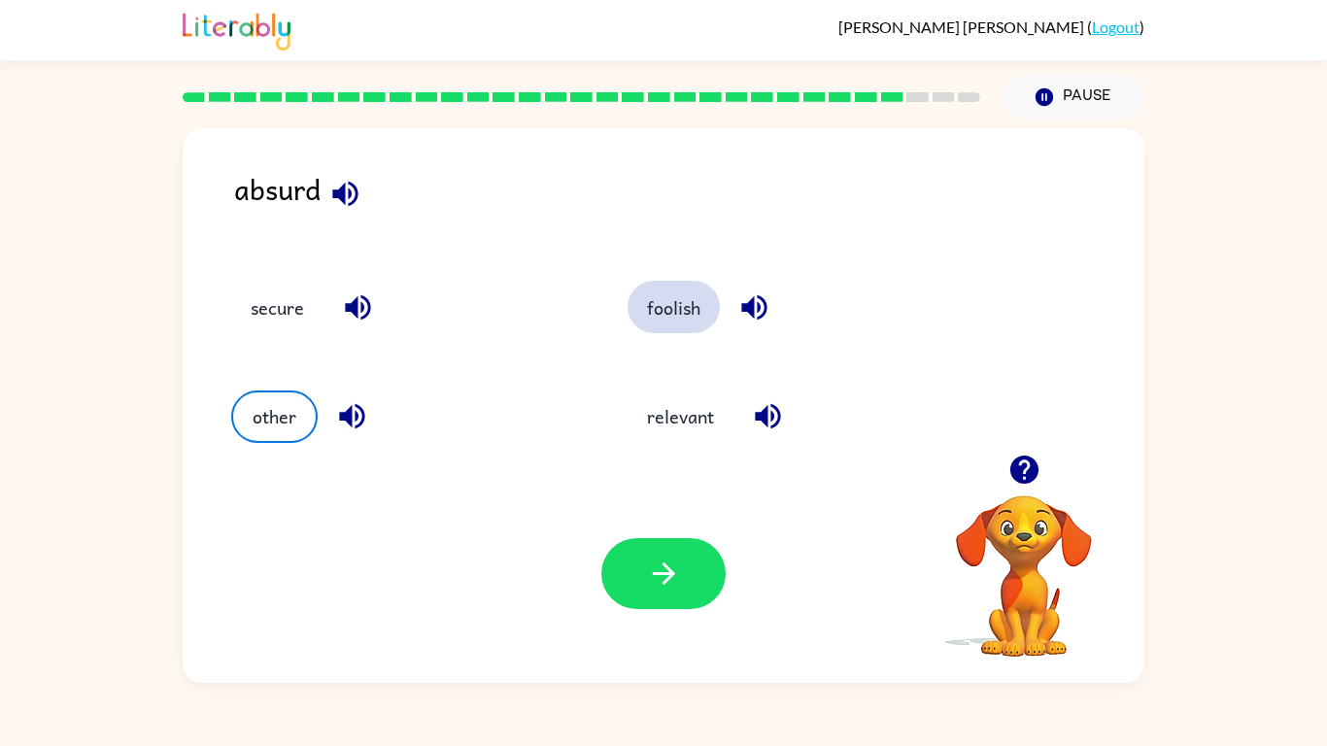
click at [694, 302] on button "foolish" at bounding box center [674, 307] width 92 height 52
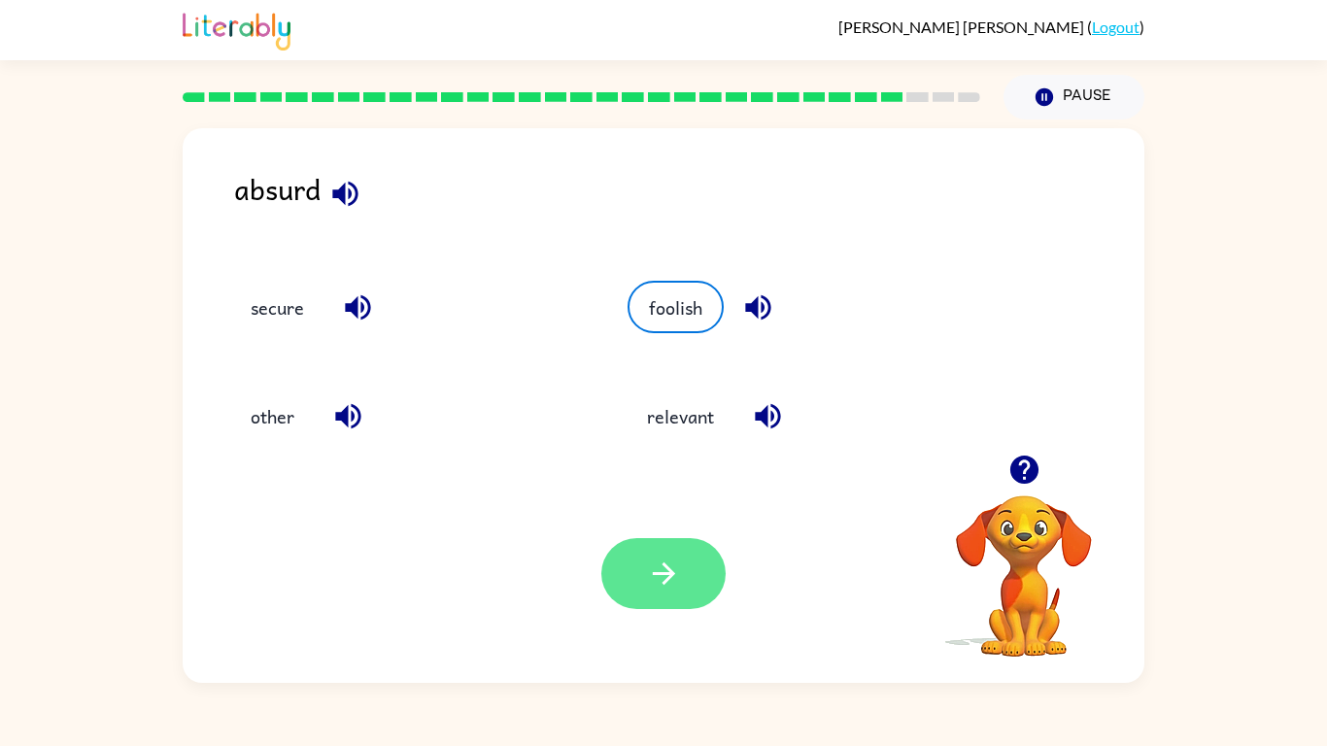
click at [643, 577] on button "button" at bounding box center [663, 573] width 124 height 71
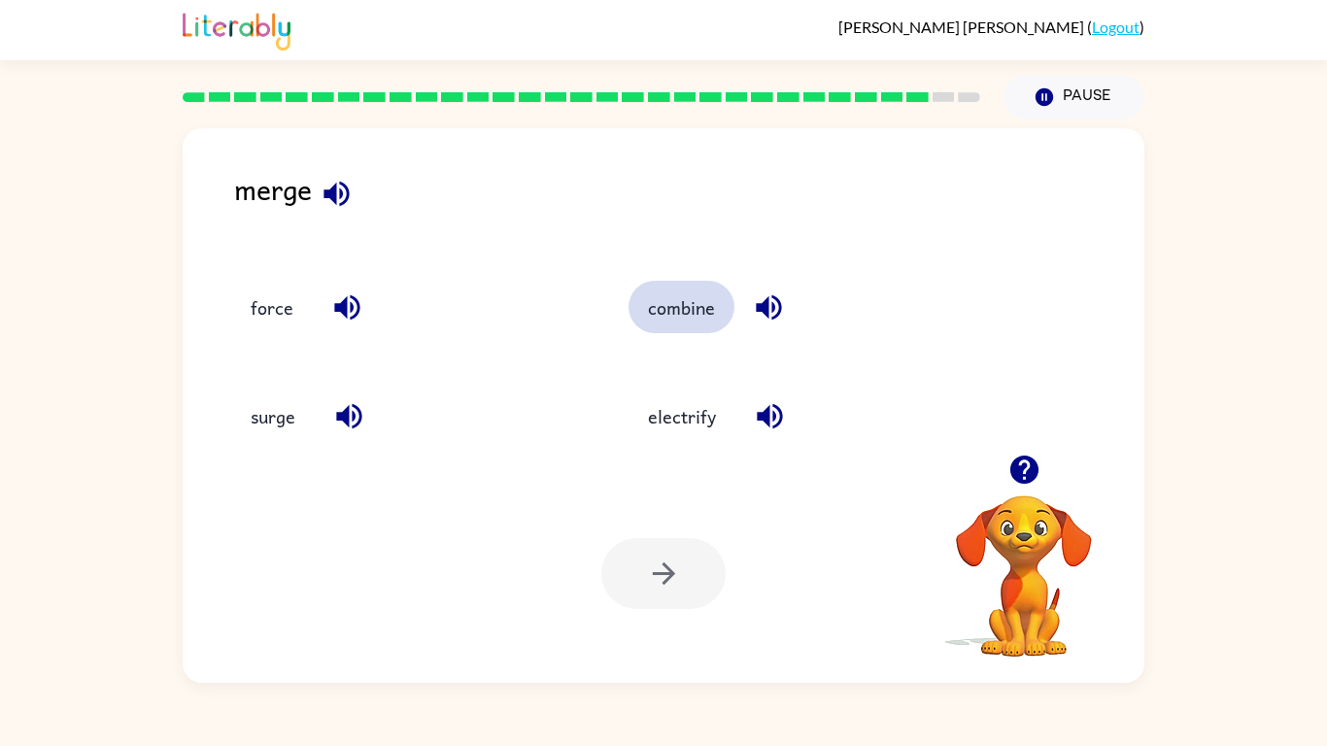
click at [713, 300] on button "combine" at bounding box center [682, 307] width 106 height 52
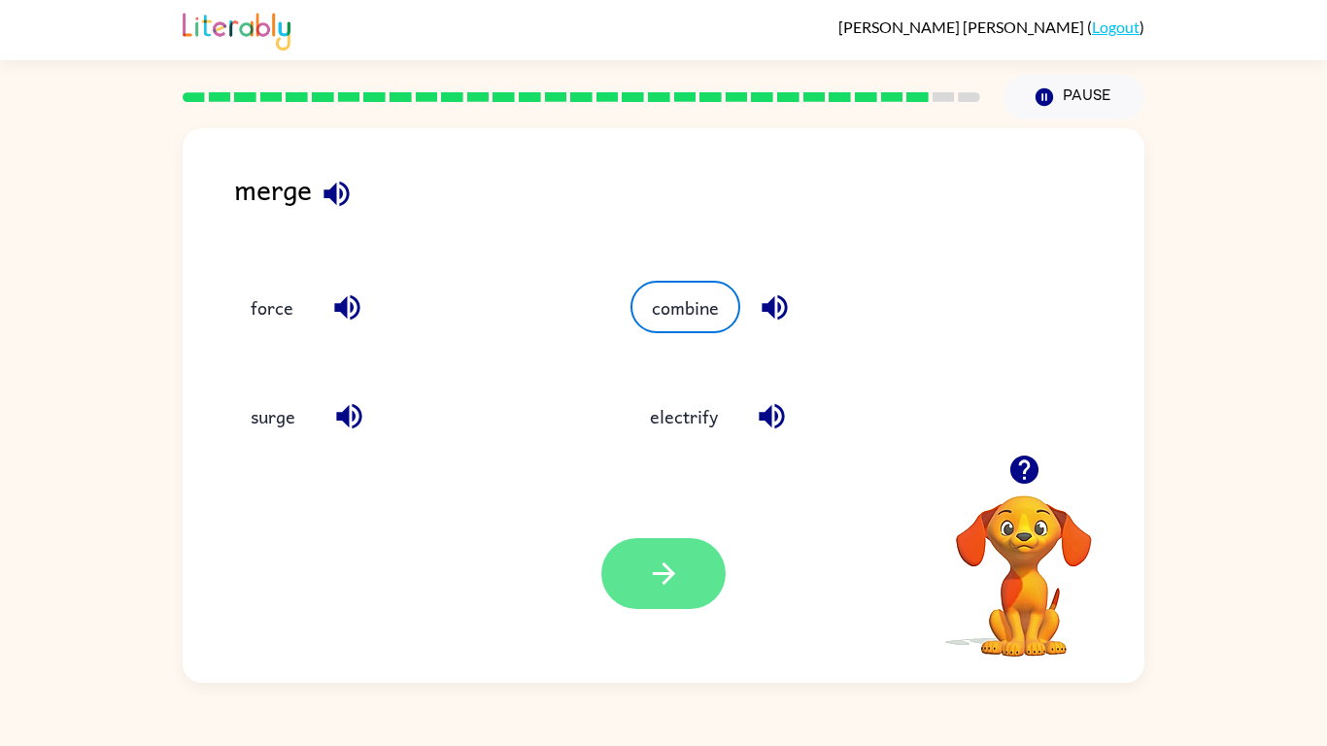
click at [640, 576] on button "button" at bounding box center [663, 573] width 124 height 71
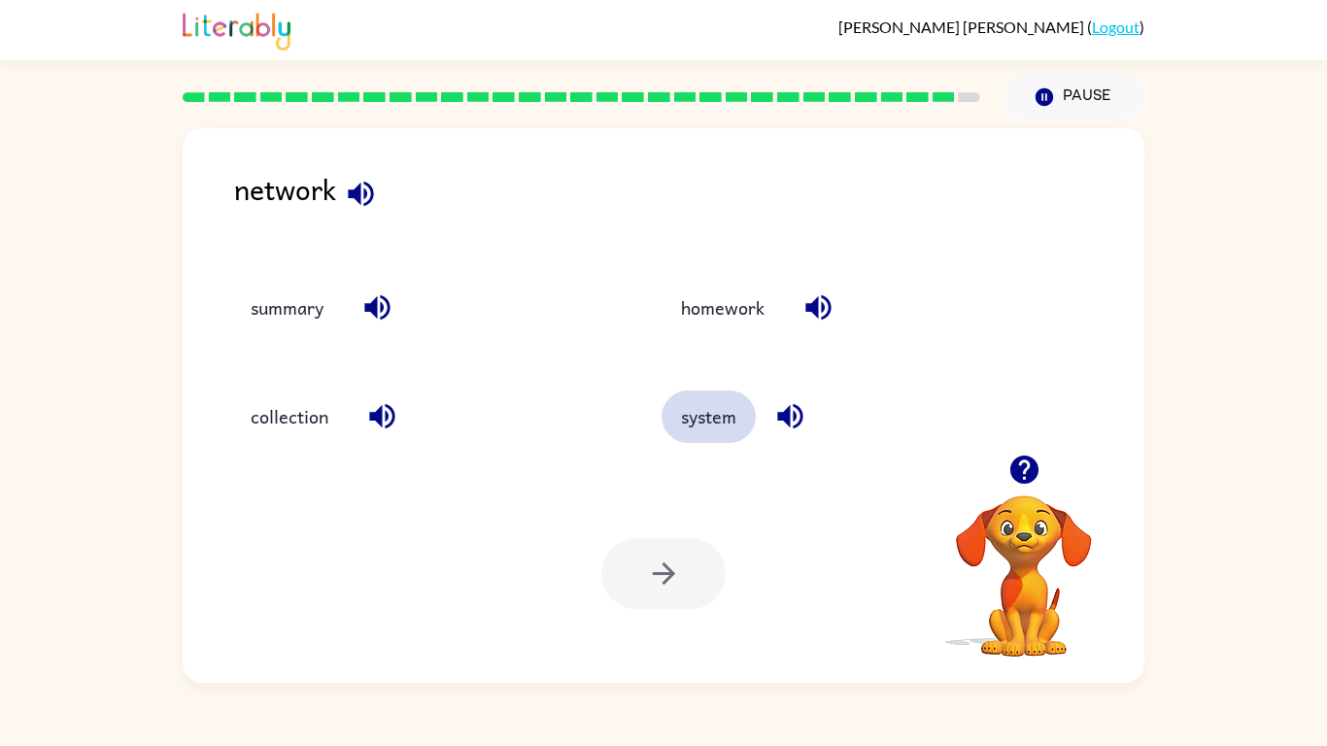
click at [719, 431] on button "system" at bounding box center [709, 417] width 94 height 52
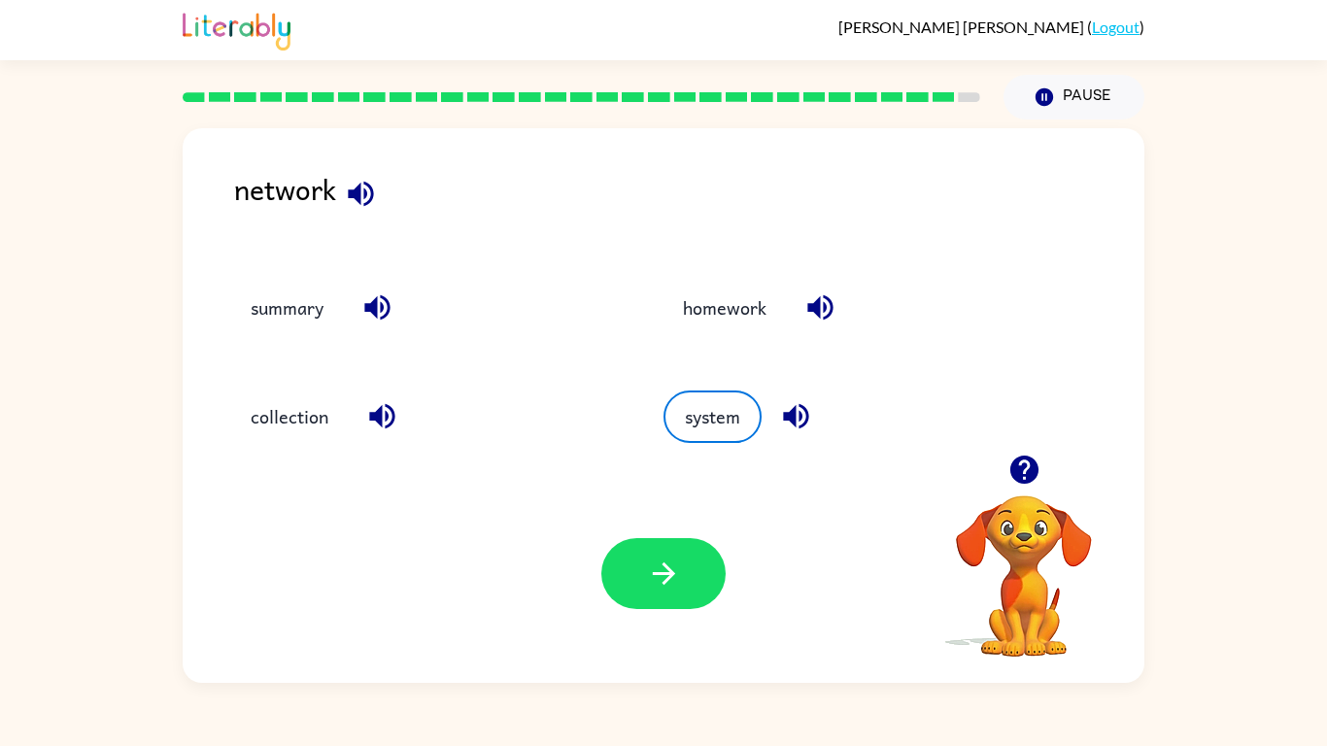
click at [691, 612] on div "Your browser must support playing .mp4 files to use Literably. Please try using…" at bounding box center [664, 573] width 962 height 219
click at [697, 562] on button "button" at bounding box center [663, 573] width 124 height 71
